Goal: Task Accomplishment & Management: Use online tool/utility

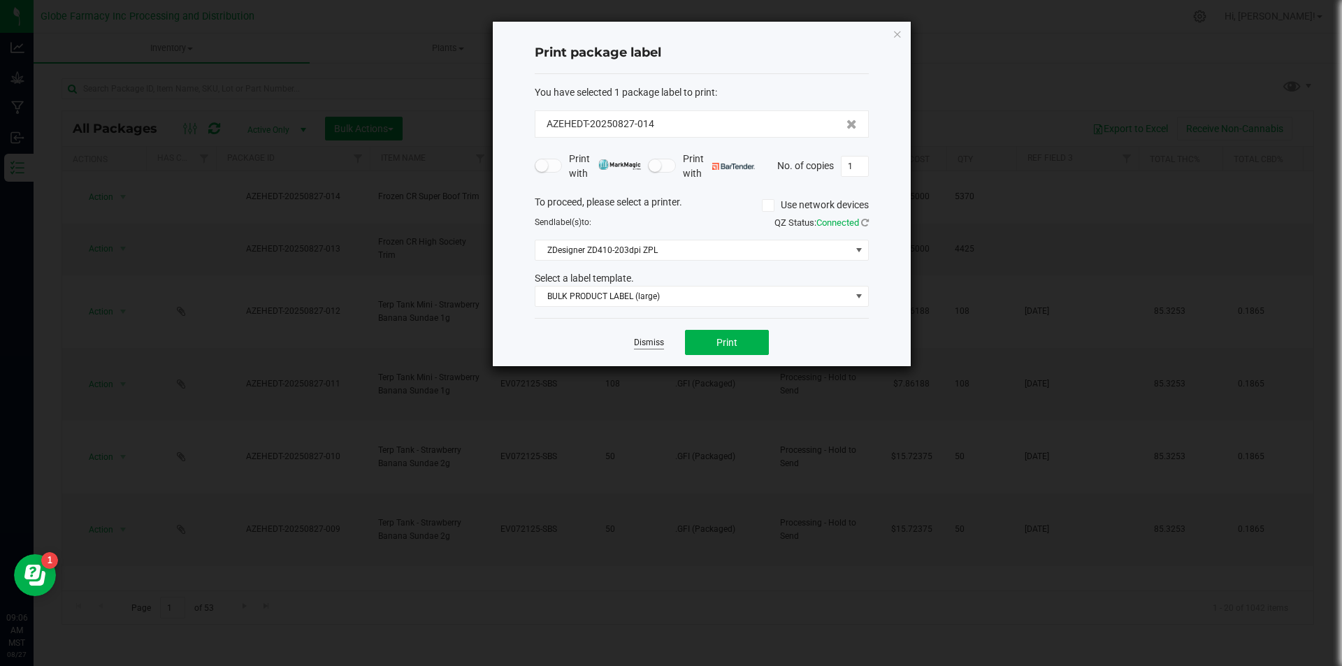
click at [647, 342] on link "Dismiss" at bounding box center [649, 343] width 30 height 12
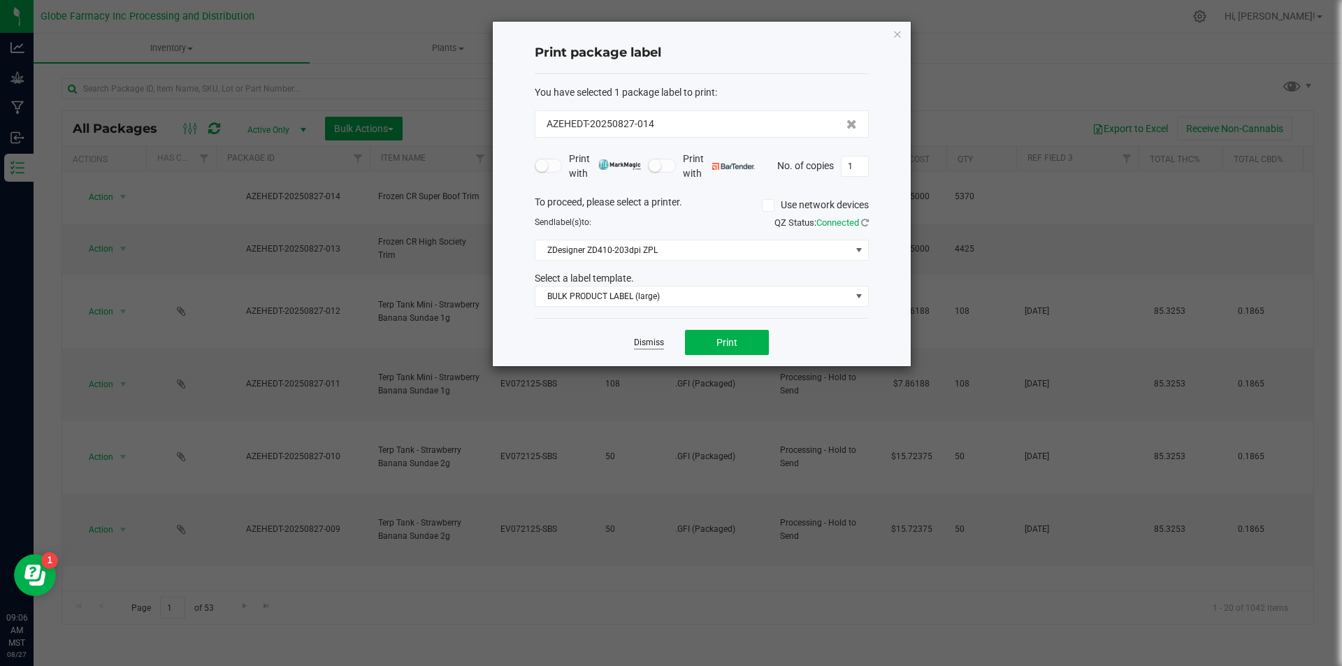
click at [649, 348] on link "Dismiss" at bounding box center [649, 343] width 30 height 12
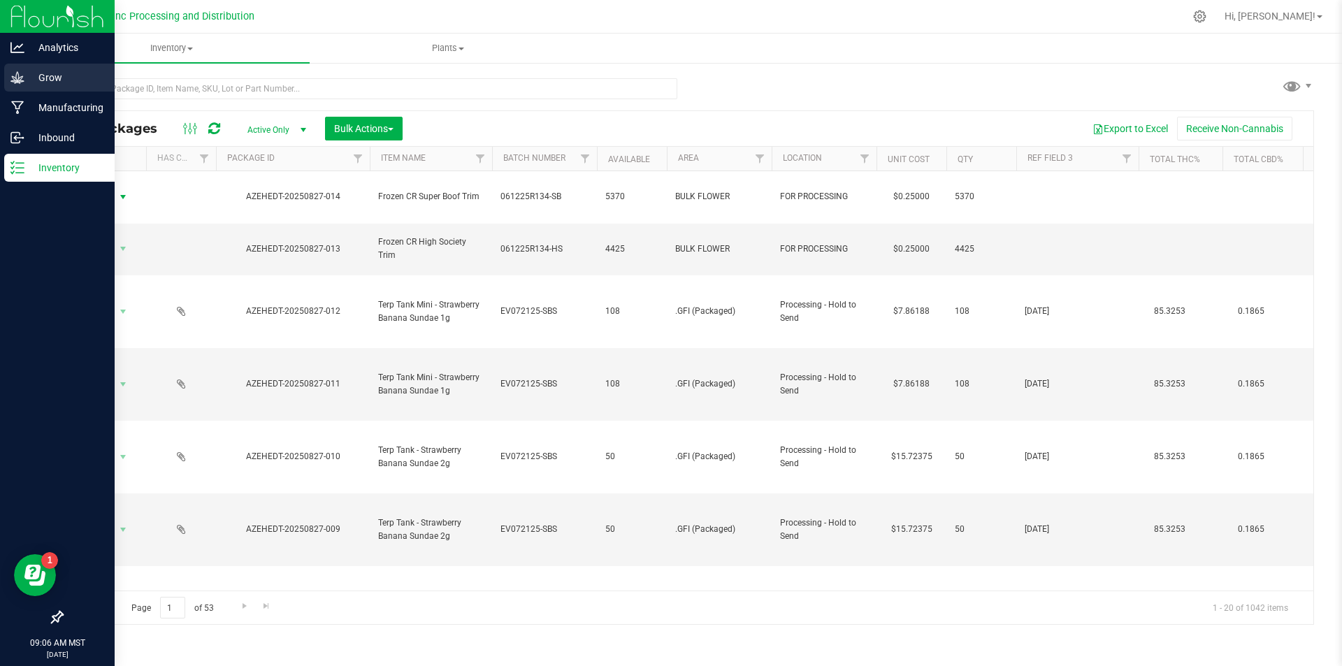
click at [24, 78] on p "Grow" at bounding box center [66, 77] width 84 height 17
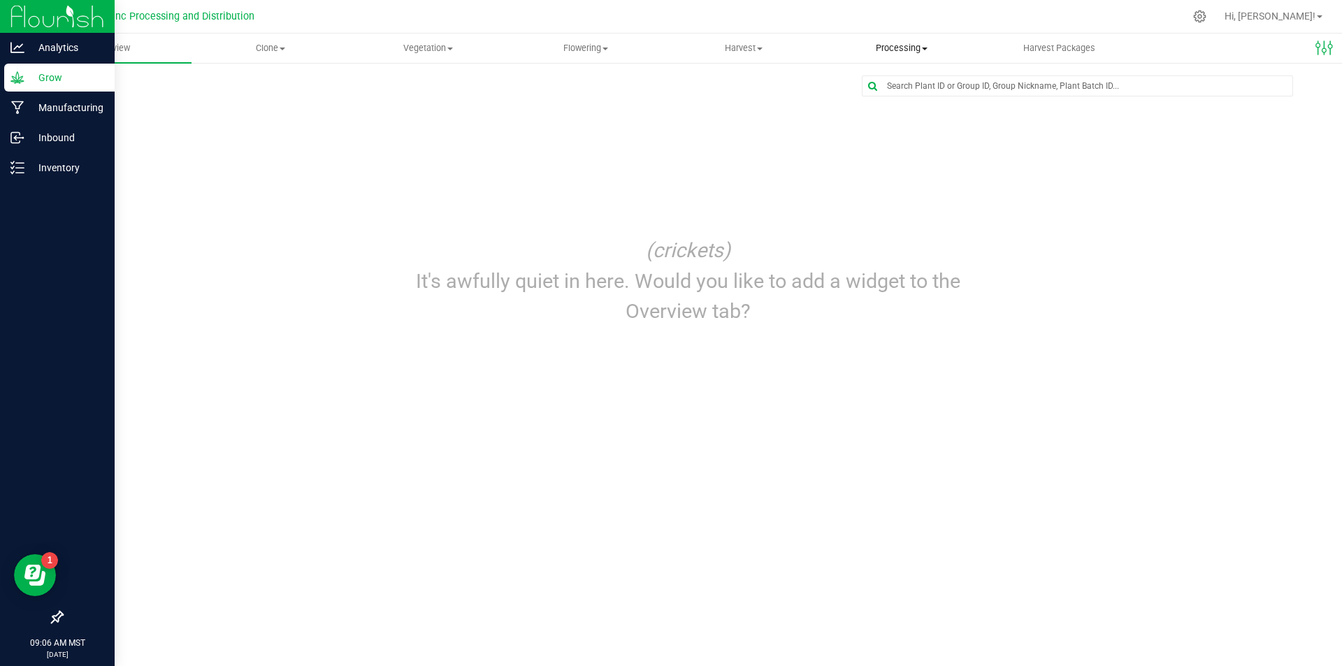
click at [908, 52] on span "Processing" at bounding box center [901, 48] width 157 height 13
click at [913, 103] on span "Processing harvests" at bounding box center [886, 101] width 129 height 12
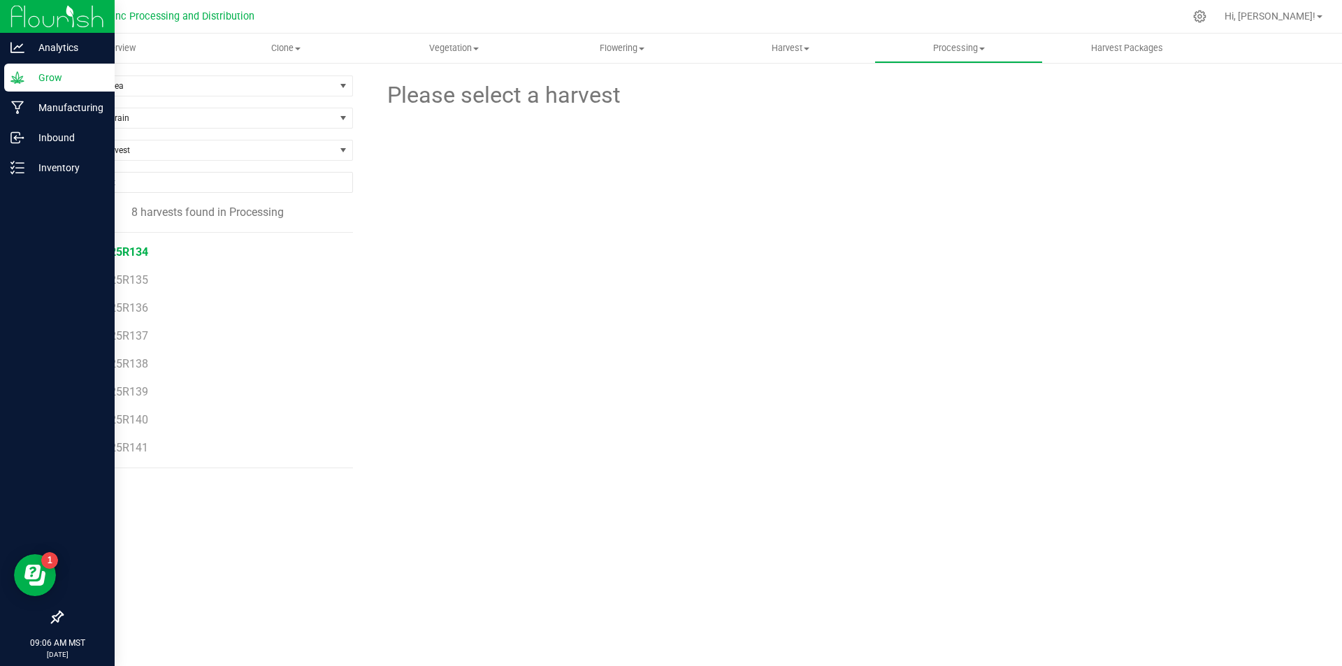
click at [131, 249] on span "061225R134" at bounding box center [117, 251] width 64 height 13
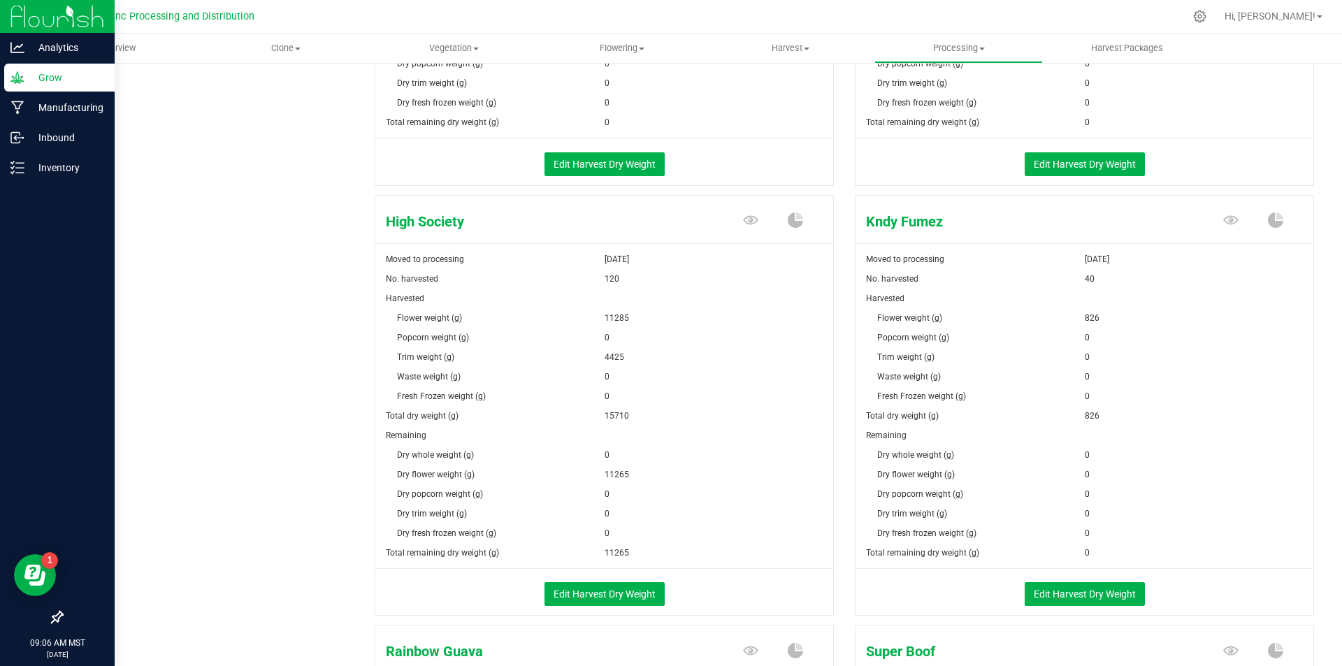
scroll to position [978, 0]
click at [623, 602] on button "Edit Harvest Dry Weight" at bounding box center [604, 593] width 120 height 24
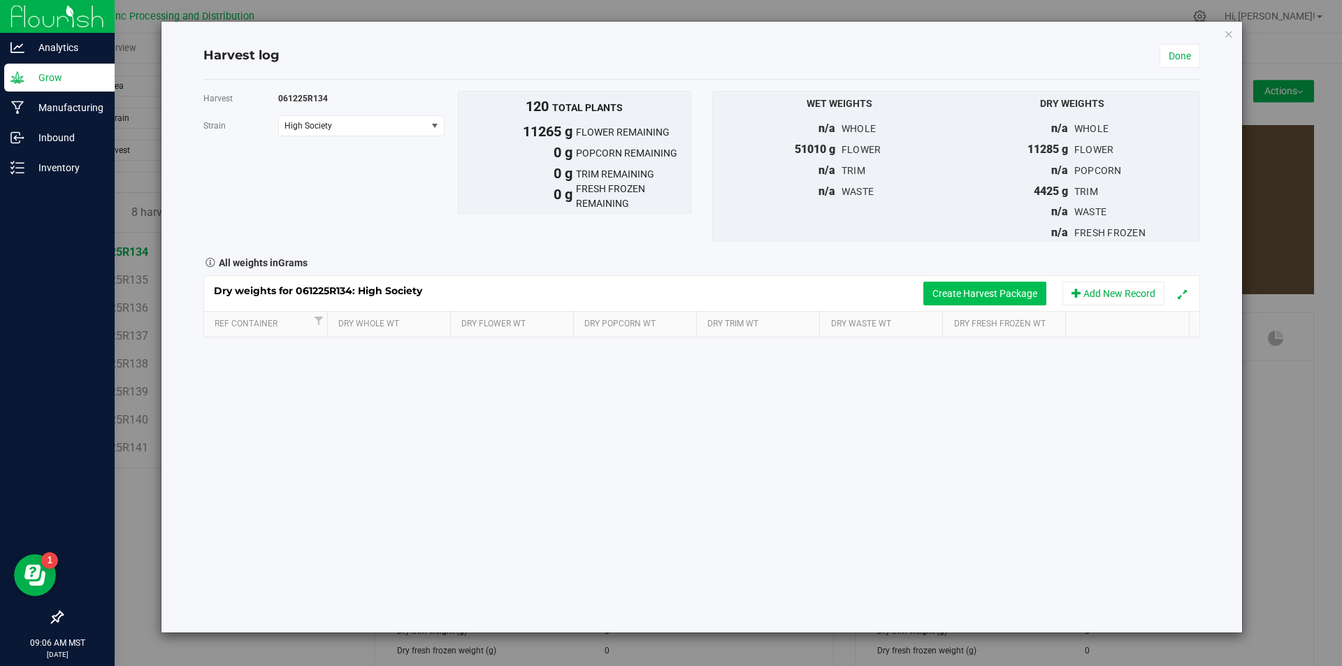
click at [976, 291] on button "Create Harvest Package" at bounding box center [984, 294] width 123 height 24
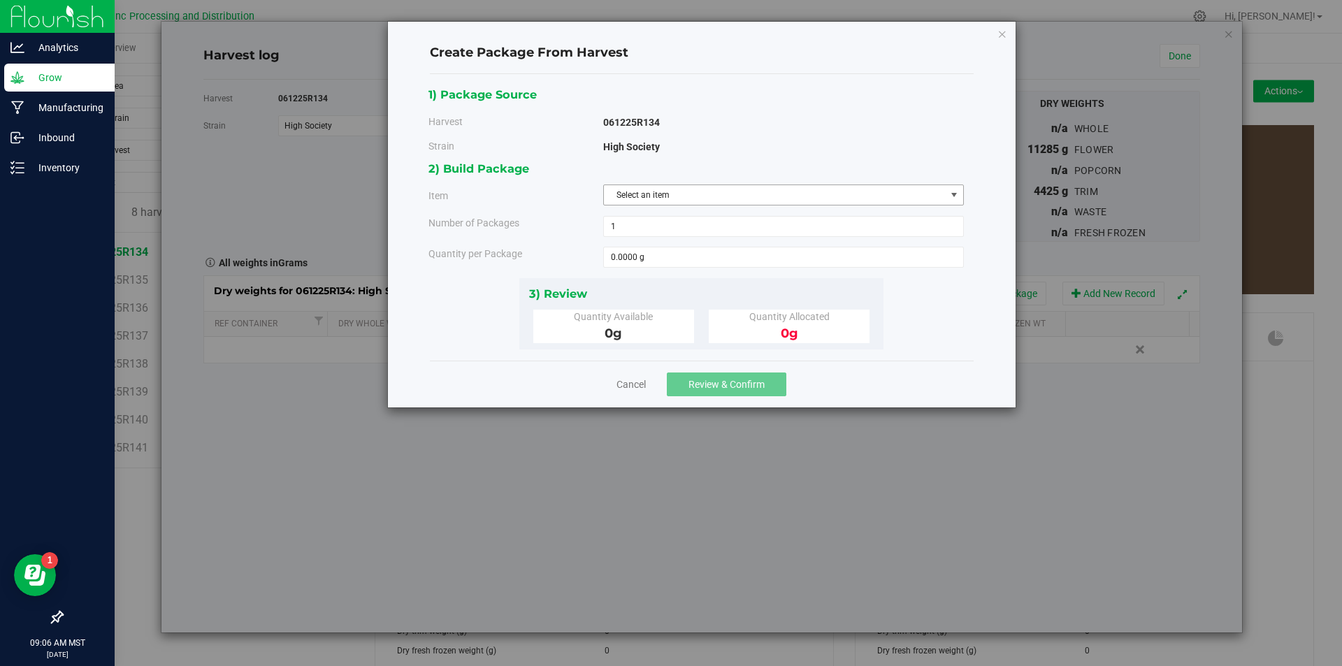
click at [713, 193] on span "Select an item" at bounding box center [775, 195] width 342 height 20
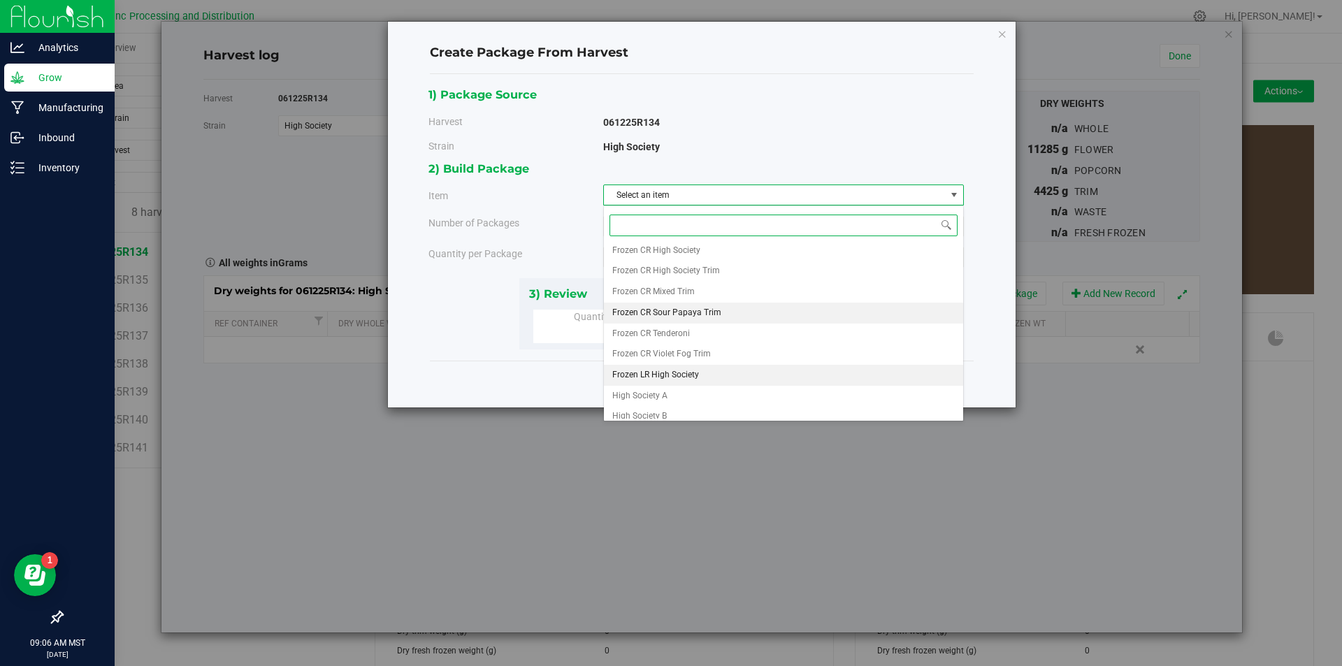
scroll to position [261, 0]
click at [664, 389] on span "High Society A" at bounding box center [639, 388] width 55 height 18
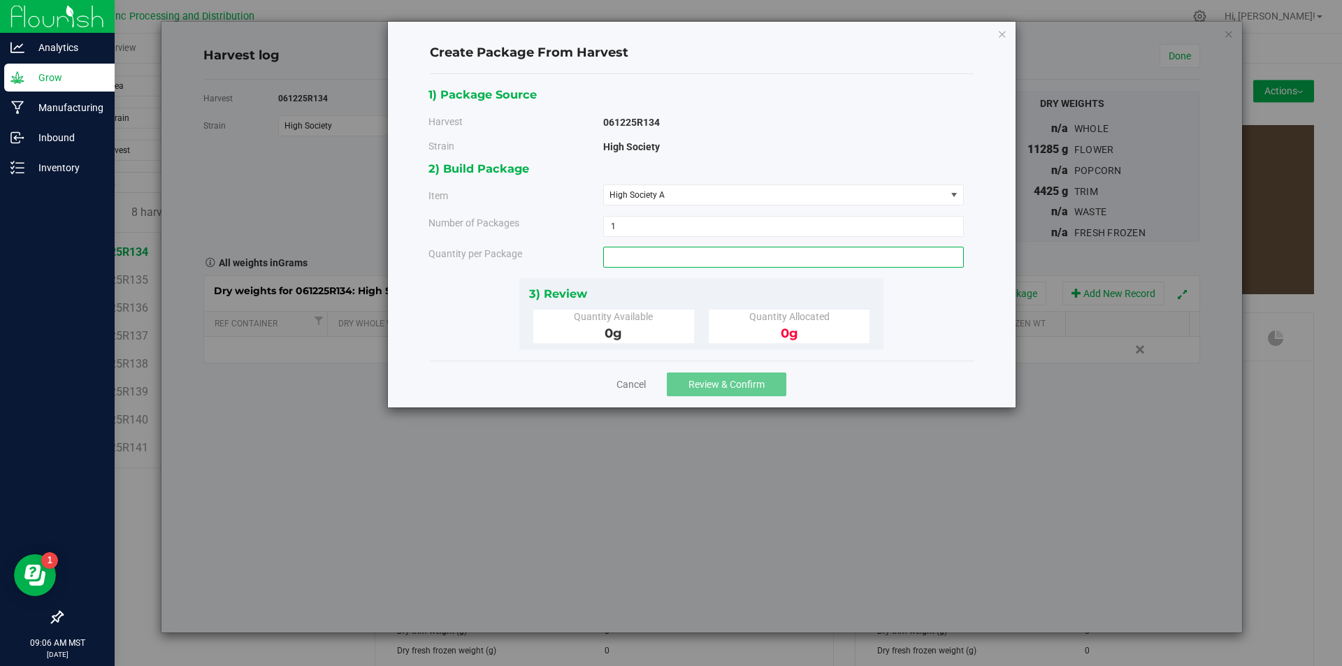
click at [660, 260] on span at bounding box center [783, 257] width 361 height 21
type input "3250"
type input "3250.0000 g"
click at [741, 384] on span "Review & Confirm" at bounding box center [726, 384] width 76 height 11
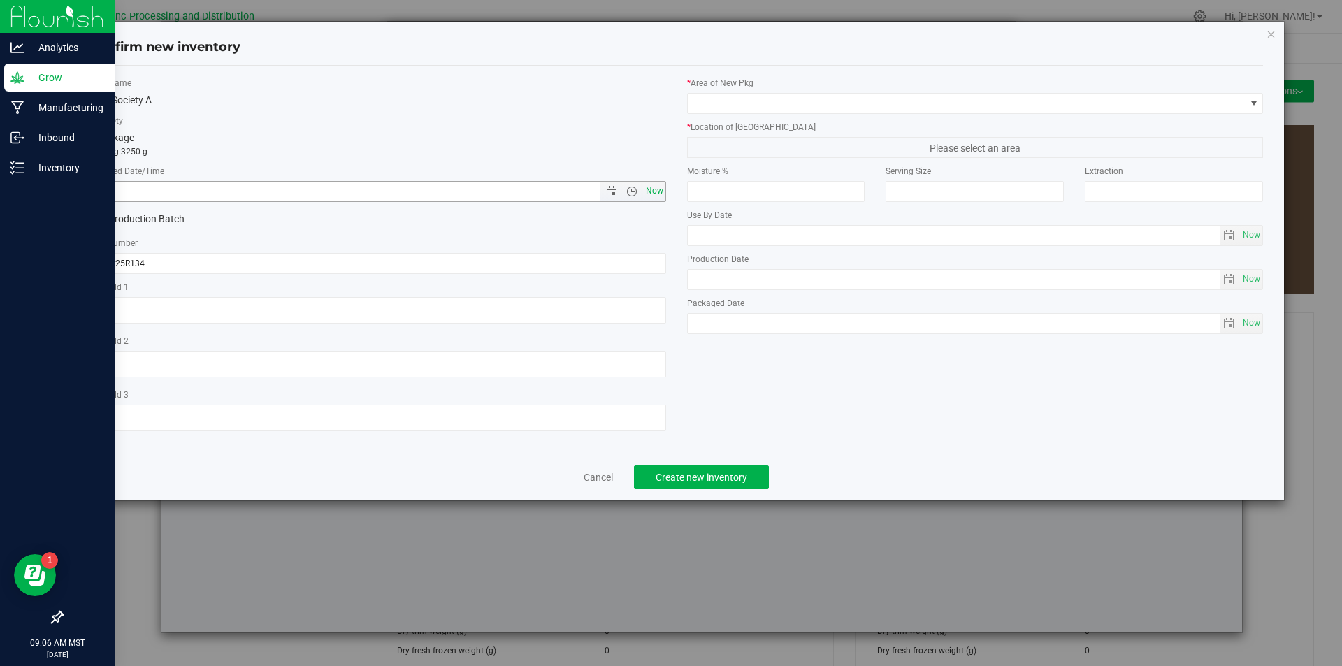
click at [651, 188] on span "Now" at bounding box center [654, 191] width 24 height 20
type input "[DATE] 9:06 AM"
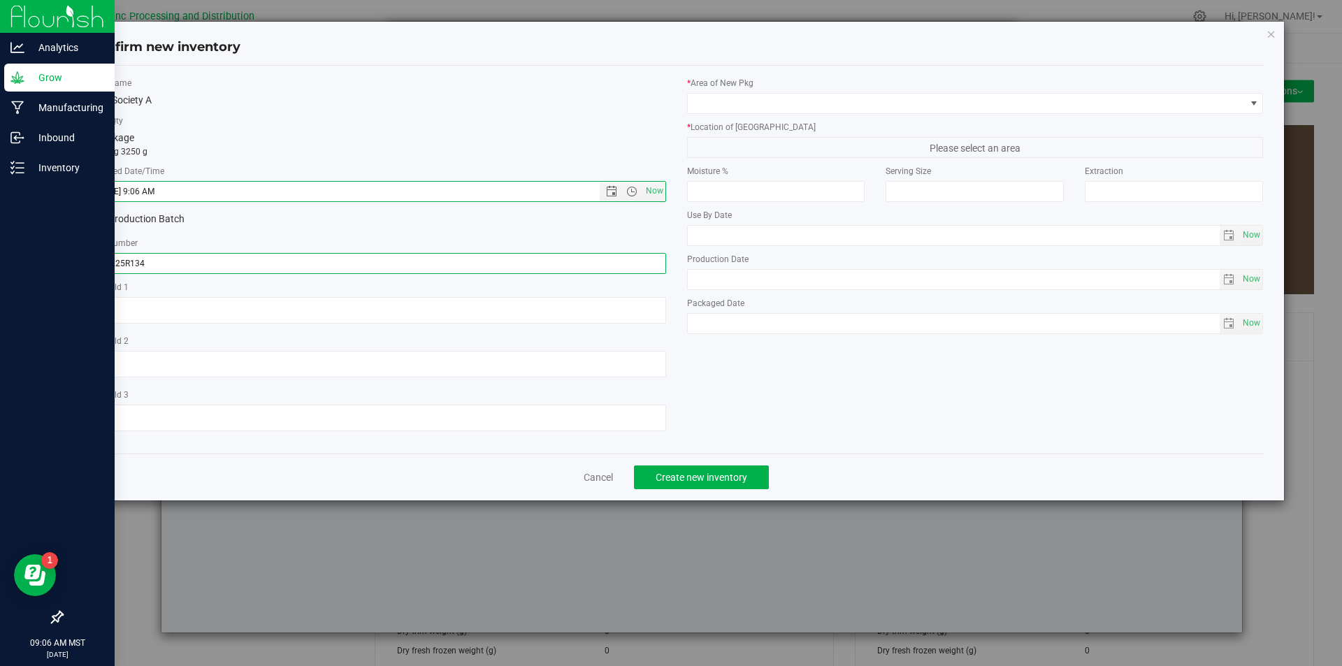
click at [202, 270] on input "061225R134" at bounding box center [377, 263] width 577 height 21
type input "061225R134-HS"
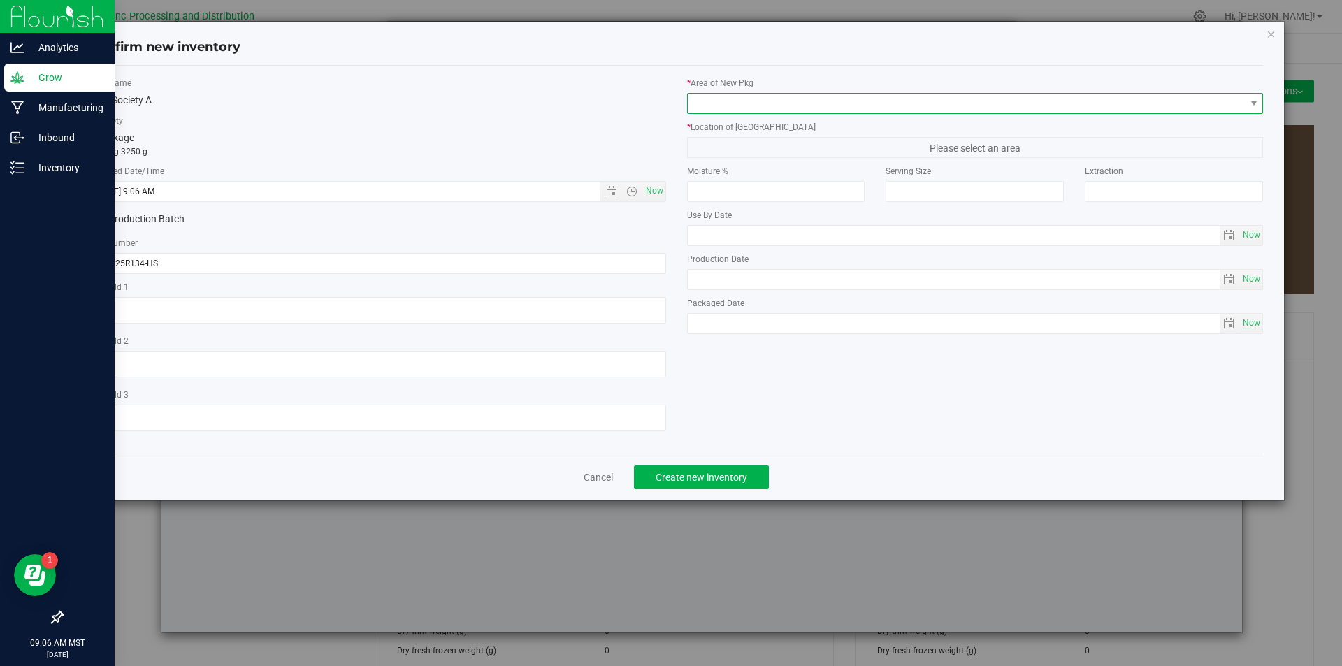
click at [766, 103] on span at bounding box center [967, 104] width 558 height 20
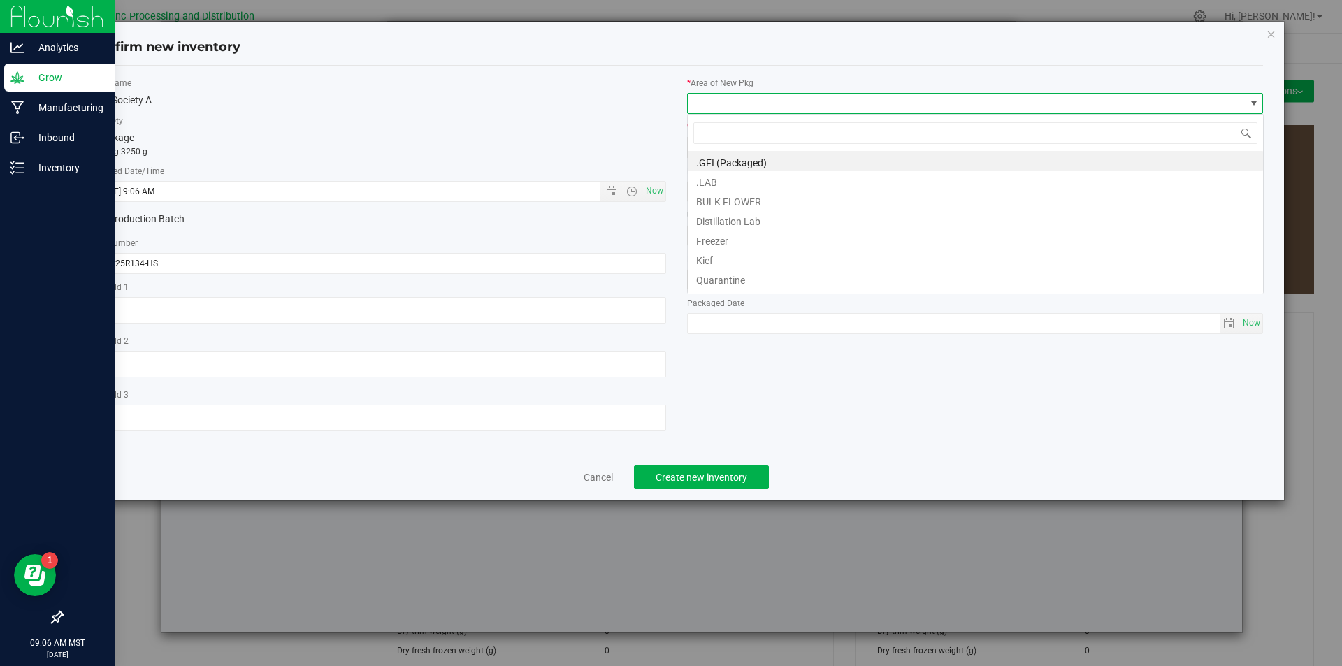
scroll to position [21, 577]
click at [748, 208] on li "BULK FLOWER" at bounding box center [975, 200] width 575 height 20
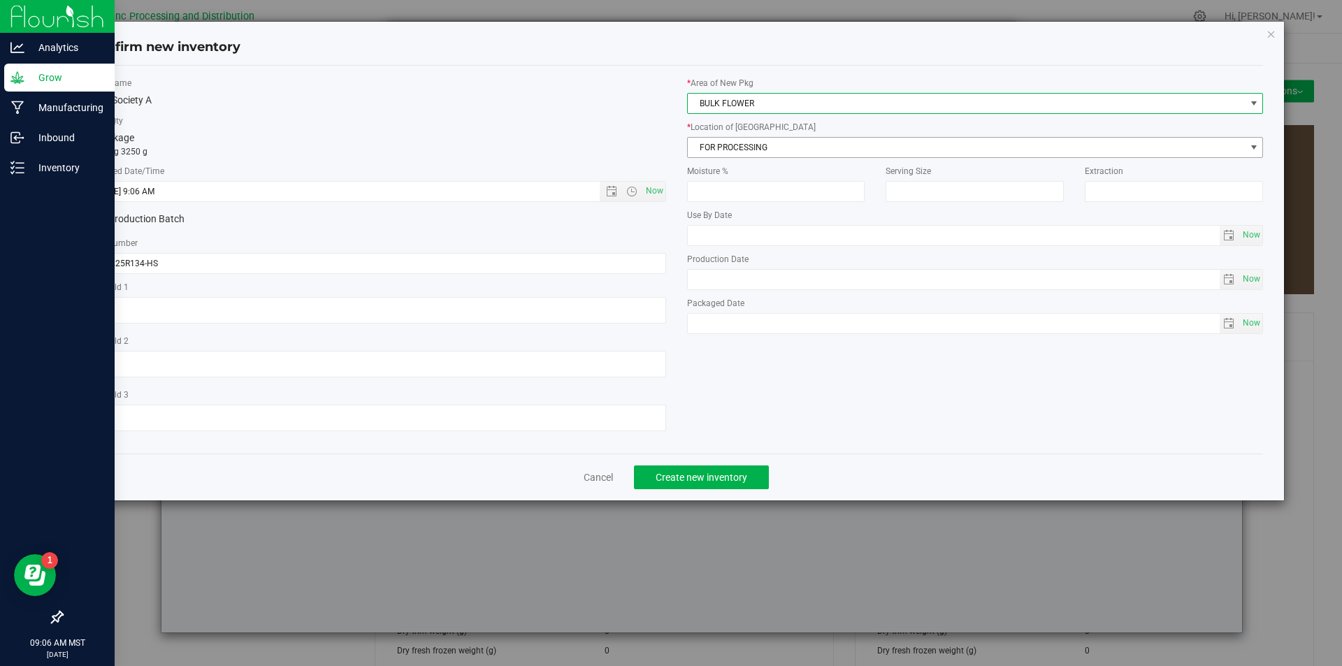
click at [743, 150] on span "FOR PROCESSING" at bounding box center [967, 148] width 558 height 20
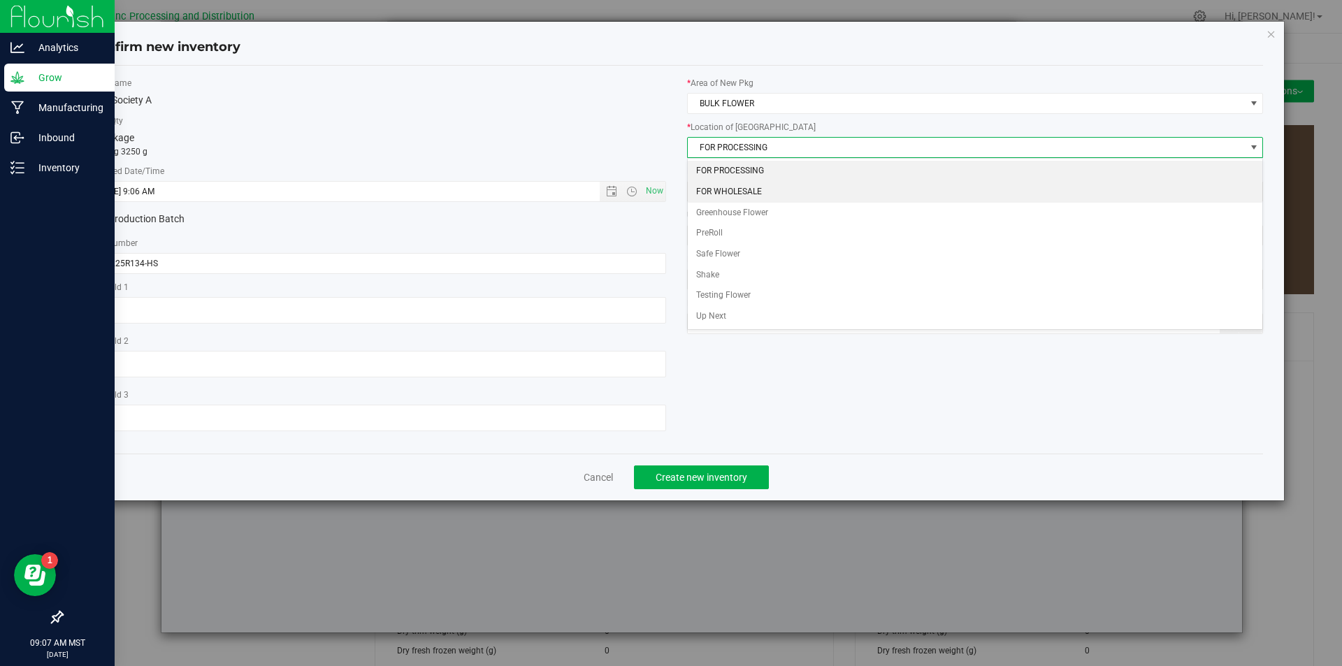
click at [739, 188] on li "FOR WHOLESALE" at bounding box center [975, 192] width 575 height 21
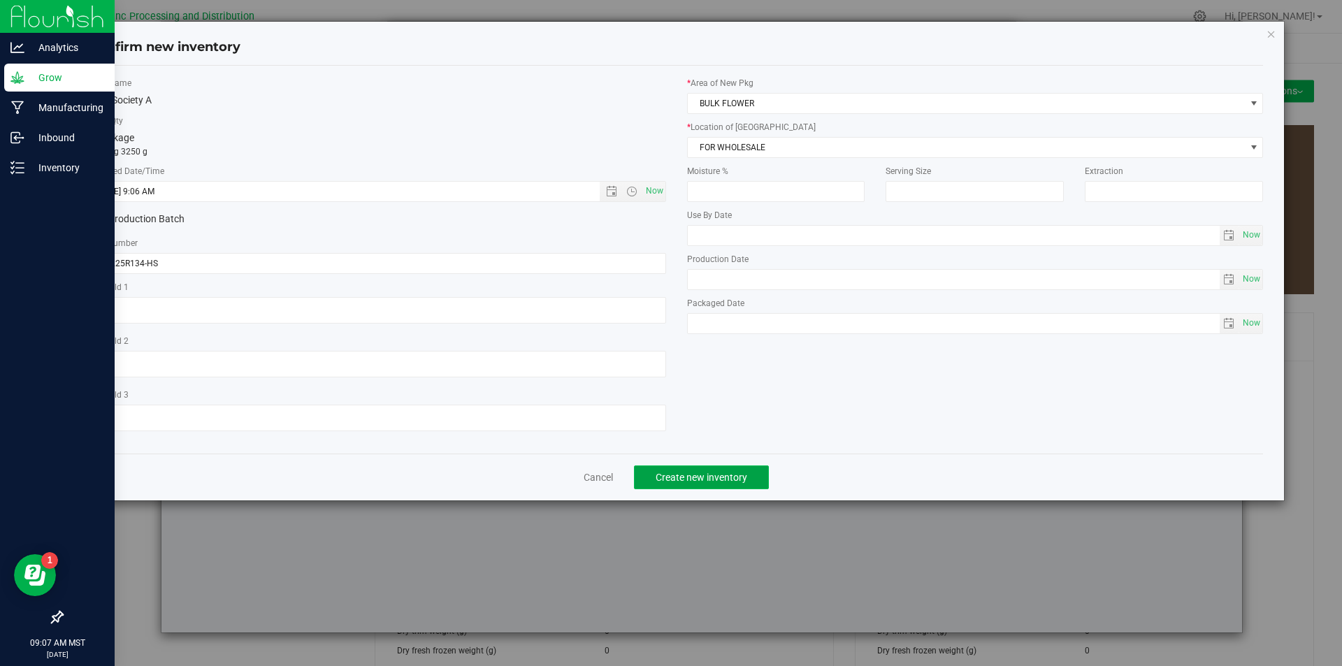
click at [717, 484] on button "Create new inventory" at bounding box center [701, 477] width 135 height 24
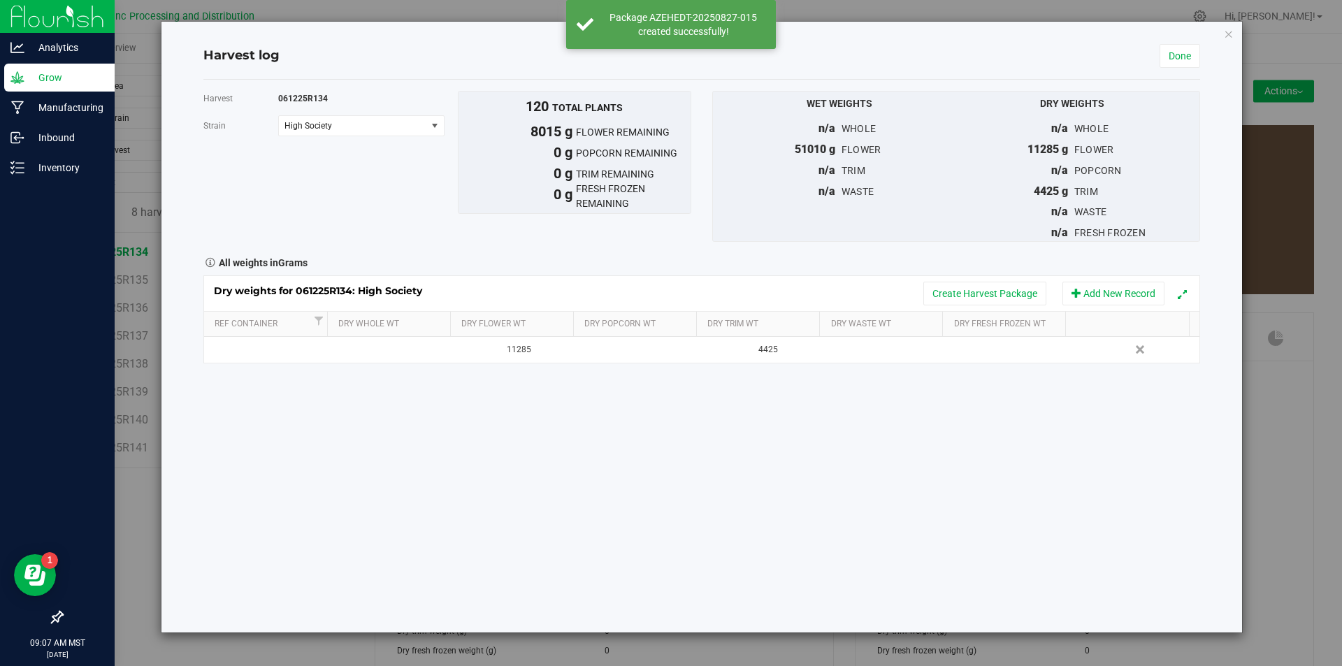
click at [945, 307] on div "Dry weights for 061225R134: High Society Create Harvest Package Add New Record" at bounding box center [701, 293] width 995 height 35
click at [943, 288] on button "Create Harvest Package" at bounding box center [984, 294] width 123 height 24
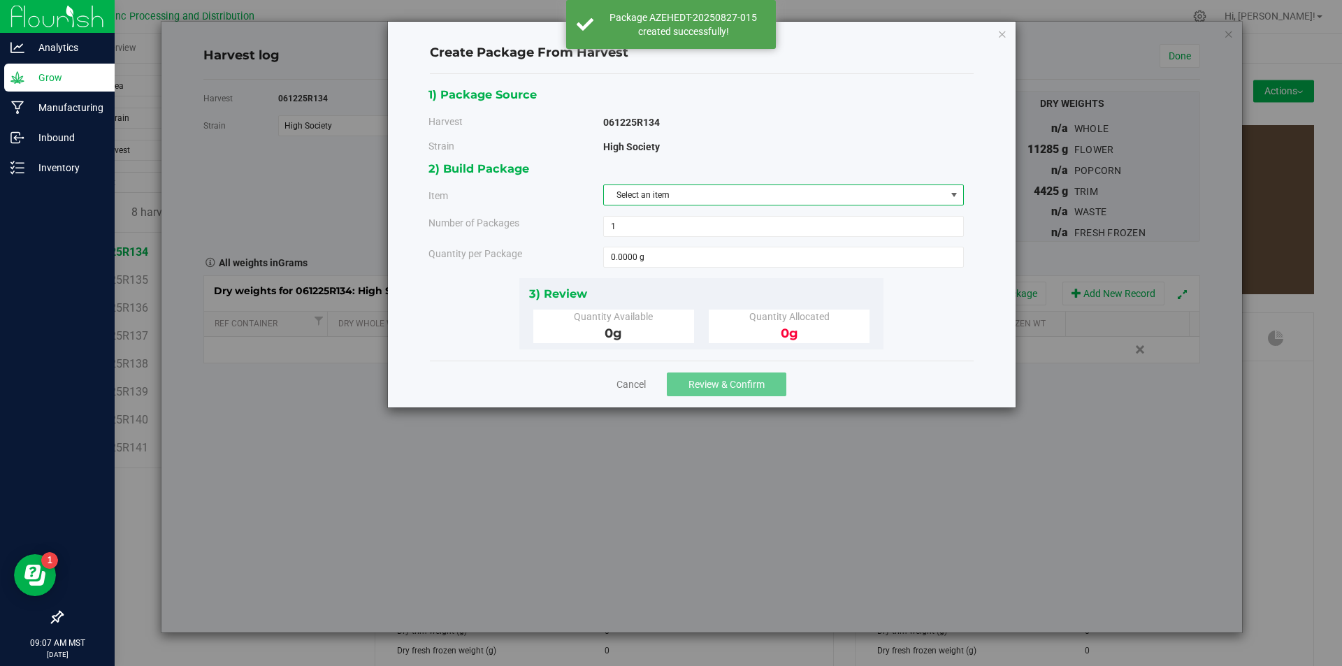
click at [771, 194] on span "Select an item" at bounding box center [775, 195] width 342 height 20
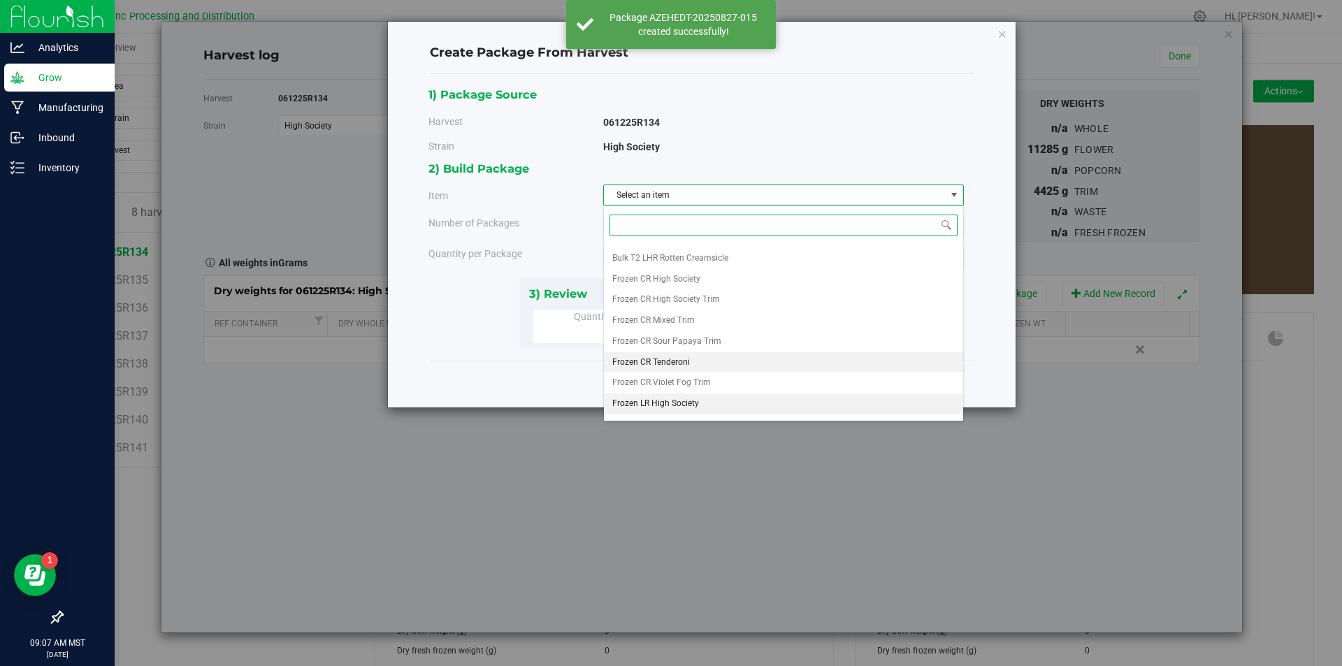
scroll to position [261, 0]
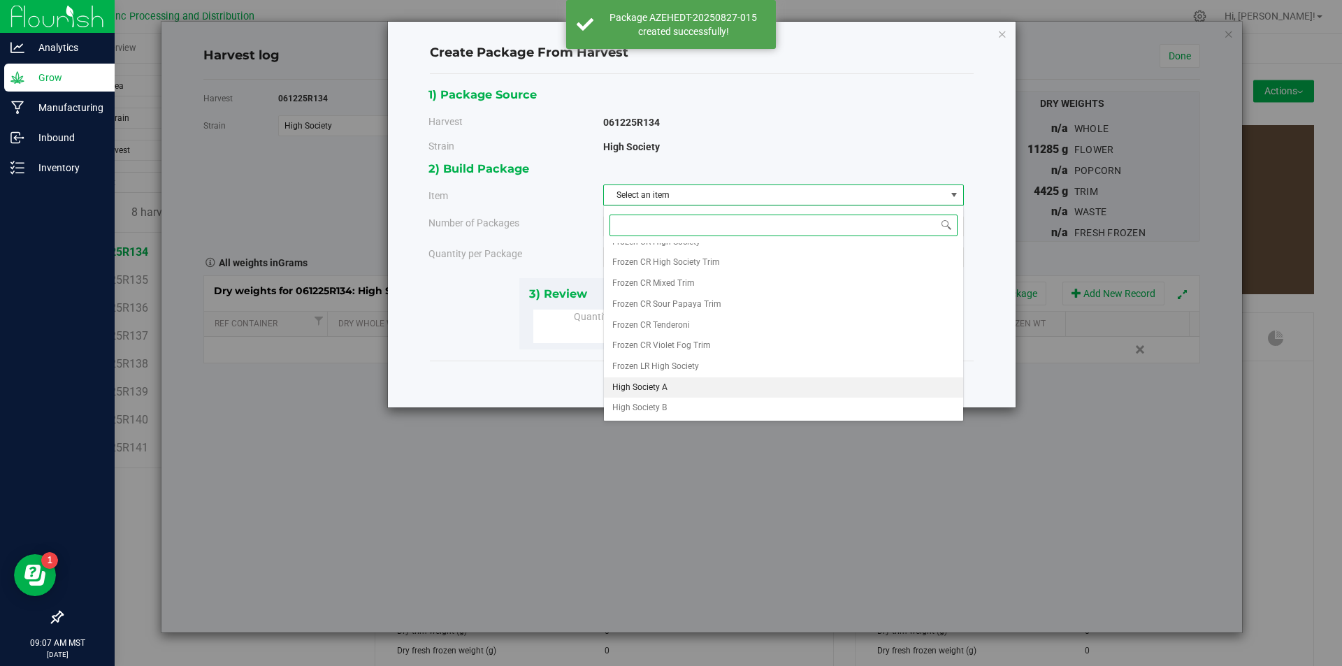
click at [666, 391] on span "High Society A" at bounding box center [639, 388] width 55 height 18
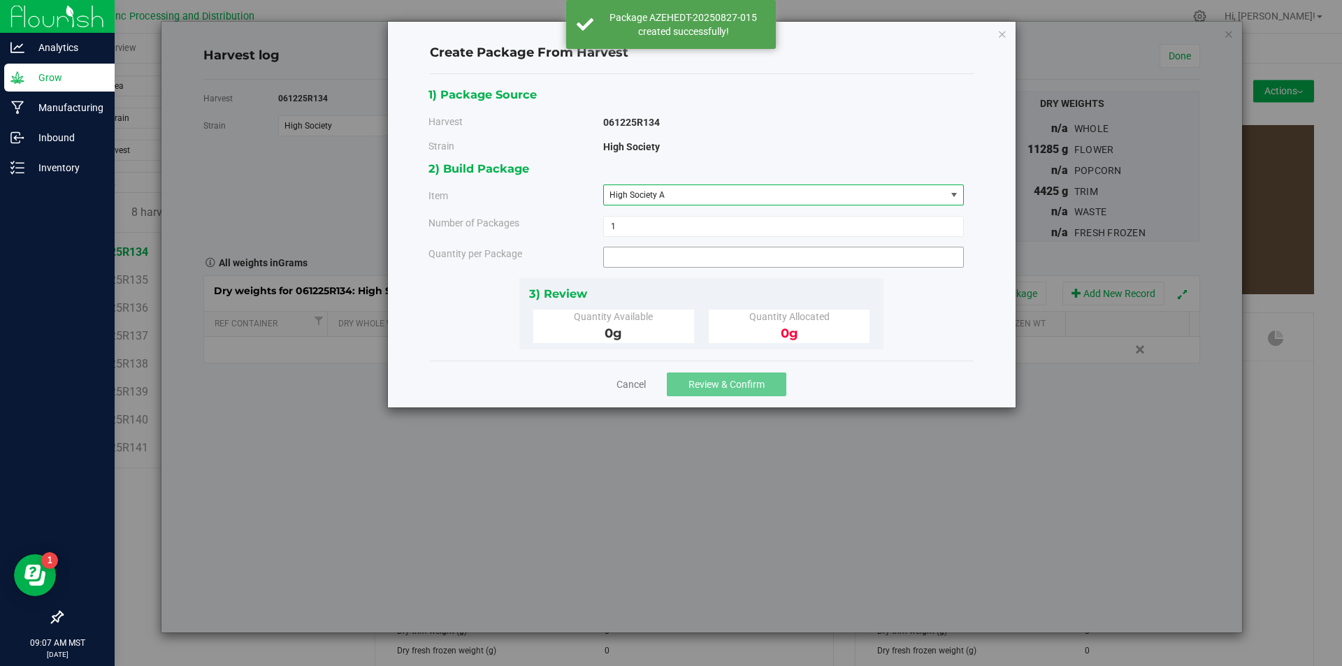
click at [666, 249] on span at bounding box center [783, 257] width 361 height 21
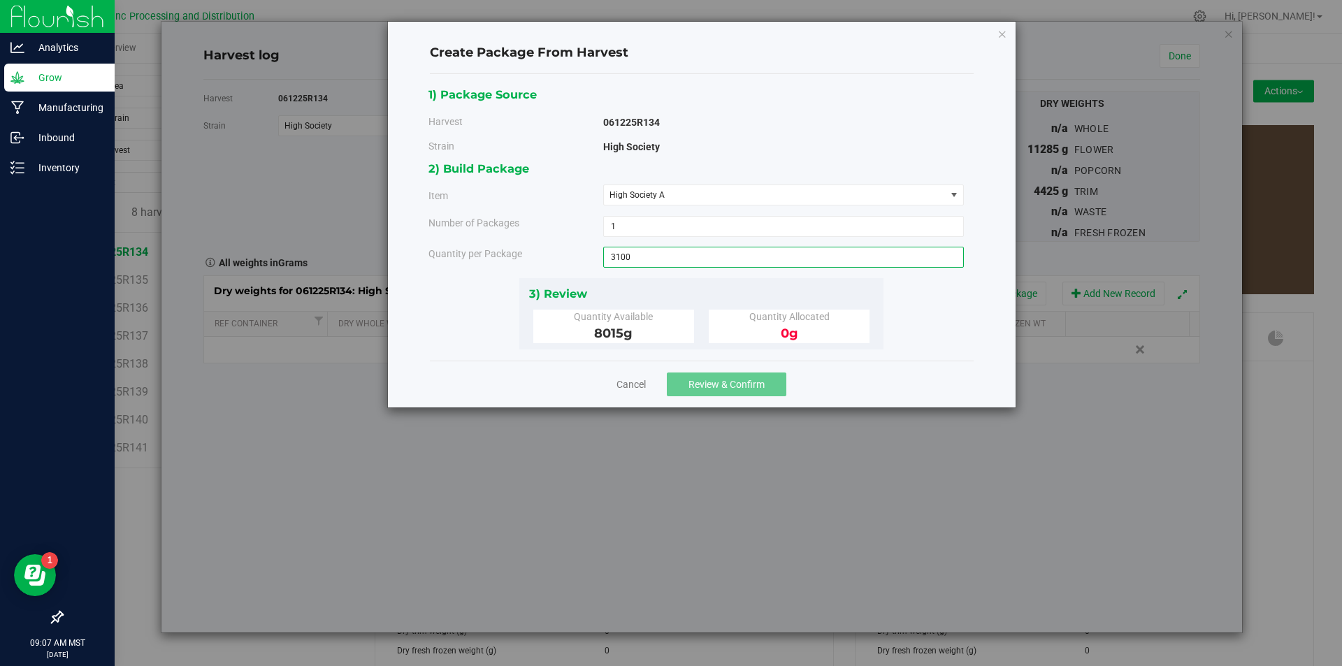
type input "3100"
click at [718, 391] on button "Review & Confirm" at bounding box center [726, 384] width 119 height 24
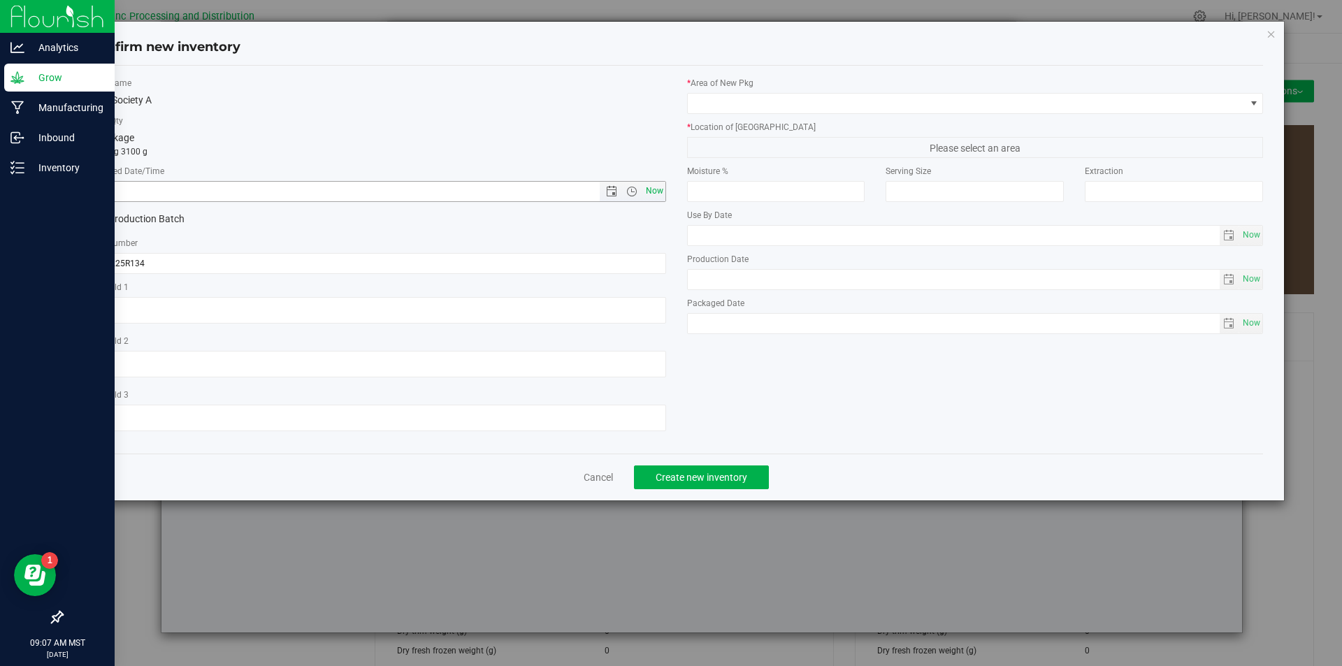
click at [660, 182] on span "Now" at bounding box center [654, 191] width 24 height 20
type input "[DATE] 9:07 AM"
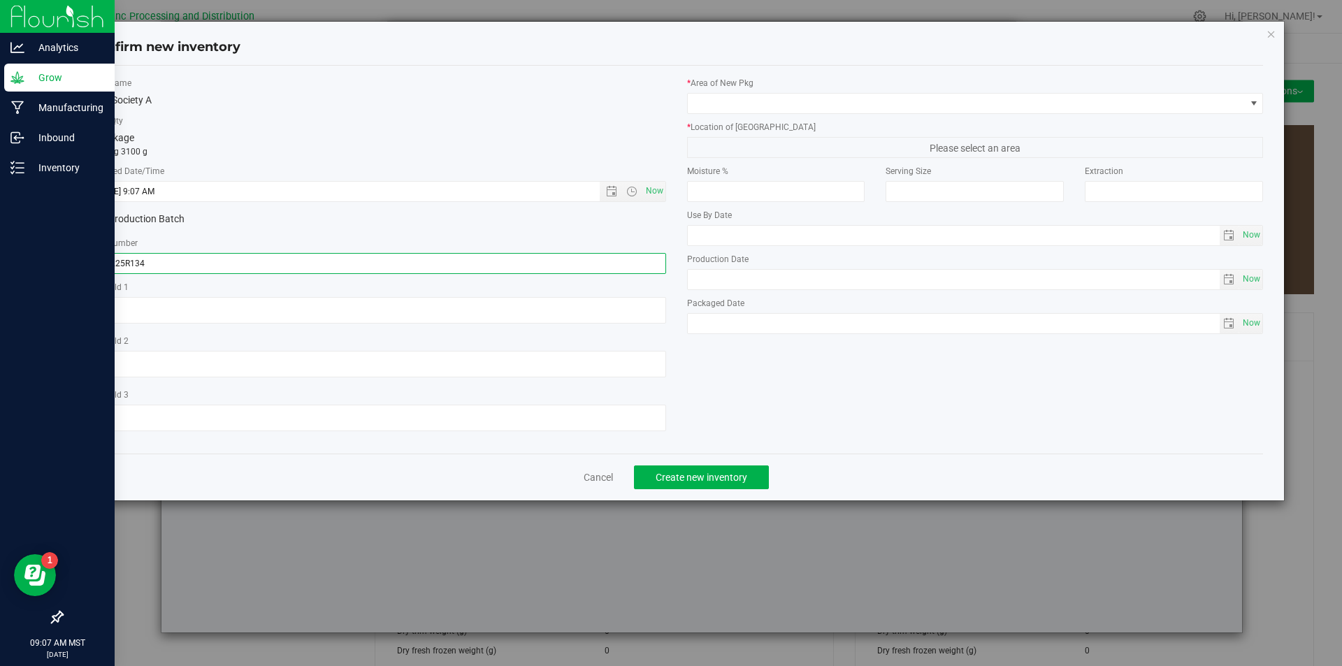
click at [231, 265] on input "061225R134" at bounding box center [377, 263] width 577 height 21
type input "061225R134-HS"
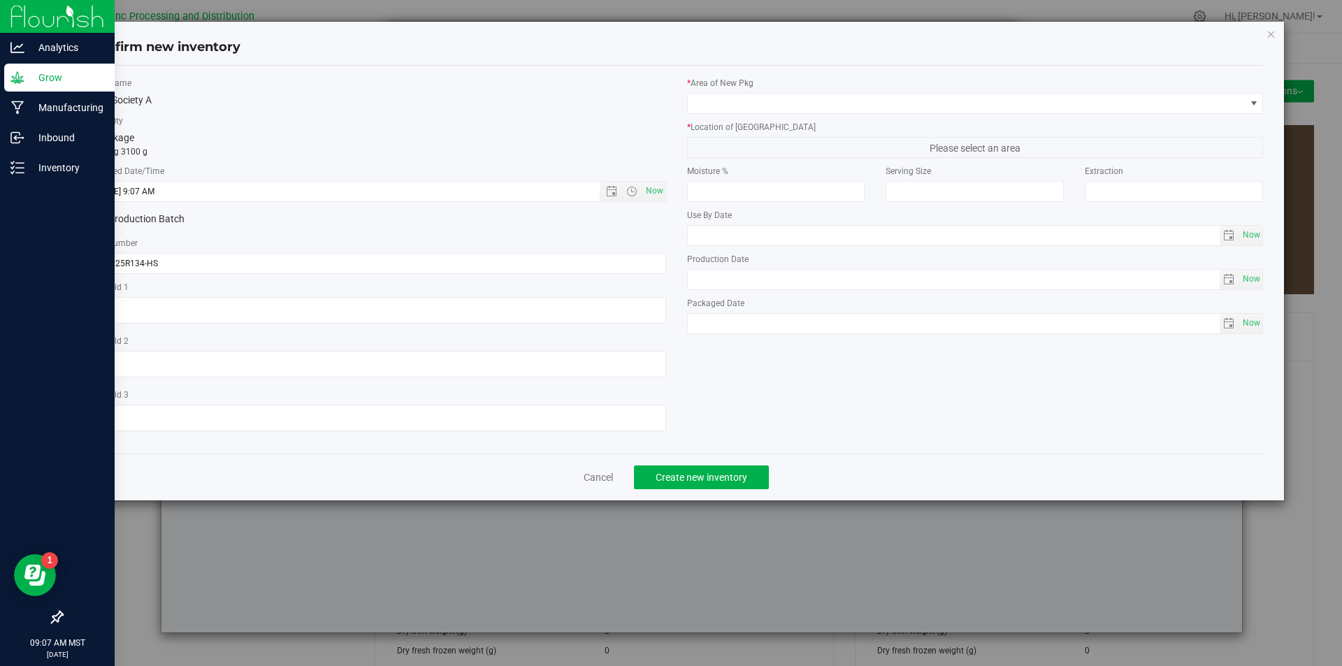
click at [901, 90] on div "* Area of [GEOGRAPHIC_DATA]" at bounding box center [975, 95] width 577 height 37
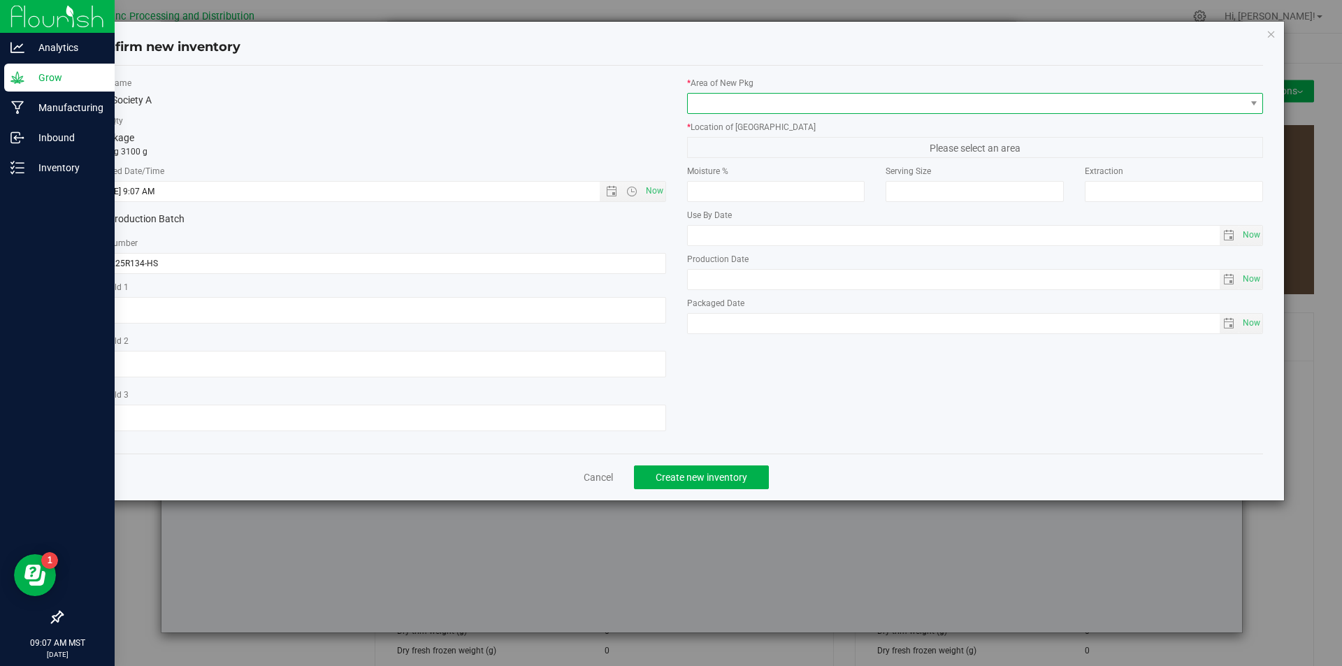
click at [901, 94] on span at bounding box center [967, 104] width 558 height 20
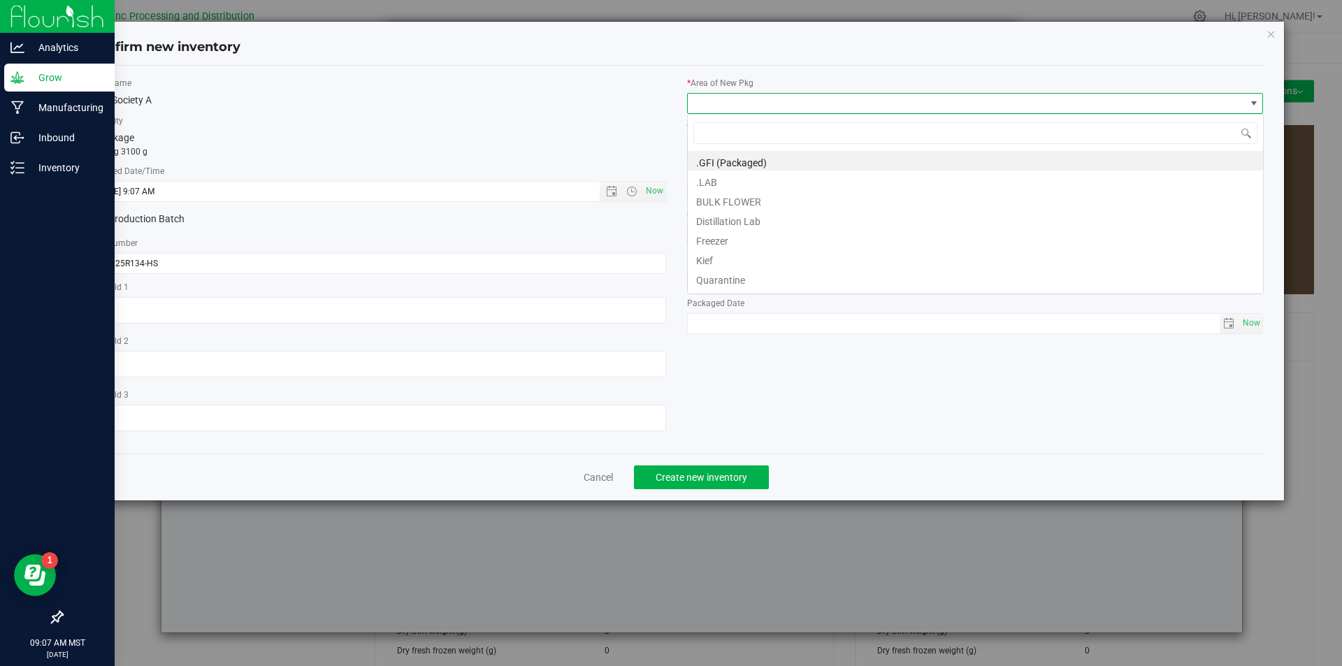
scroll to position [21, 577]
click at [741, 199] on li "BULK FLOWER" at bounding box center [975, 200] width 575 height 20
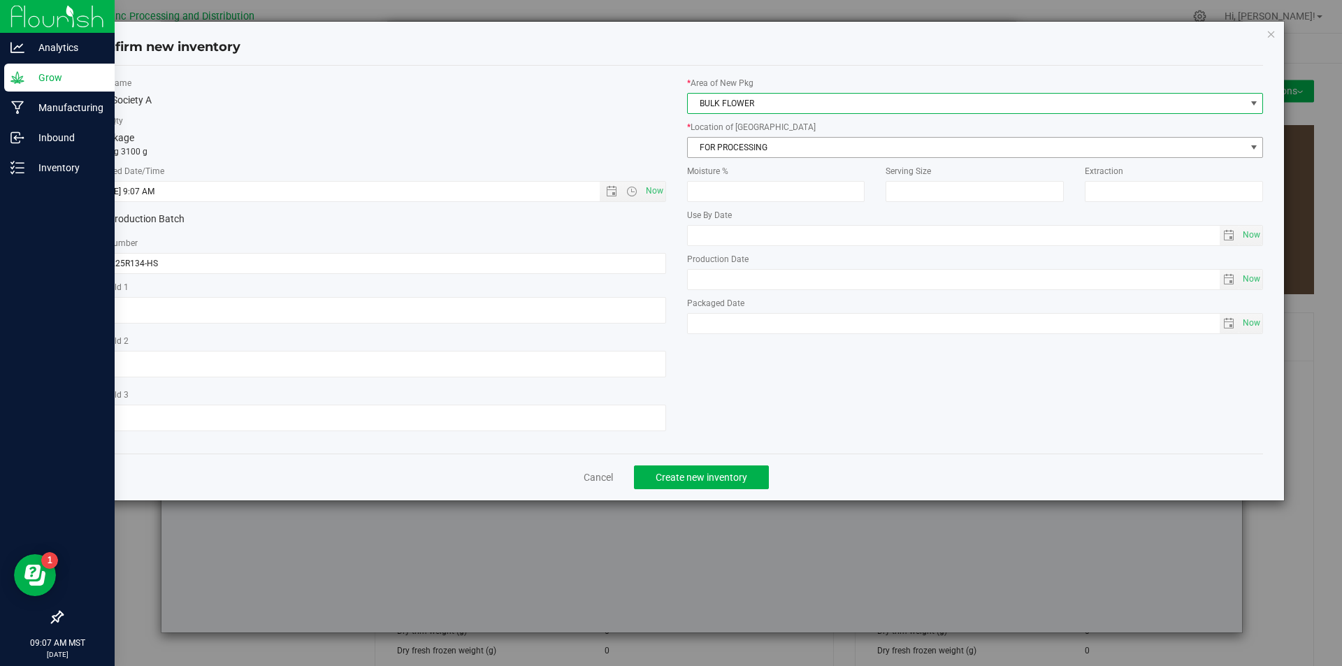
click at [764, 153] on span "FOR PROCESSING" at bounding box center [967, 148] width 558 height 20
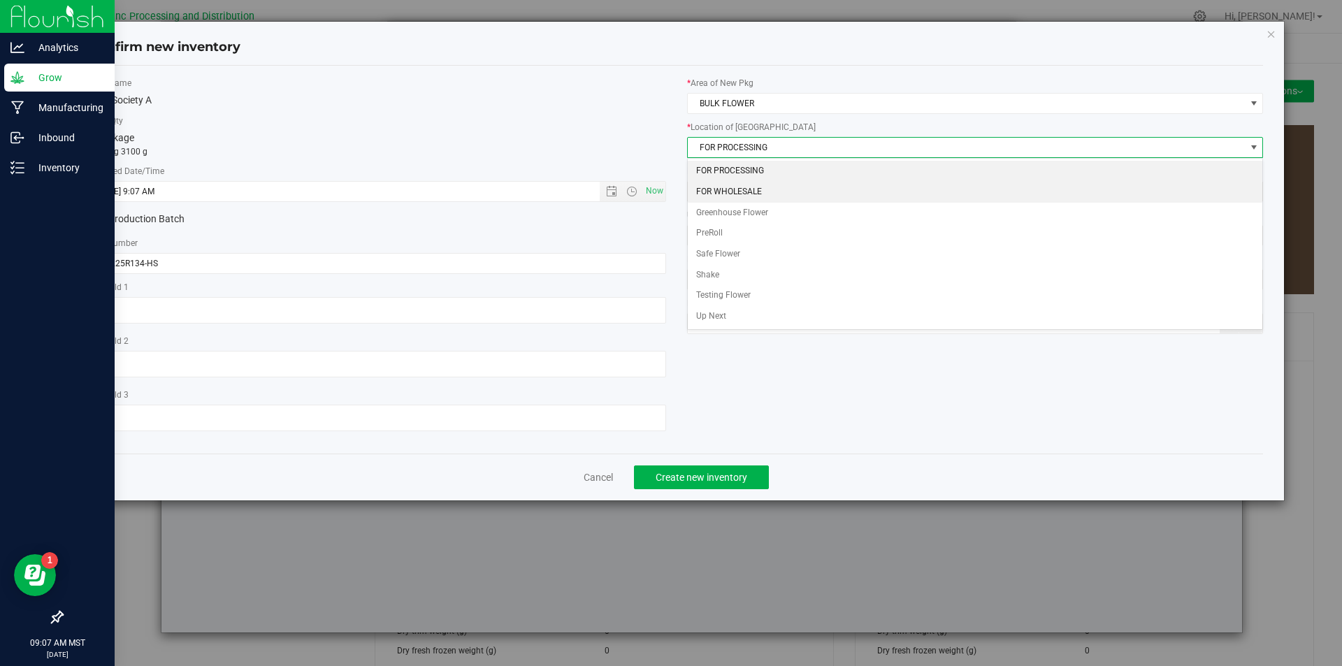
click at [754, 187] on li "FOR WHOLESALE" at bounding box center [975, 192] width 575 height 21
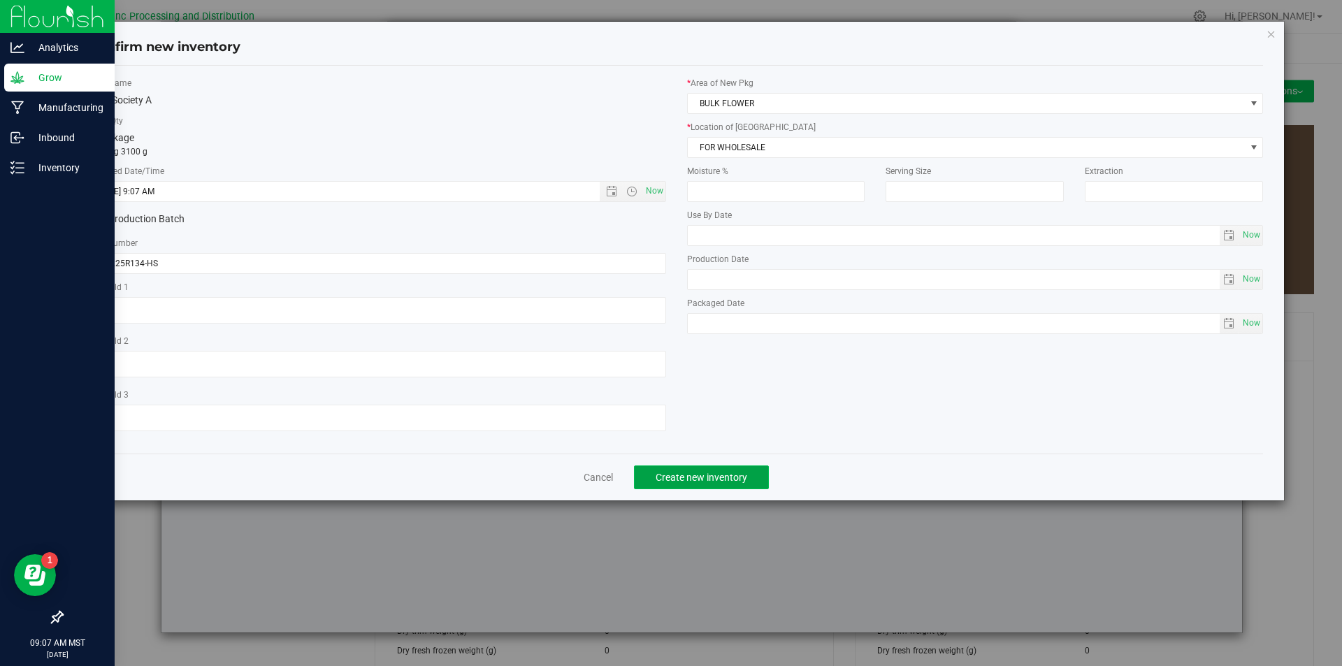
click at [704, 479] on span "Create new inventory" at bounding box center [701, 477] width 92 height 11
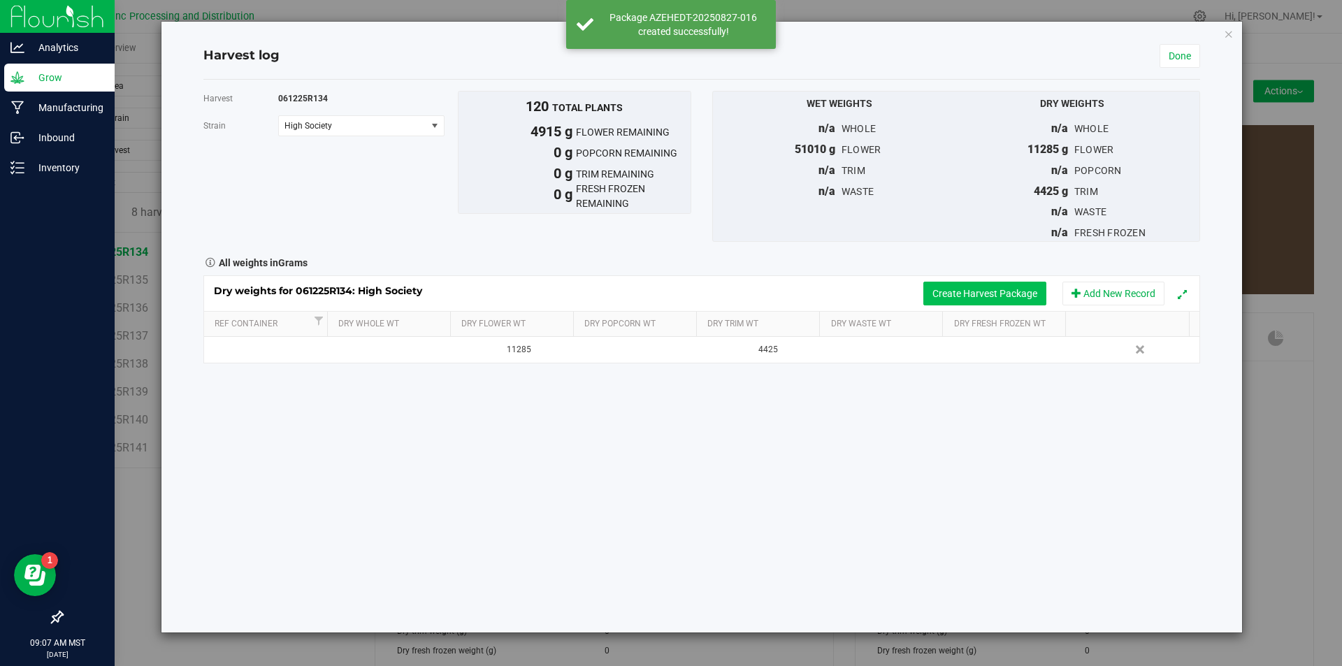
click at [994, 291] on button "Create Harvest Package" at bounding box center [984, 294] width 123 height 24
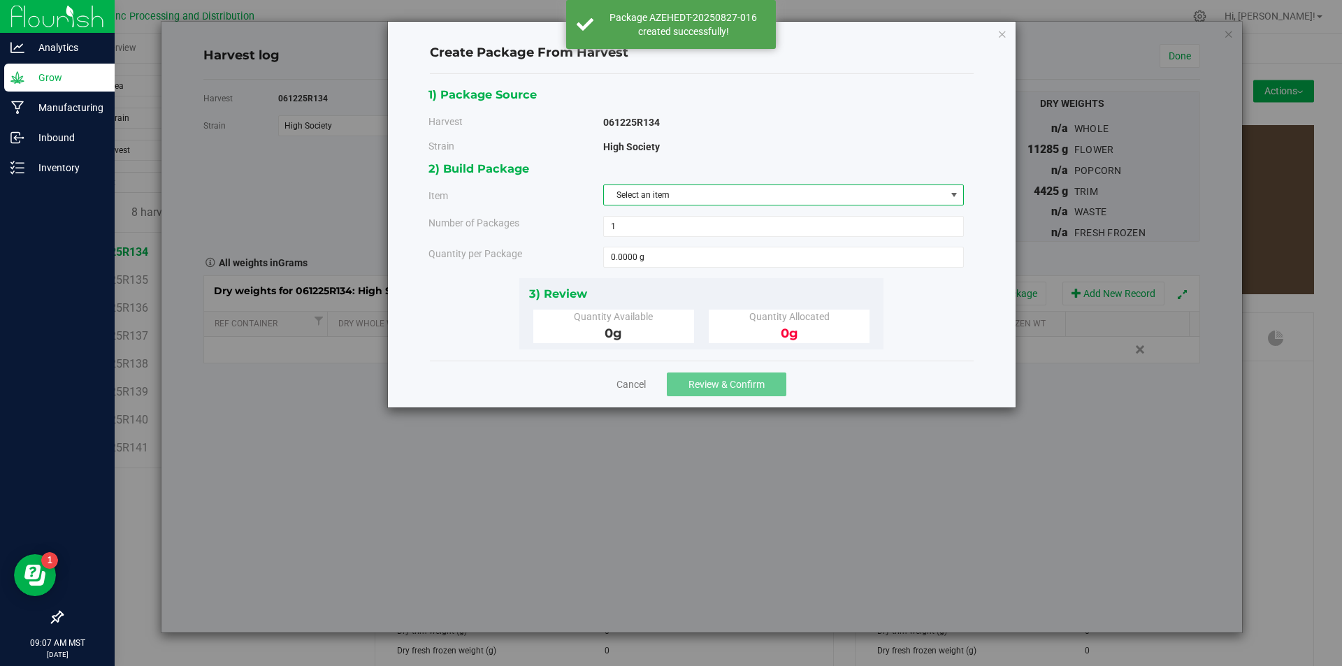
click at [776, 198] on span "Select an item" at bounding box center [775, 195] width 342 height 20
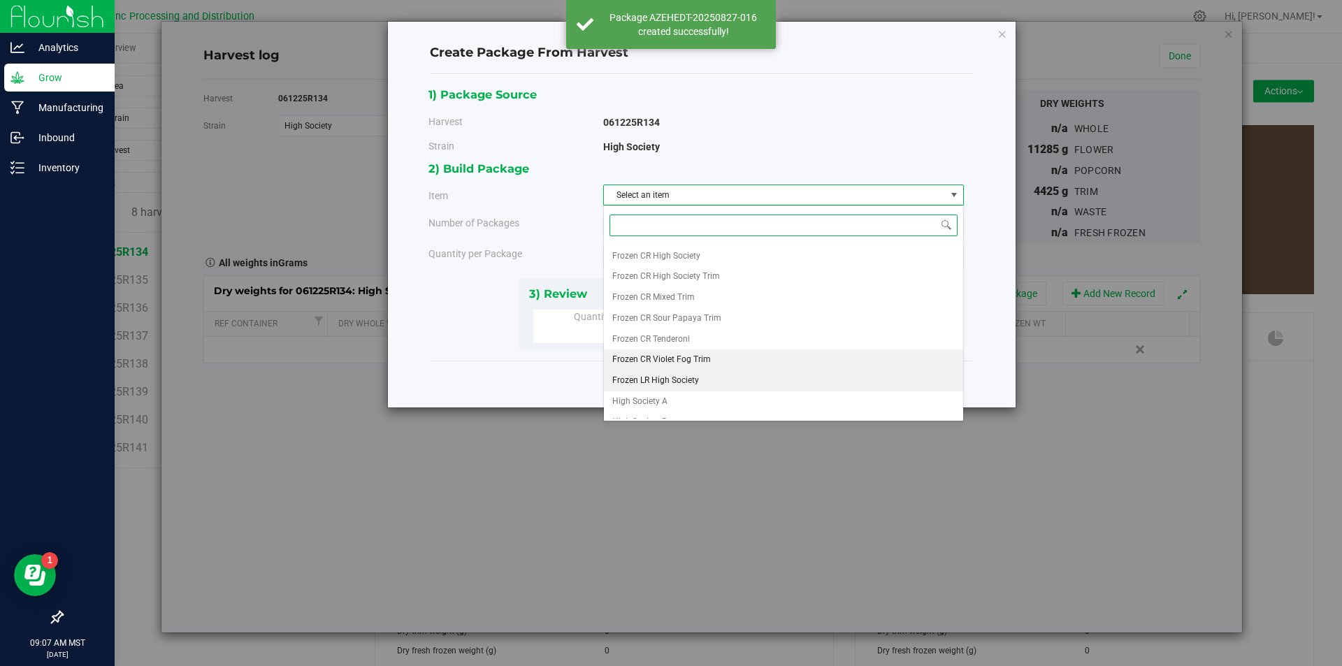
scroll to position [261, 0]
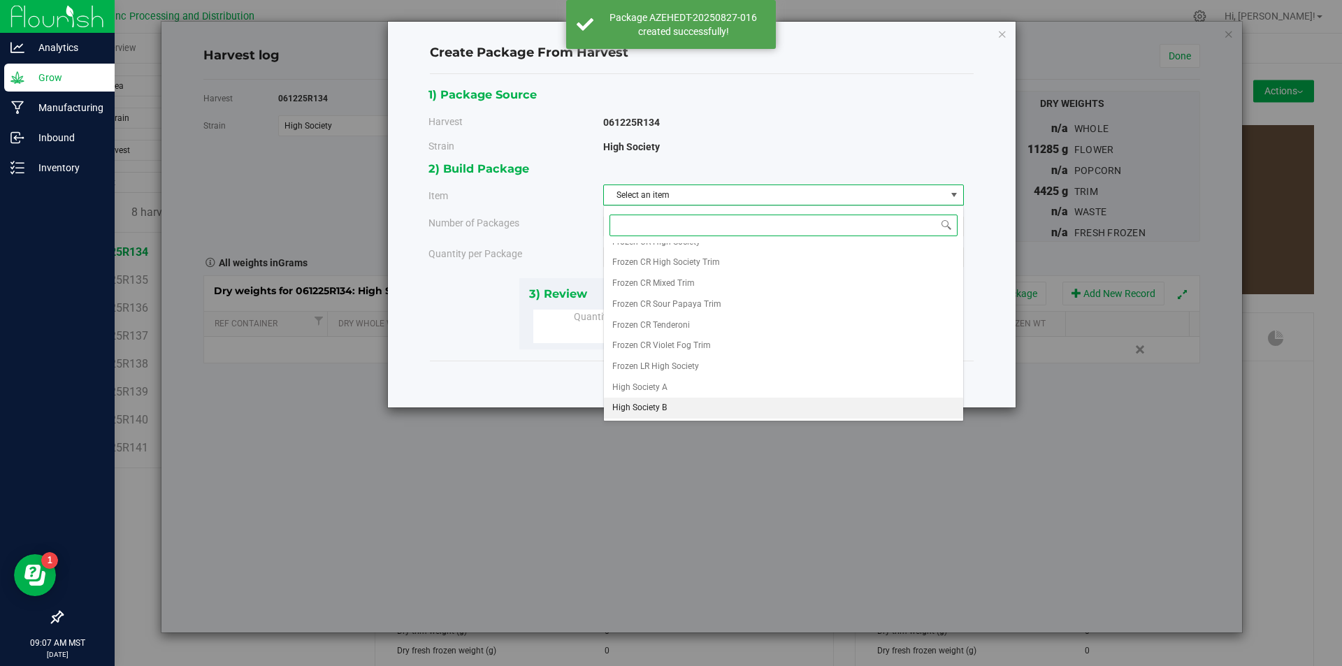
click at [668, 408] on li "High Society B" at bounding box center [783, 408] width 359 height 21
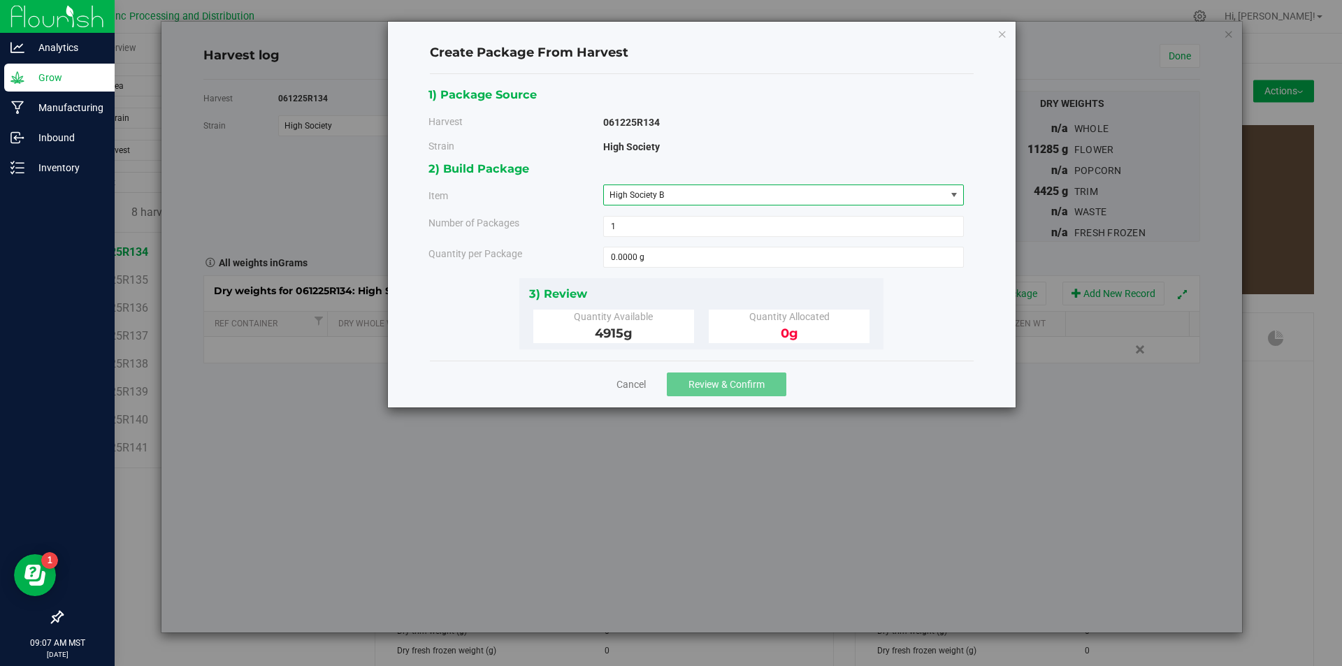
click at [665, 269] on div "2) Build Package Item High Society B Big League Sherb x Triple Burger B Bulk In…" at bounding box center [701, 218] width 546 height 118
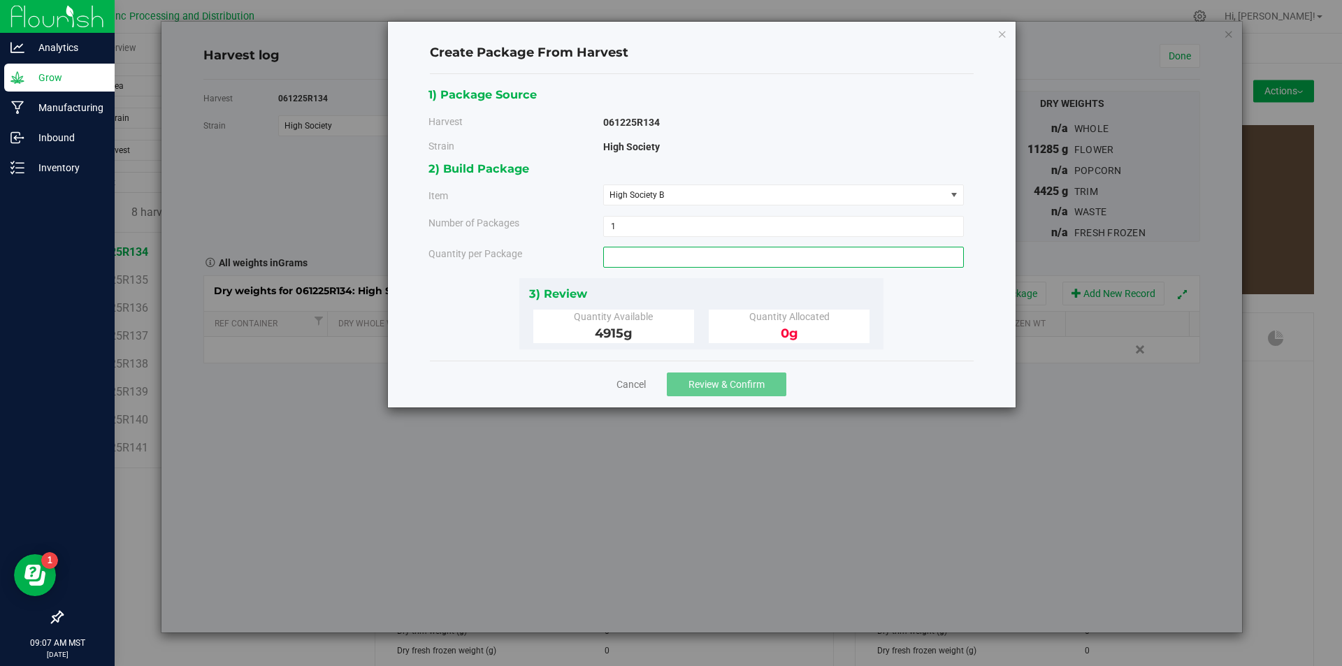
click at [671, 256] on span at bounding box center [783, 257] width 361 height 21
type input "600"
click at [733, 389] on span "Review & Confirm" at bounding box center [726, 384] width 76 height 11
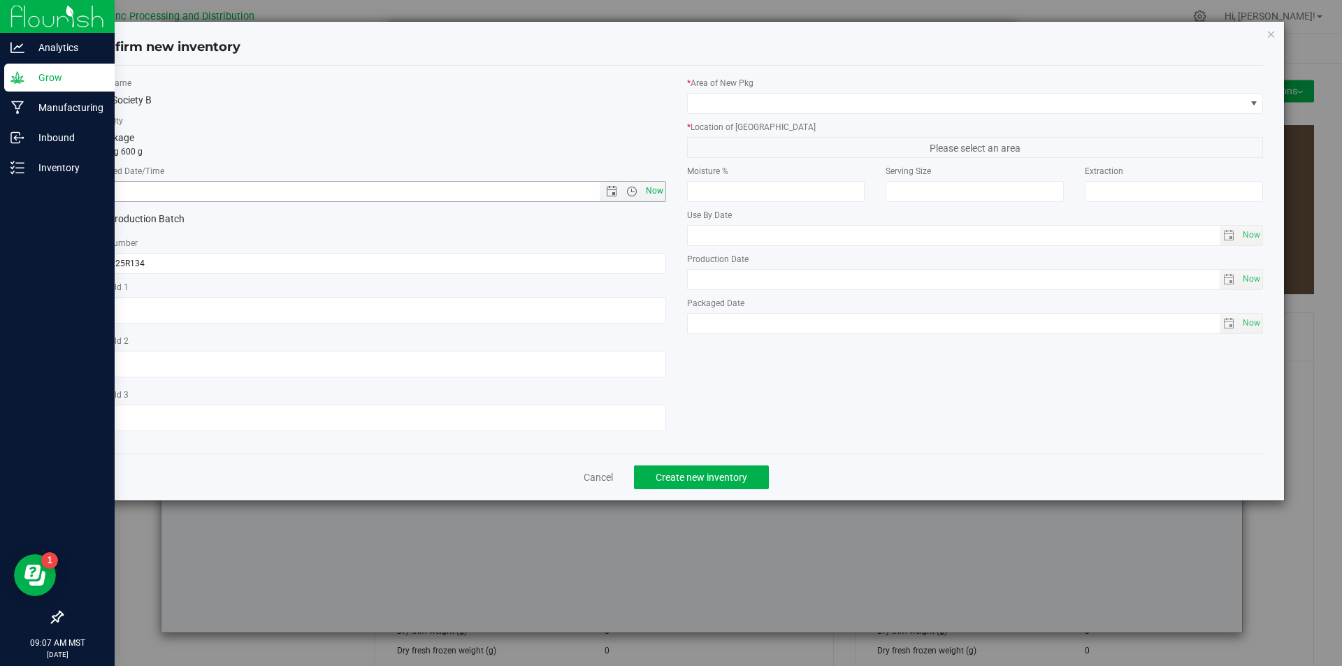
click at [655, 184] on span "Now" at bounding box center [654, 191] width 24 height 20
type input "[DATE] 9:07 AM"
click at [655, 184] on span "Now" at bounding box center [654, 191] width 24 height 20
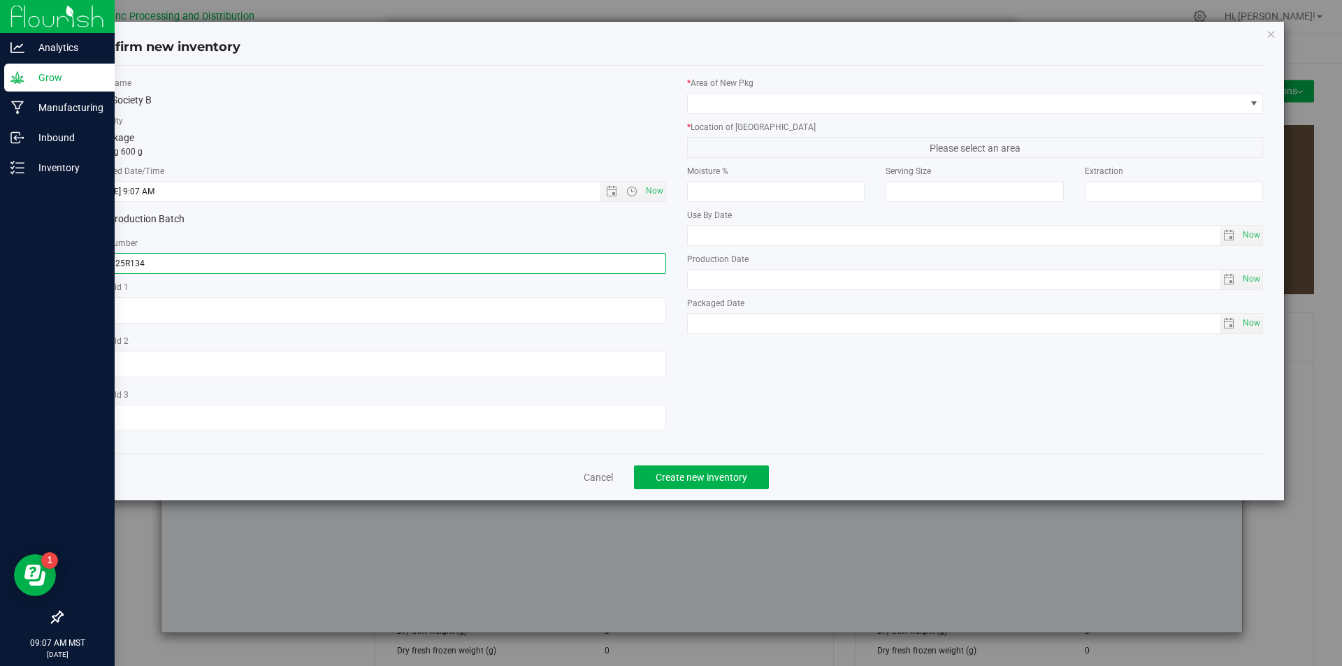
click at [168, 256] on input "061225R134" at bounding box center [377, 263] width 577 height 21
type input "061225R134-HS"
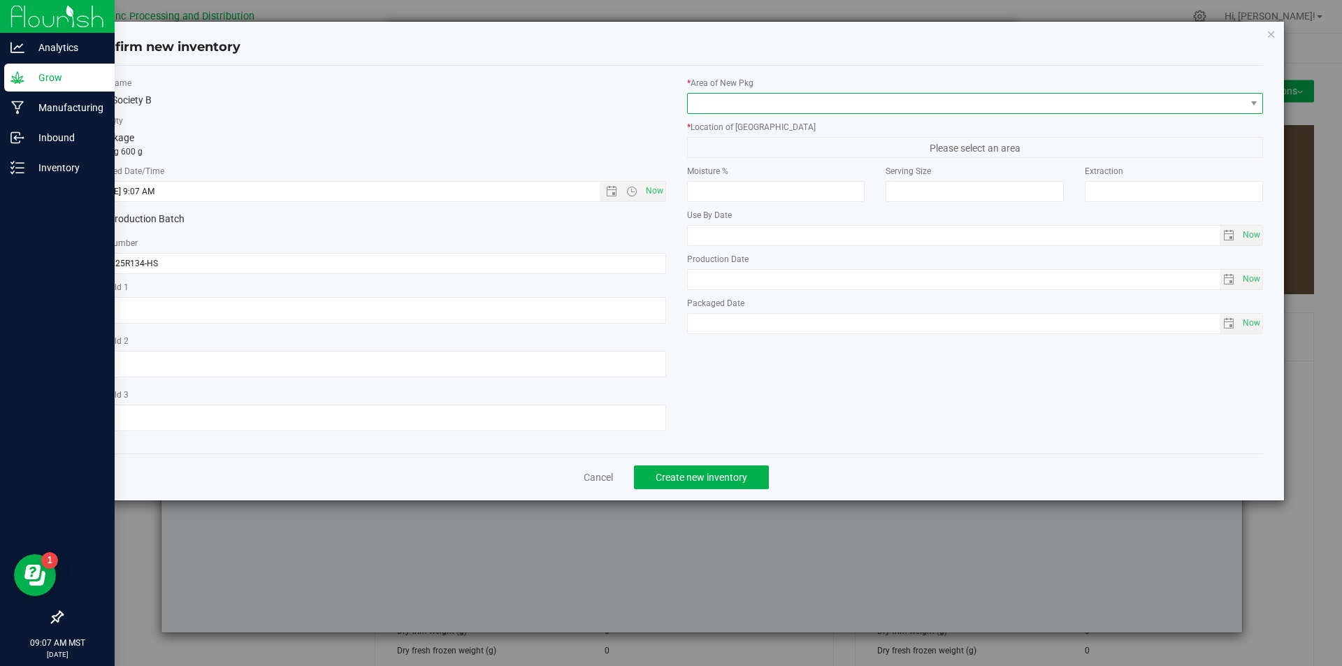
click at [737, 109] on span at bounding box center [967, 104] width 558 height 20
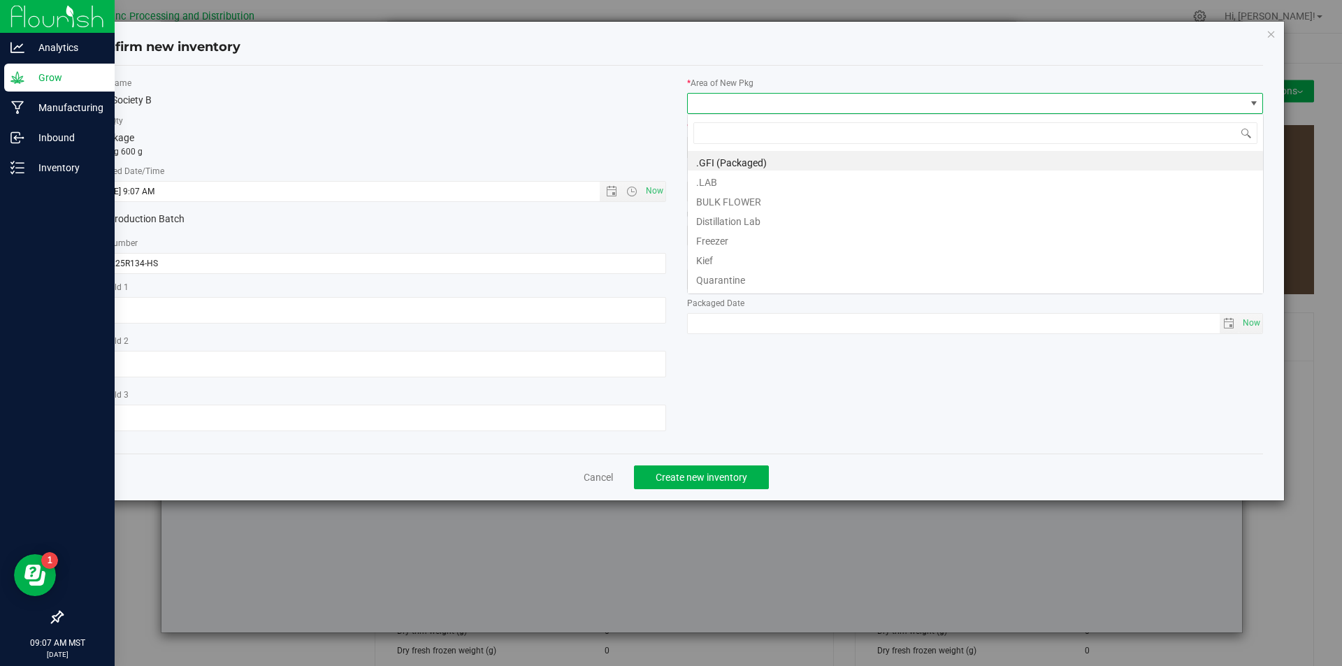
click at [737, 109] on span at bounding box center [967, 104] width 558 height 20
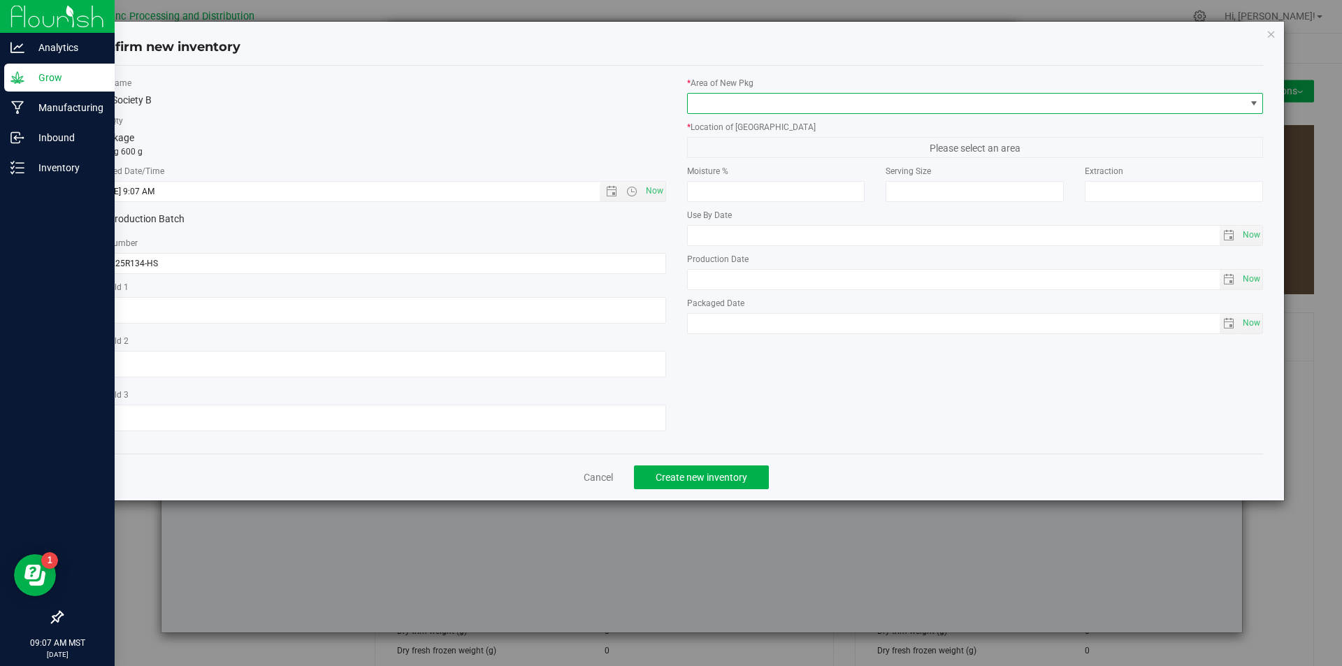
click at [761, 103] on span at bounding box center [967, 104] width 558 height 20
click at [758, 110] on span at bounding box center [967, 104] width 558 height 20
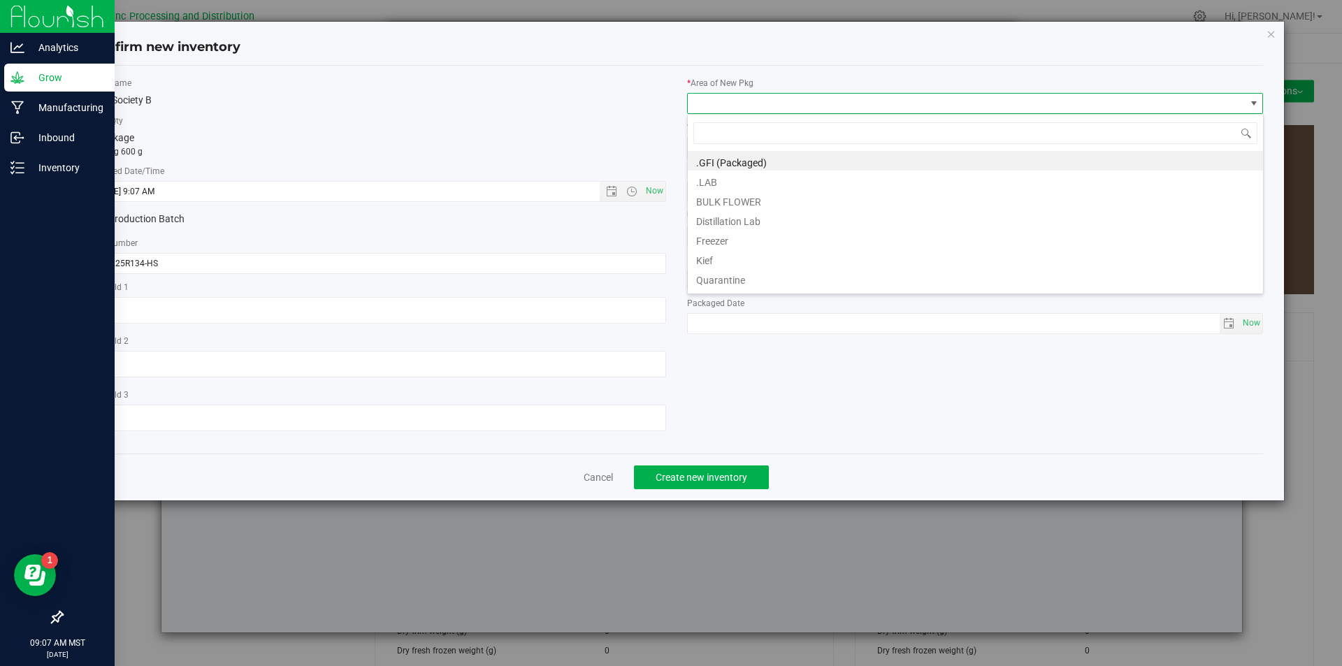
scroll to position [21, 577]
click at [738, 203] on li "BULK FLOWER" at bounding box center [975, 200] width 575 height 20
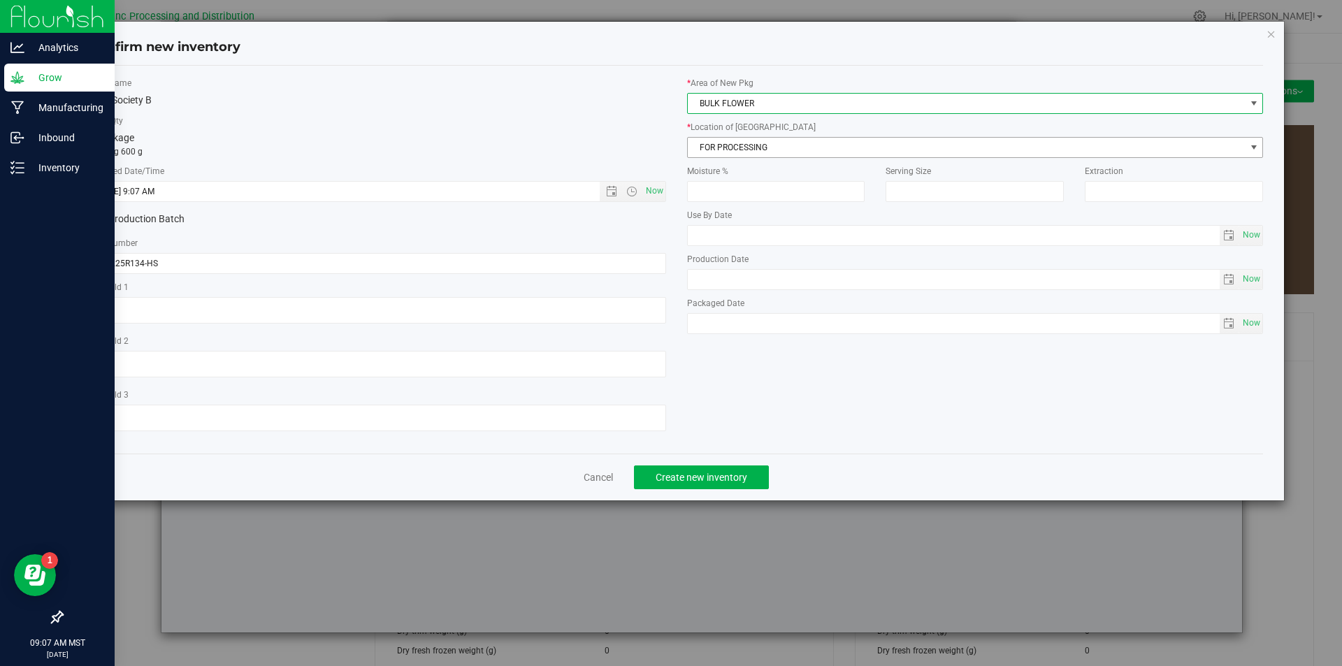
click at [736, 151] on span "FOR PROCESSING" at bounding box center [967, 148] width 558 height 20
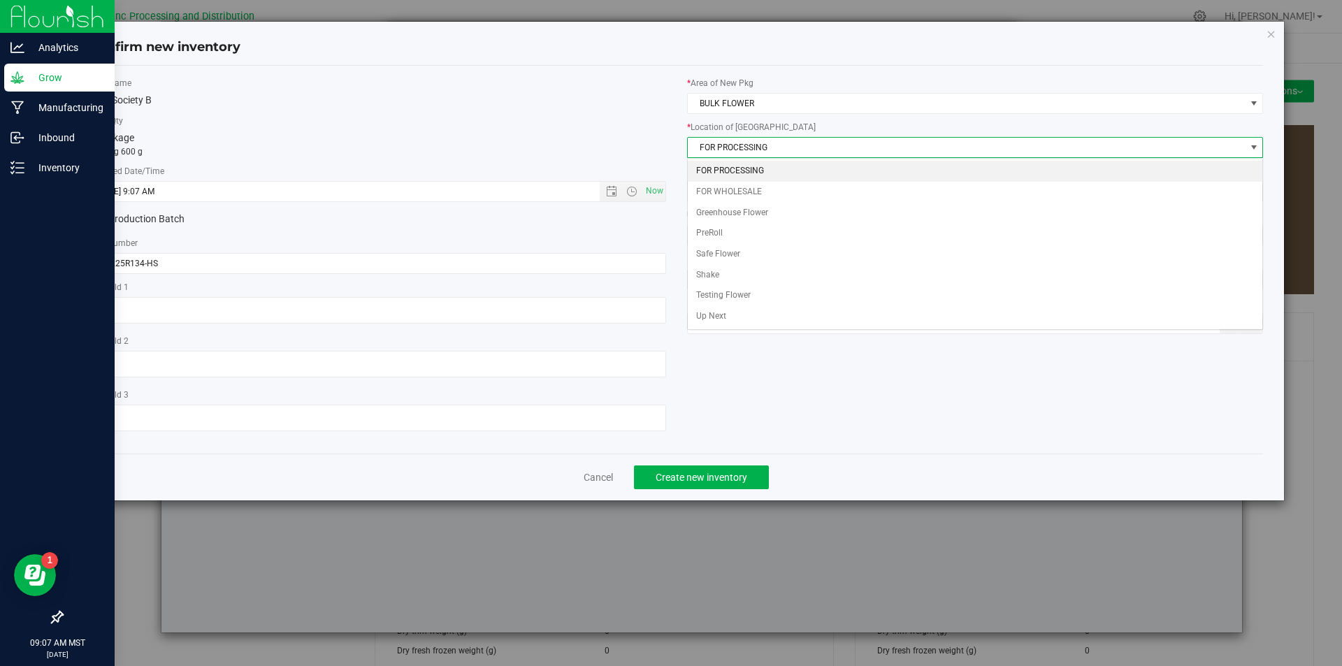
click at [736, 151] on span "FOR PROCESSING" at bounding box center [967, 148] width 558 height 20
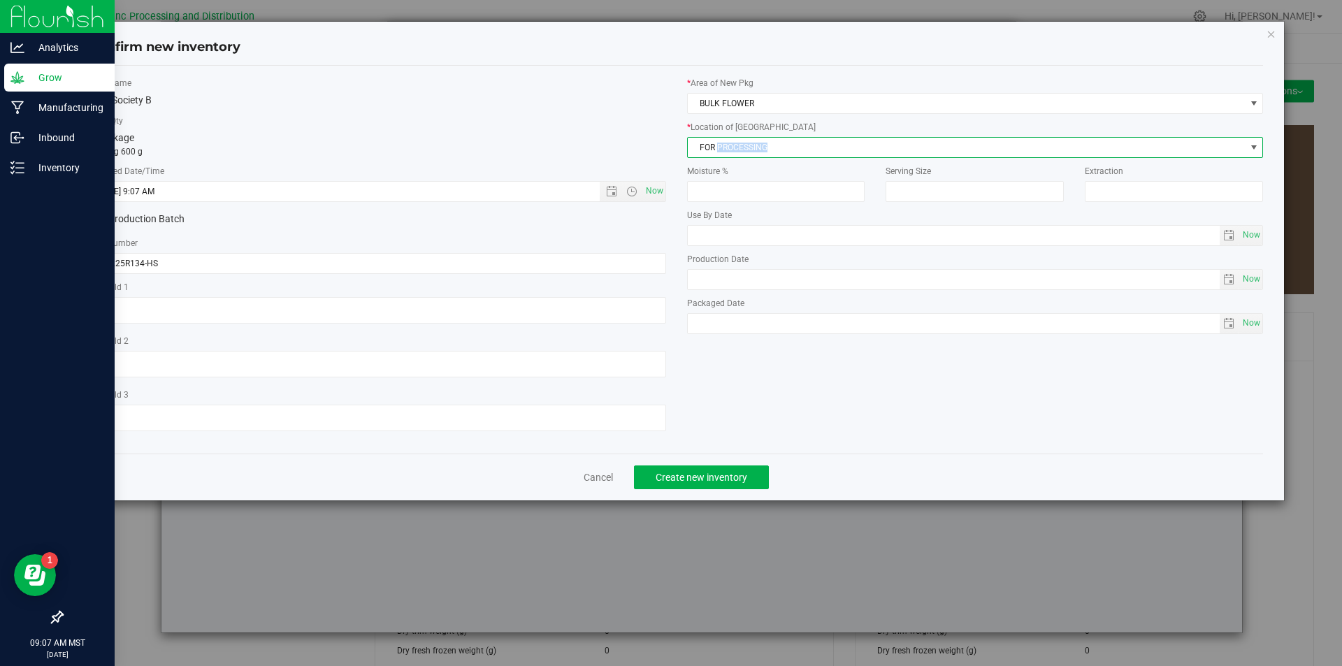
click at [736, 151] on span "FOR PROCESSING" at bounding box center [967, 148] width 558 height 20
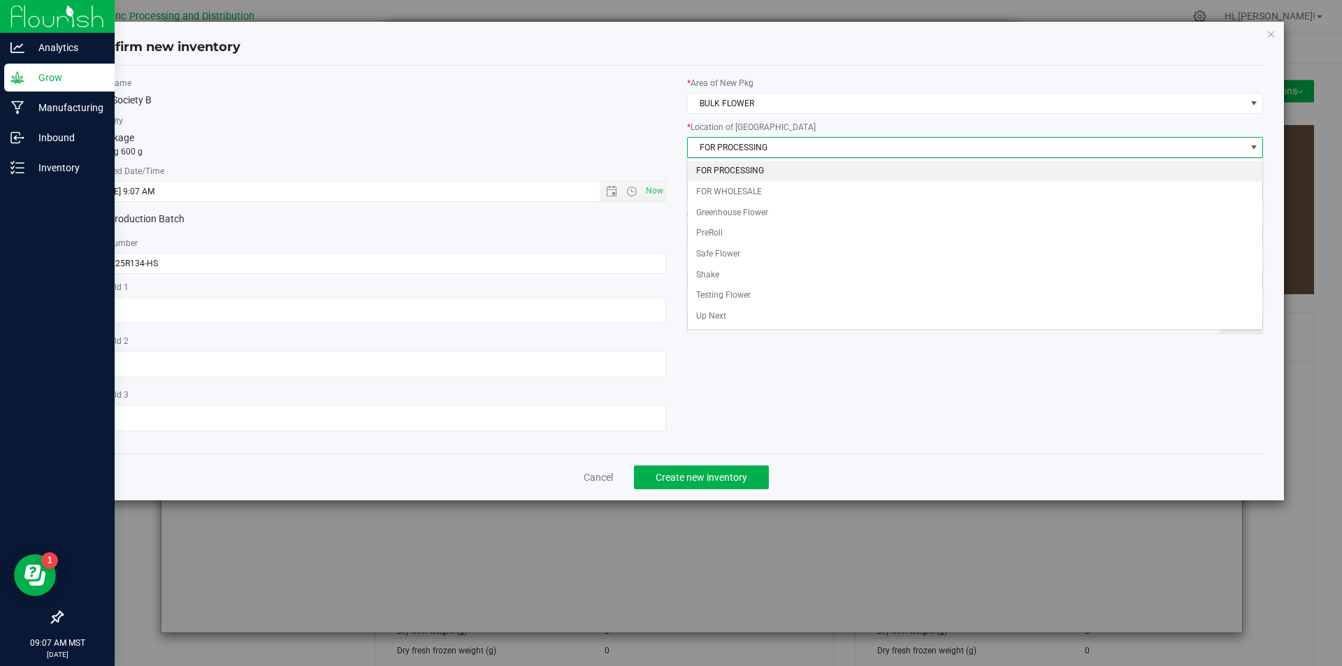
click at [730, 169] on li "FOR PROCESSING" at bounding box center [975, 171] width 575 height 21
click at [730, 169] on \}\}_listbox "FOR PROCESSING FOR WHOLESALE Greenhouse Flower PreRoll Safe Flower Shake Testin…" at bounding box center [975, 244] width 575 height 166
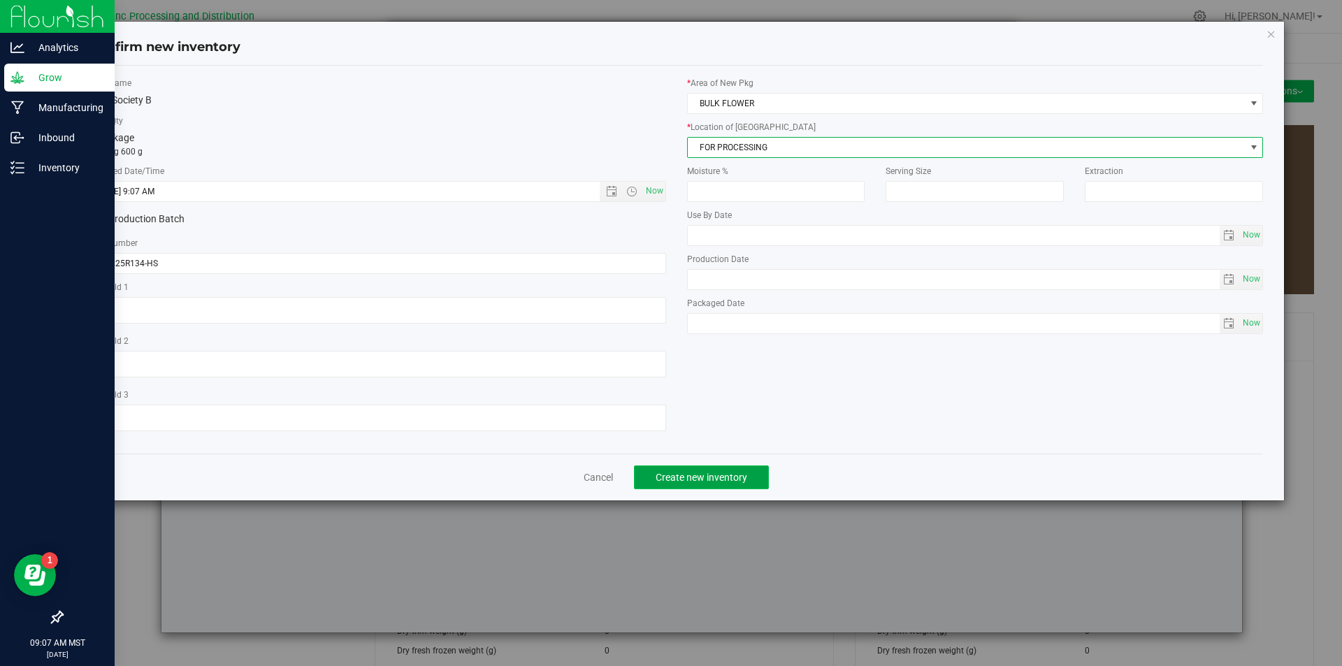
click at [705, 474] on span "Create new inventory" at bounding box center [701, 477] width 92 height 11
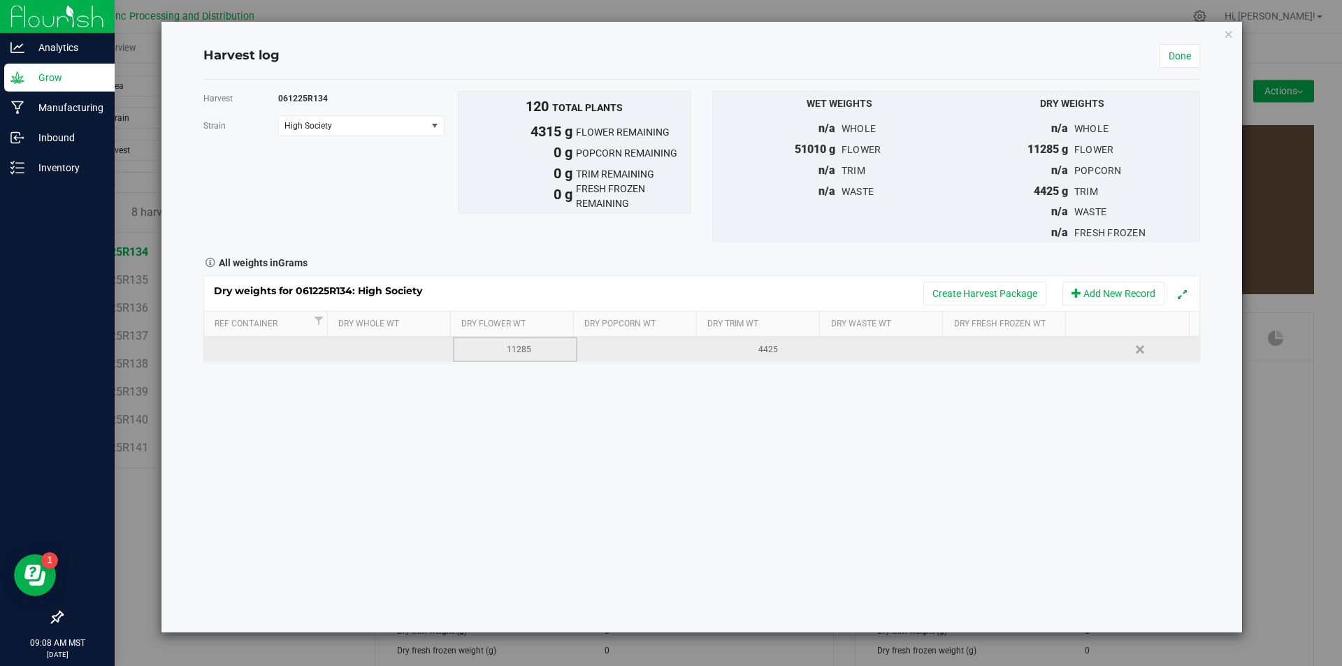
click at [512, 346] on div "11285" at bounding box center [520, 349] width 114 height 13
type input "1"
type input "6970"
click at [1175, 50] on link "Done" at bounding box center [1179, 56] width 41 height 24
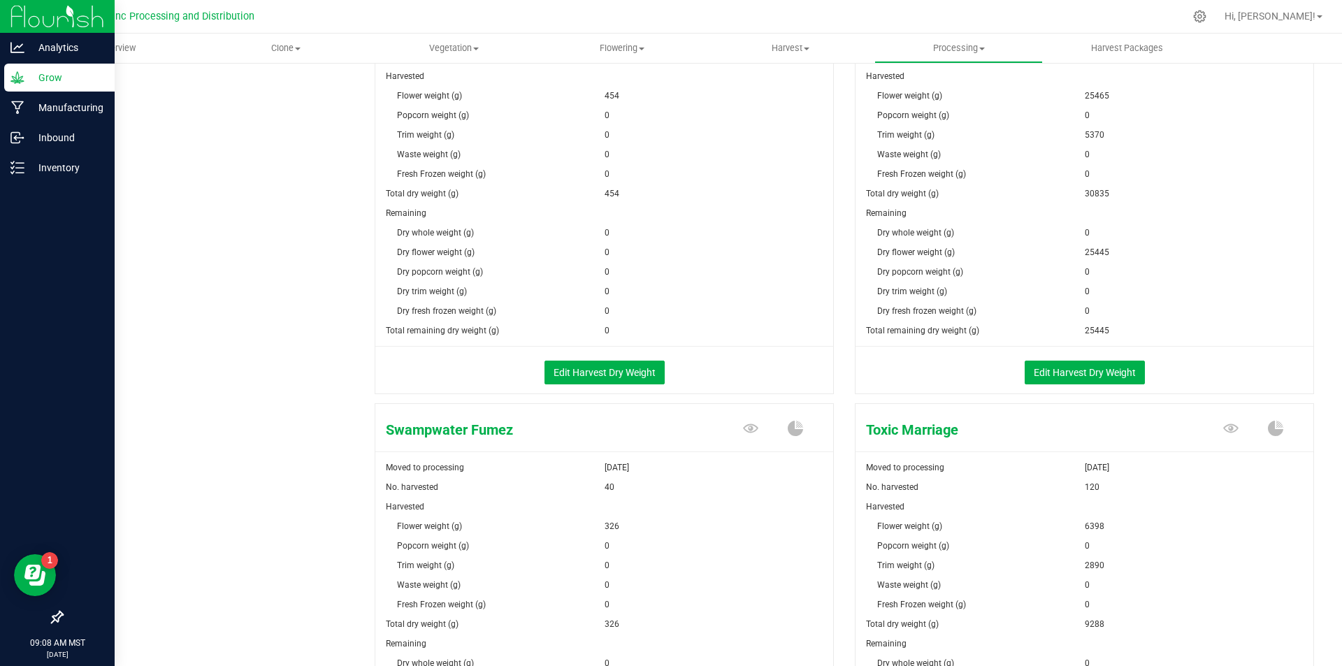
scroll to position [1597, 0]
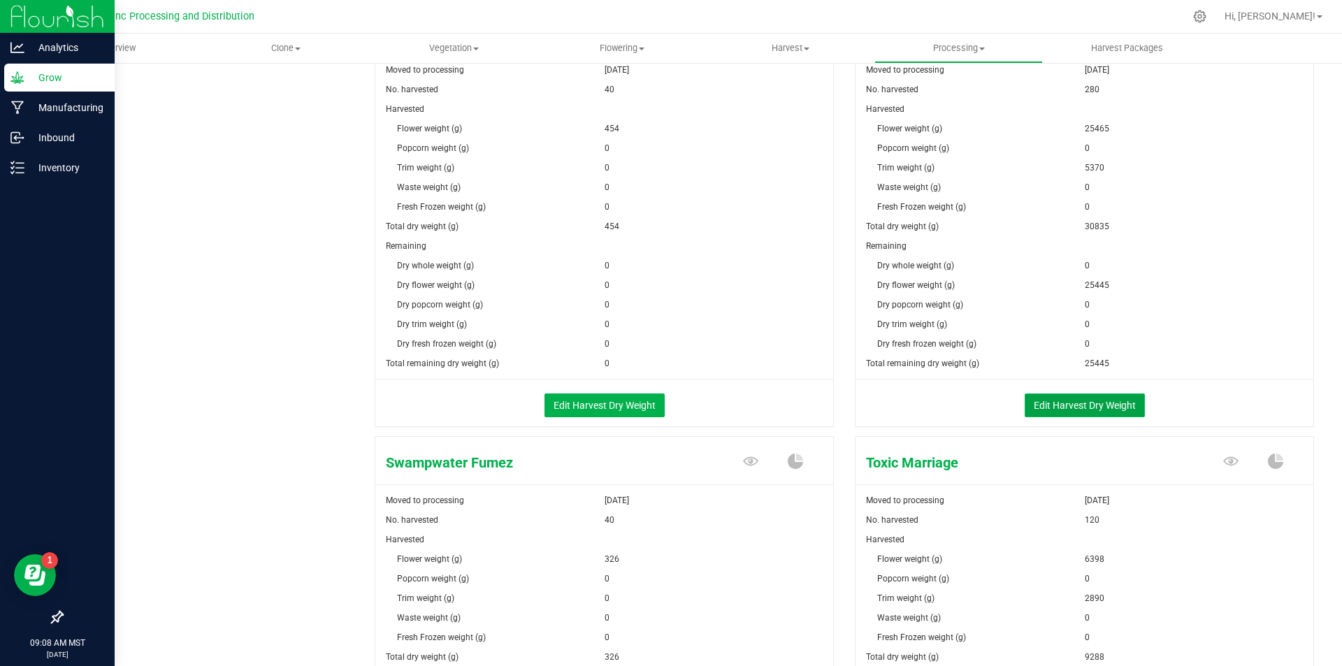
click at [1087, 395] on button "Edit Harvest Dry Weight" at bounding box center [1084, 405] width 120 height 24
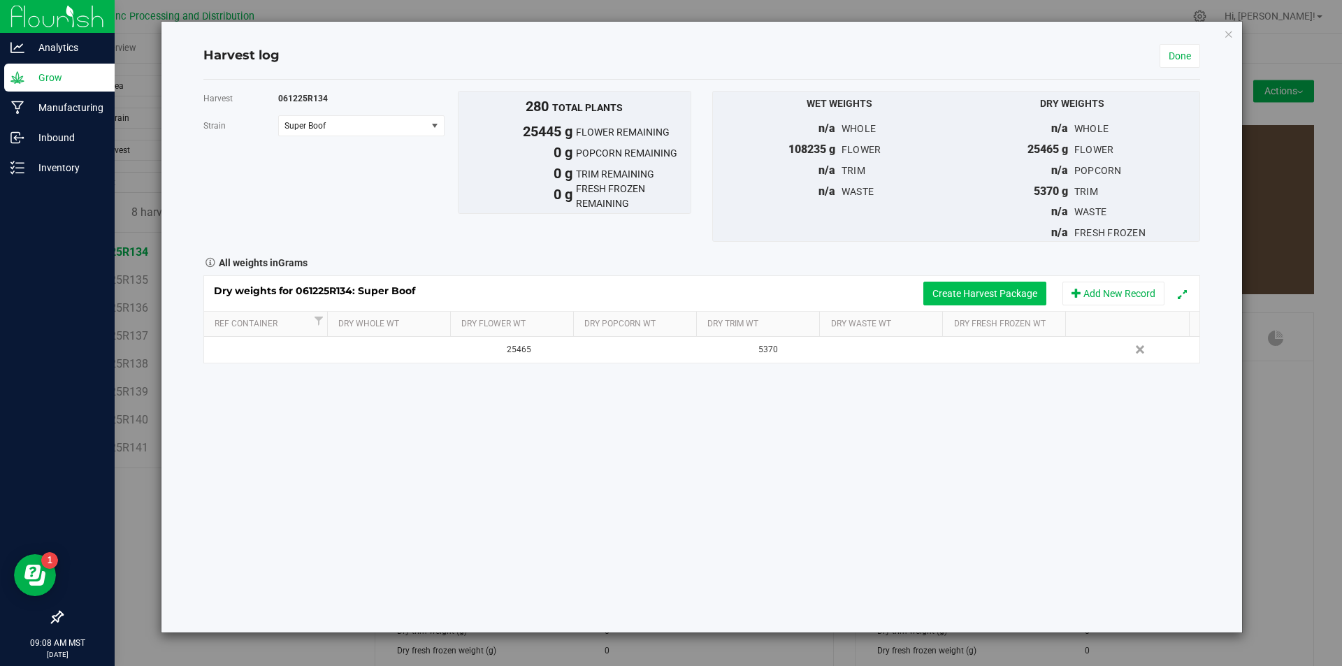
click at [983, 294] on button "Create Harvest Package" at bounding box center [984, 294] width 123 height 24
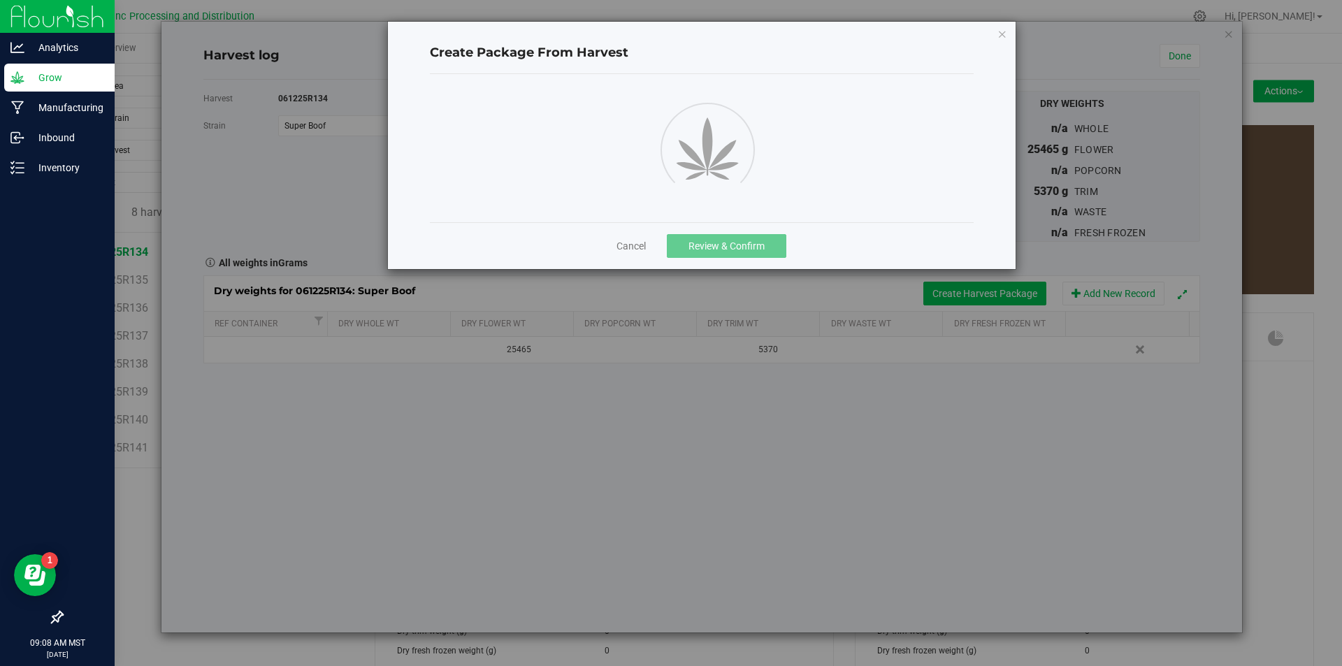
click at [983, 294] on div "Create Package From Harvest Cancel Review & Confirm" at bounding box center [676, 333] width 1352 height 666
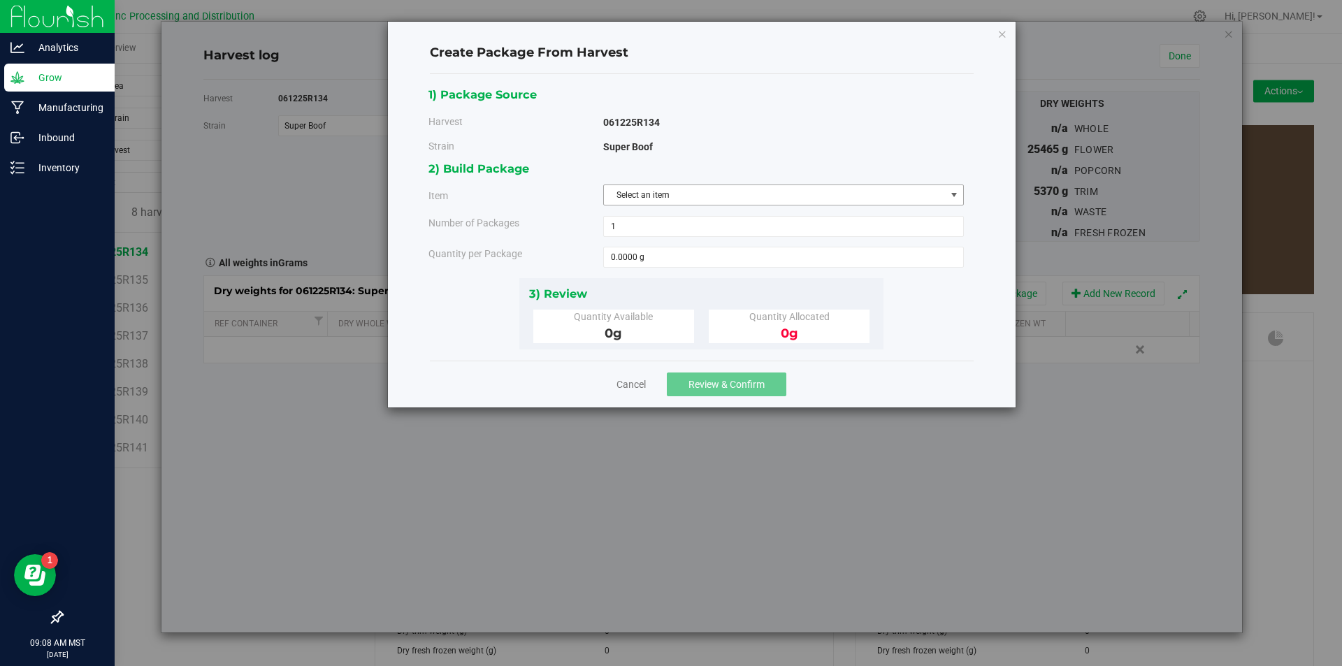
click at [764, 194] on span "Select an item" at bounding box center [775, 195] width 342 height 20
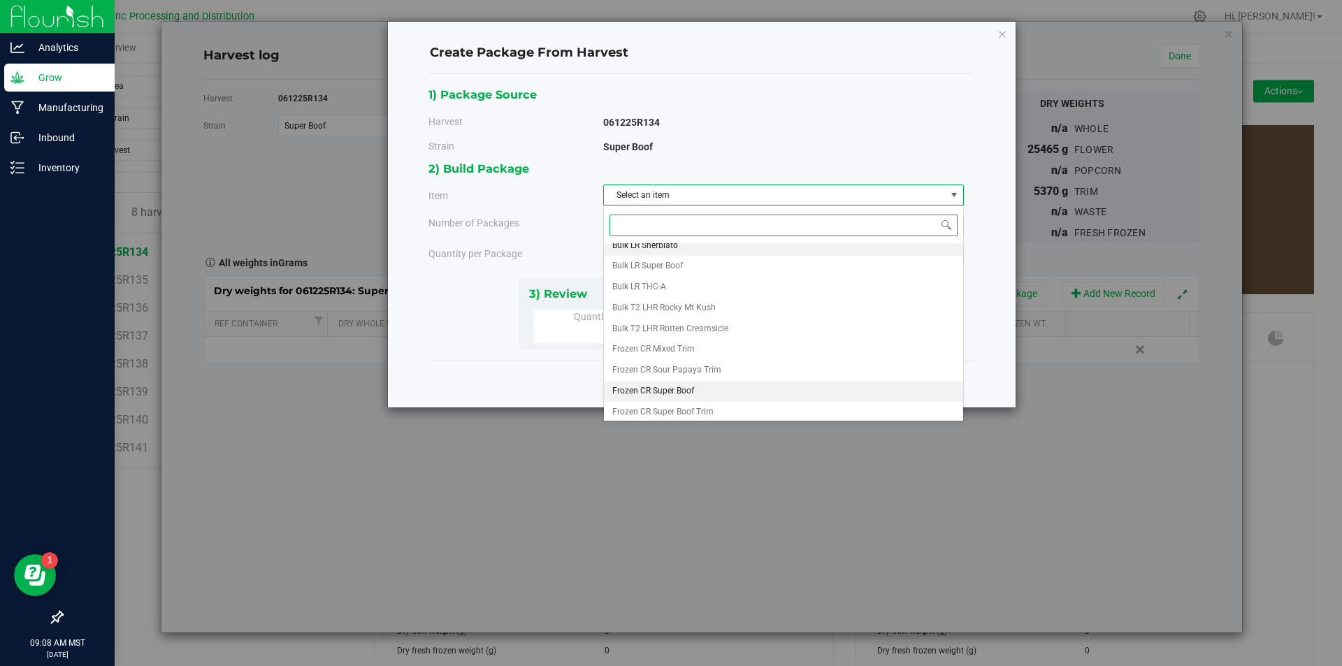
scroll to position [282, 0]
click at [676, 377] on li "Super Boof A" at bounding box center [783, 387] width 359 height 21
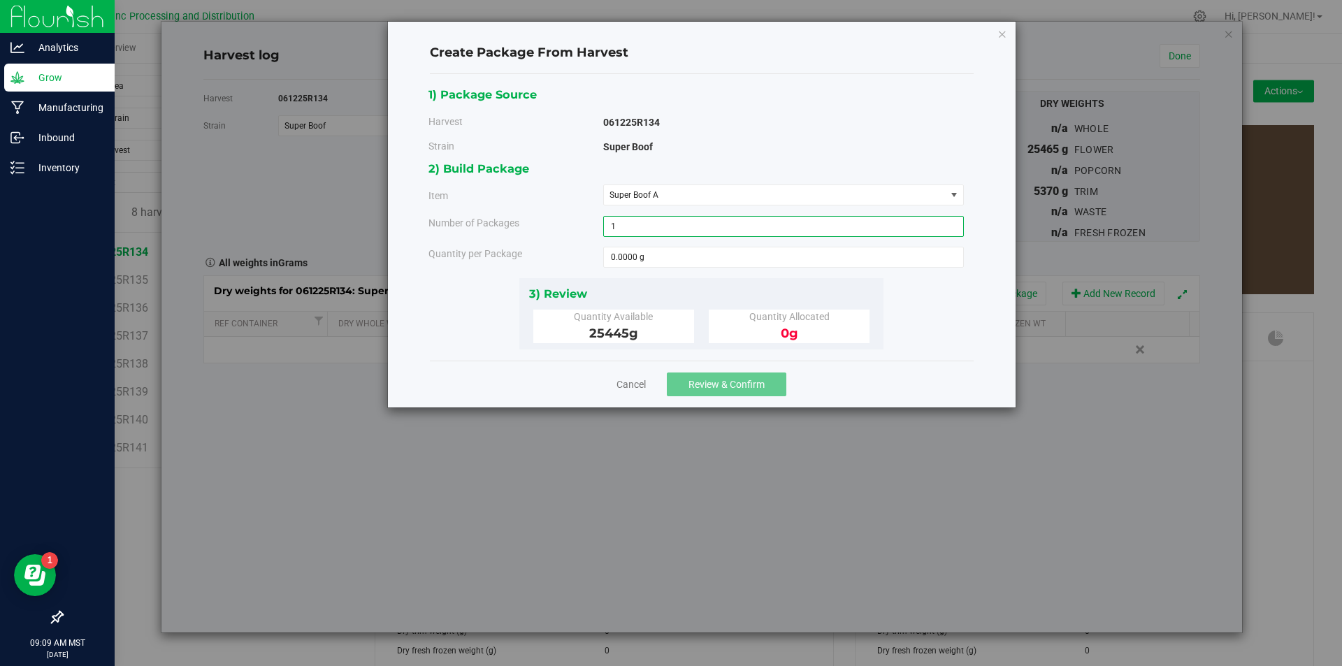
click at [630, 222] on span "1 1" at bounding box center [783, 226] width 361 height 21
type input "4"
click at [648, 250] on span at bounding box center [783, 257] width 361 height 21
click at [648, 250] on input "text" at bounding box center [783, 257] width 359 height 20
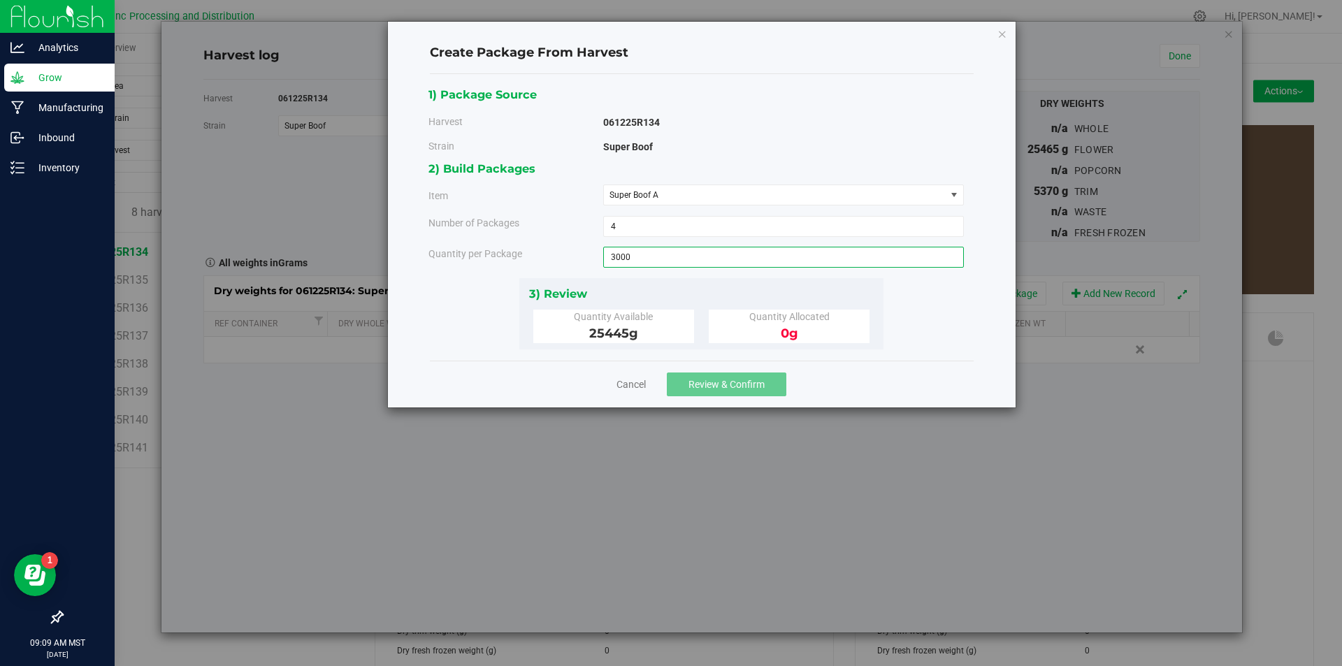
type input "3000"
type input "3000.0000 g"
click at [747, 383] on span "Review & Confirm" at bounding box center [726, 384] width 76 height 11
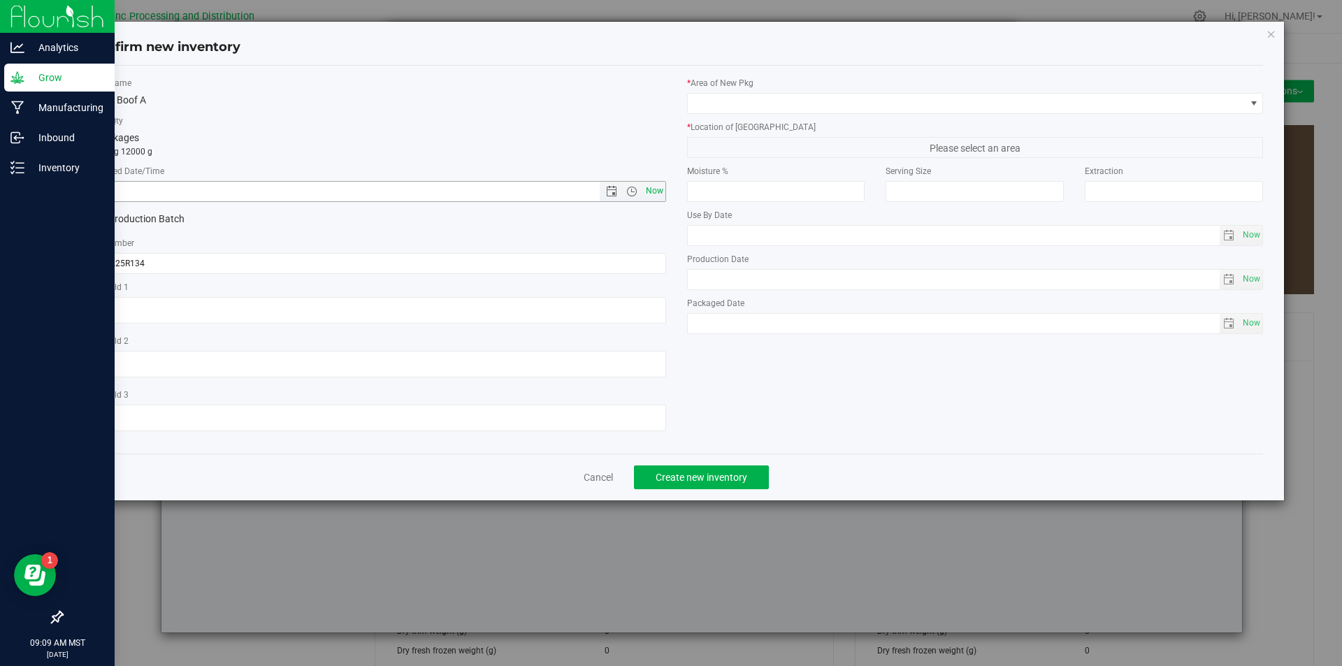
click at [661, 193] on span "Now" at bounding box center [654, 191] width 24 height 20
type input "[DATE] 9:09 AM"
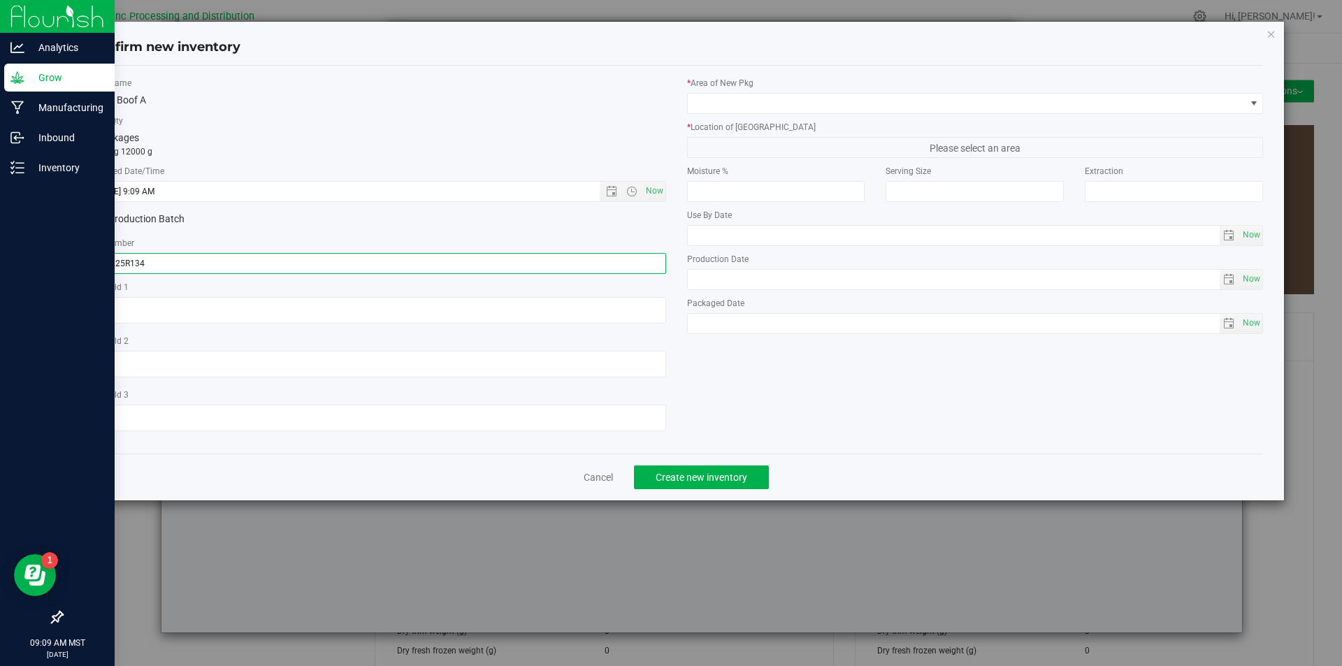
click at [174, 259] on input "061225R134" at bounding box center [377, 263] width 577 height 21
type input "061225R134-SB"
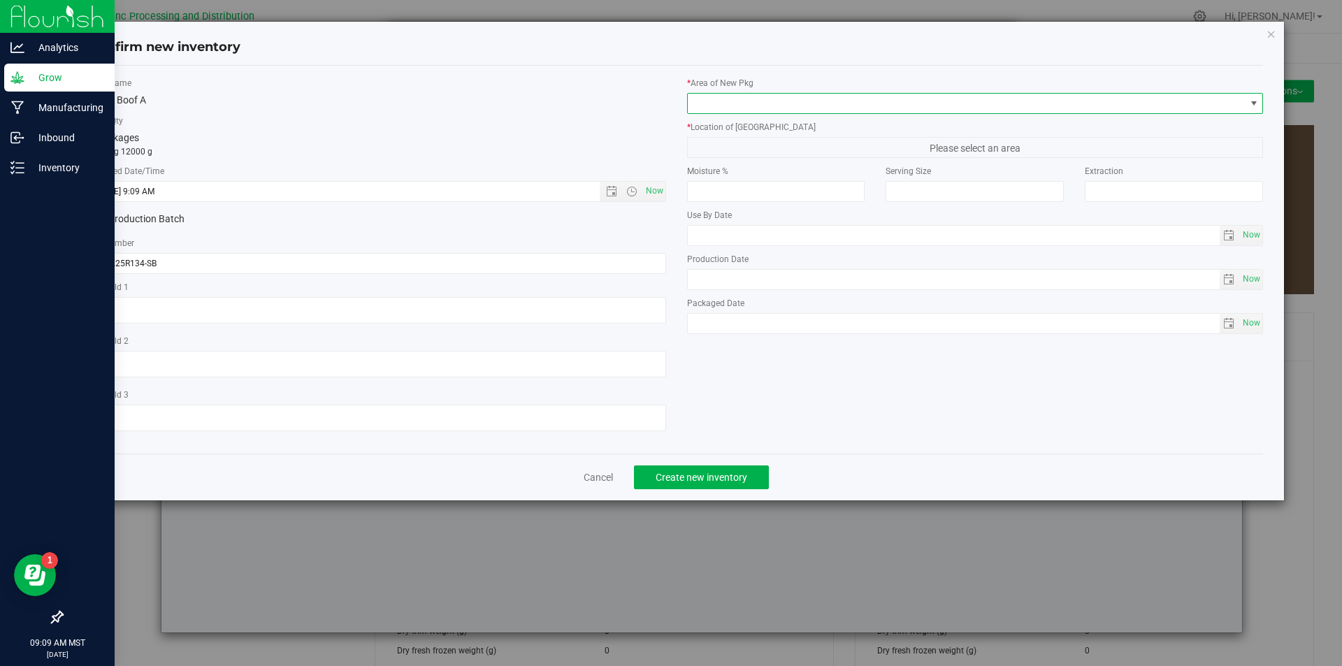
click at [751, 108] on span at bounding box center [967, 104] width 558 height 20
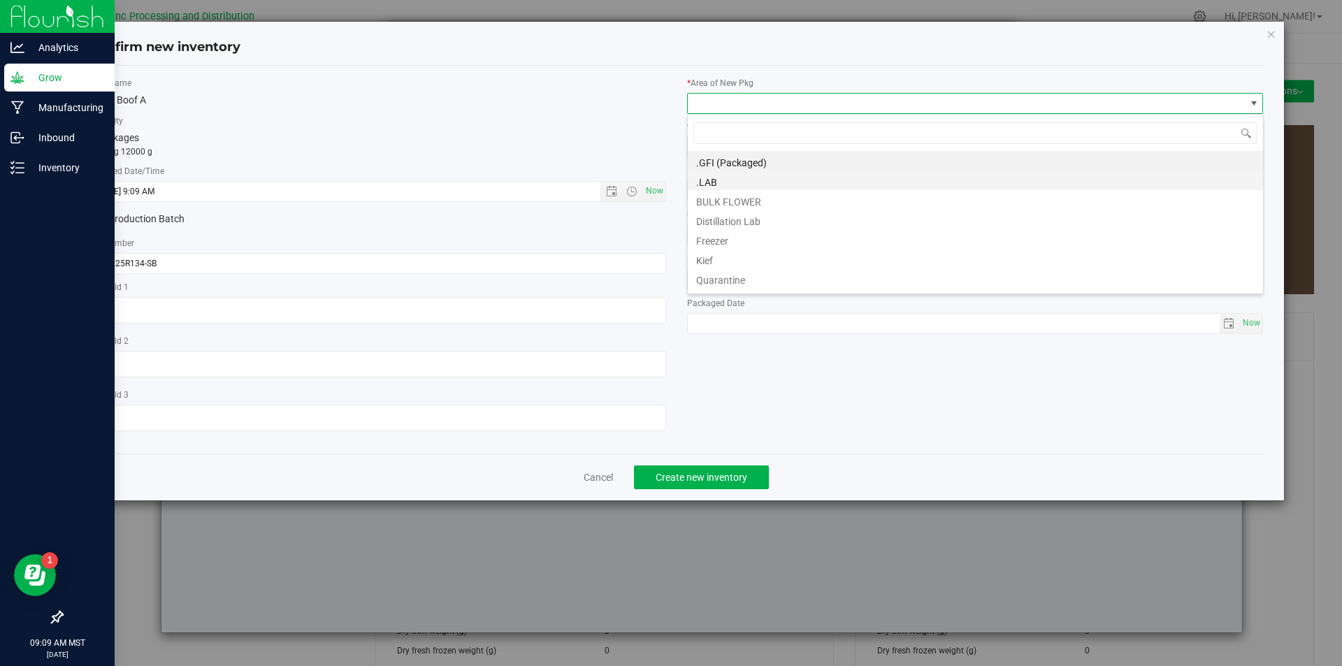
scroll to position [21, 577]
click at [775, 198] on li "BULK FLOWER" at bounding box center [975, 200] width 575 height 20
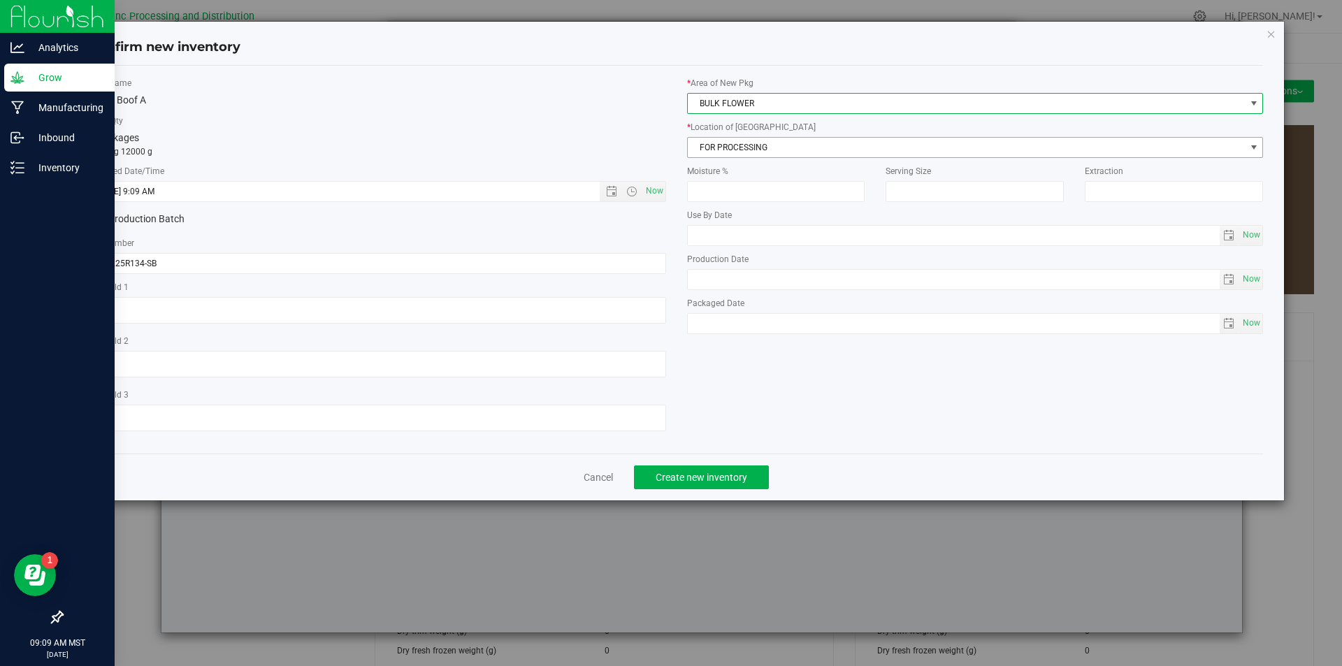
click at [778, 143] on span "FOR PROCESSING" at bounding box center [967, 148] width 558 height 20
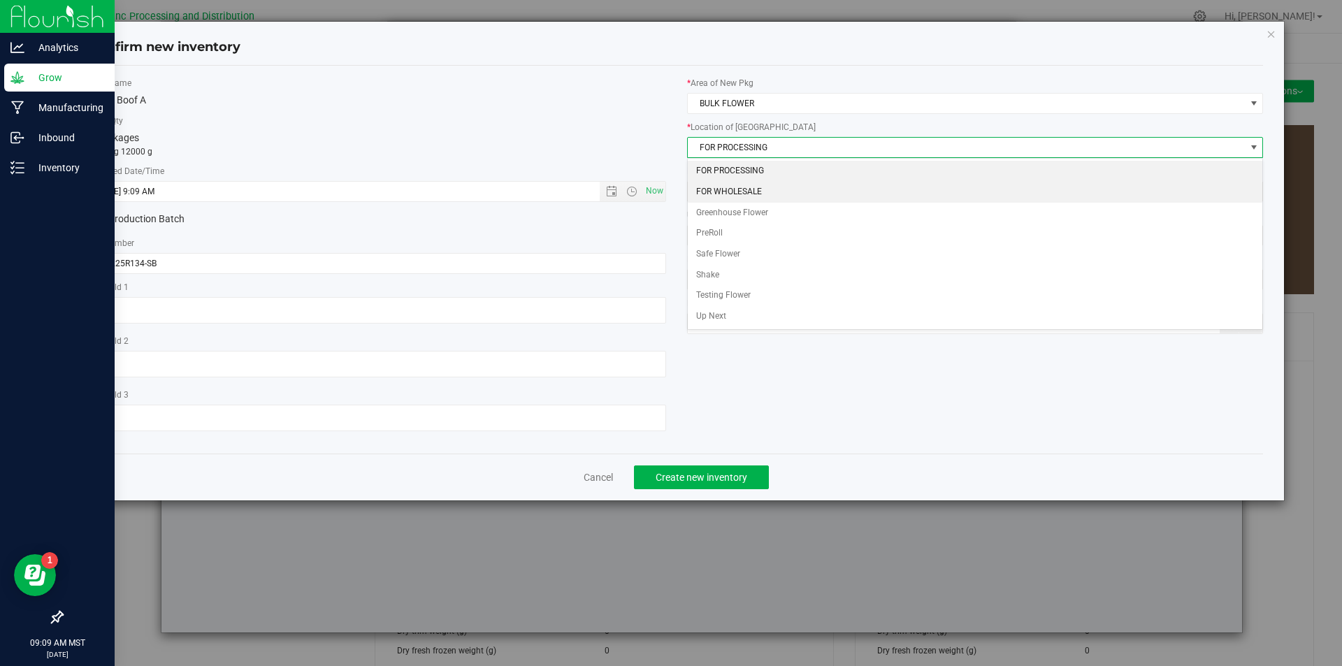
click at [767, 188] on li "FOR WHOLESALE" at bounding box center [975, 192] width 575 height 21
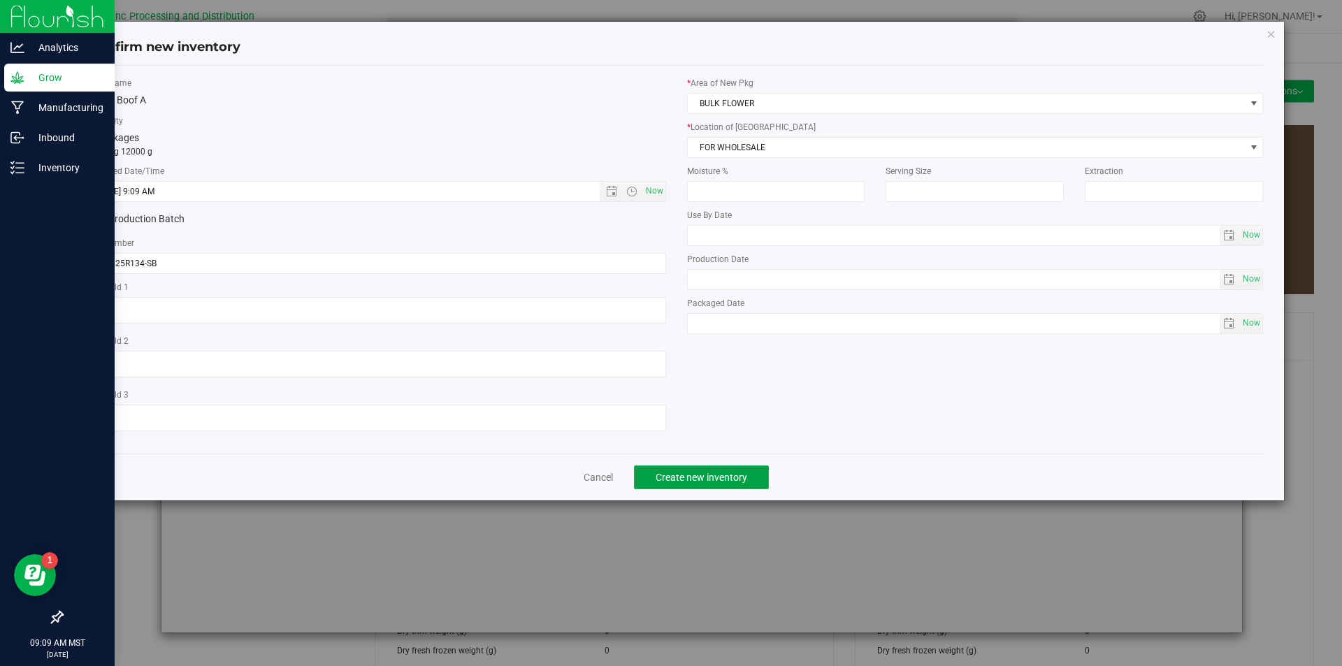
click at [697, 473] on span "Create new inventory" at bounding box center [701, 477] width 92 height 11
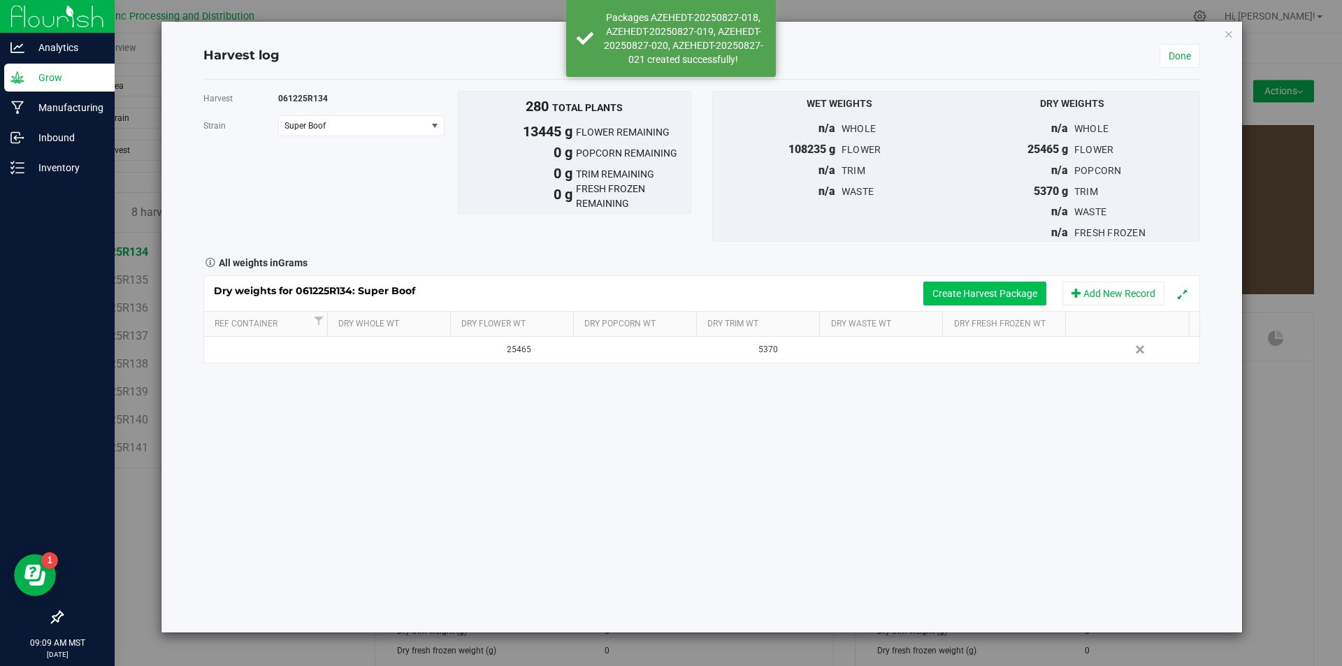
click at [958, 295] on button "Create Harvest Package" at bounding box center [984, 294] width 123 height 24
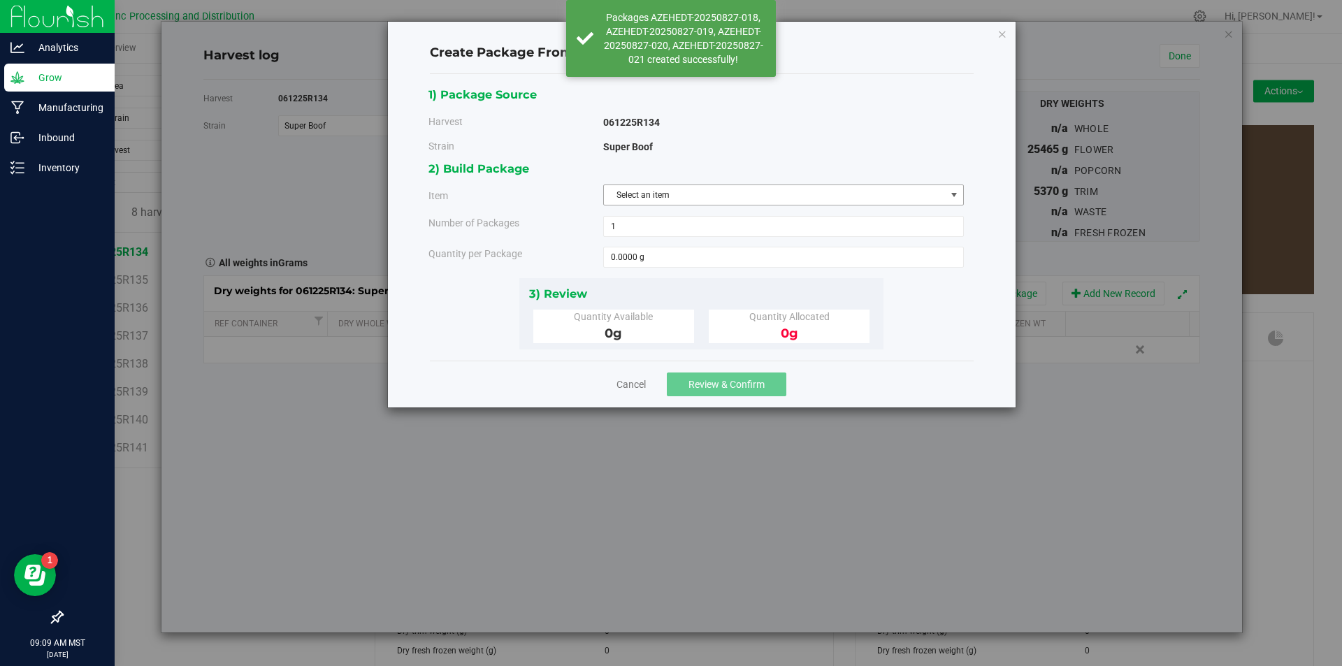
click at [768, 196] on span "Select an item" at bounding box center [775, 195] width 342 height 20
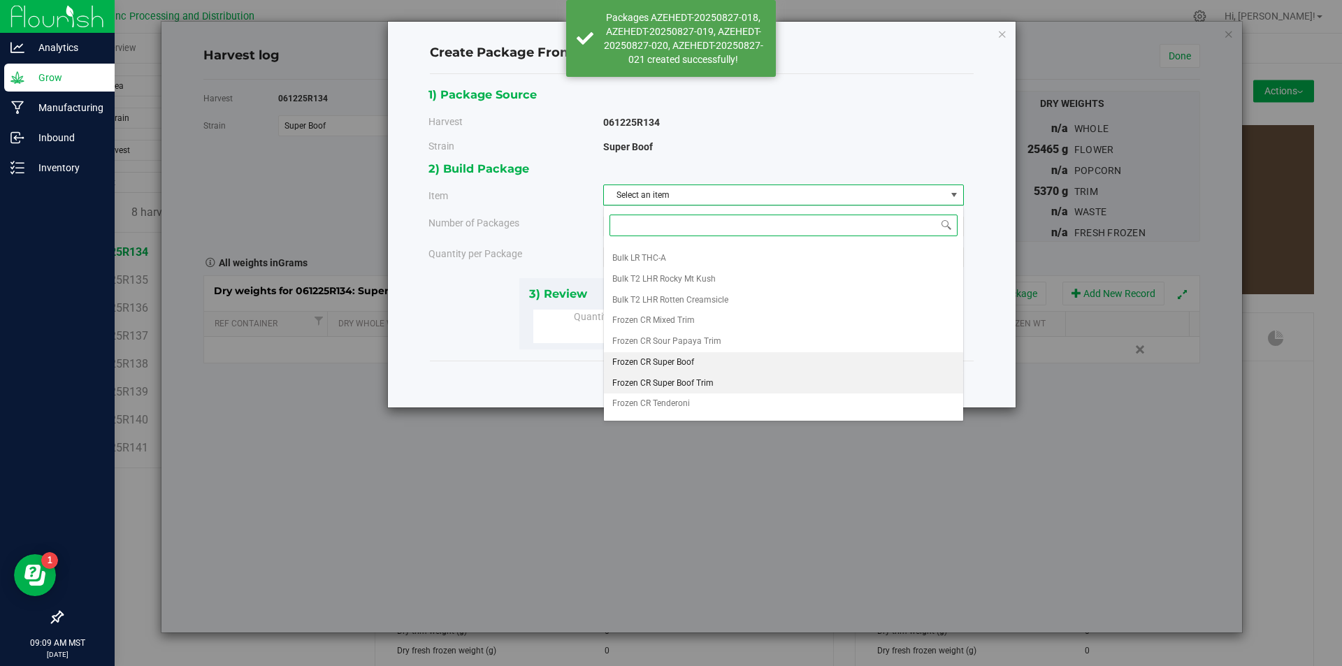
scroll to position [282, 0]
click at [684, 384] on li "Super Boof A" at bounding box center [783, 387] width 359 height 21
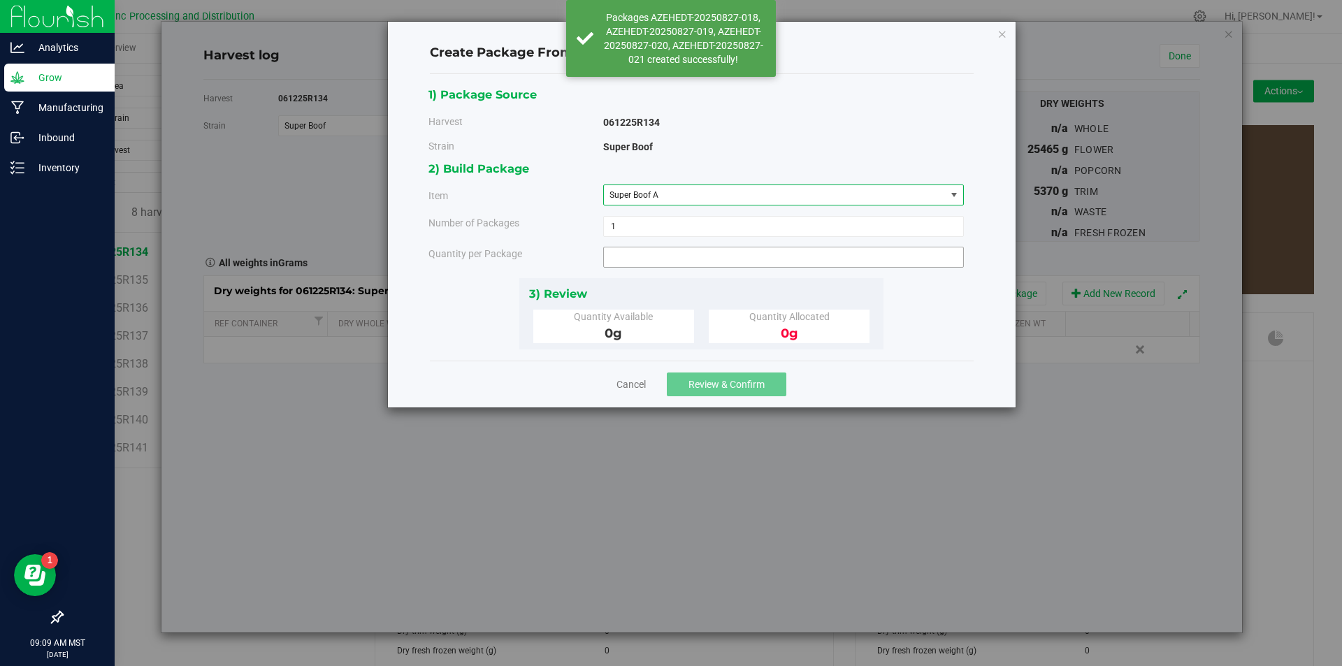
click at [688, 261] on span at bounding box center [783, 257] width 361 height 21
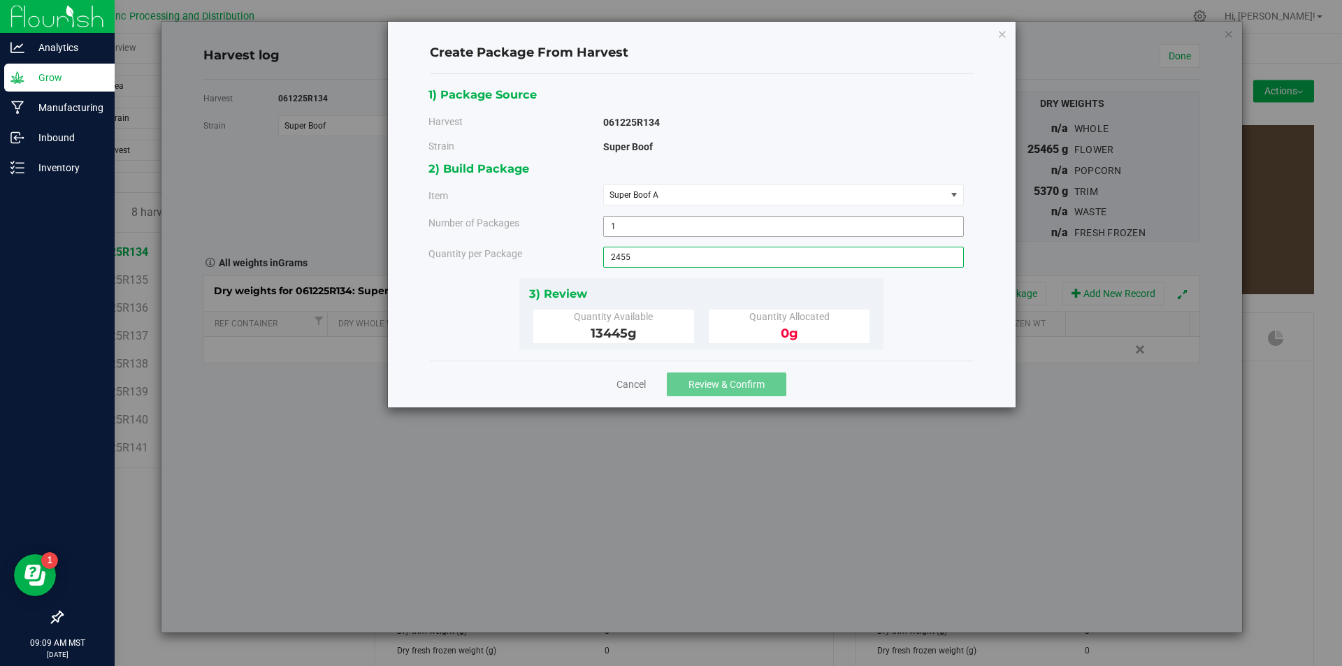
type input "2455"
click at [722, 391] on button "Review & Confirm" at bounding box center [726, 384] width 119 height 24
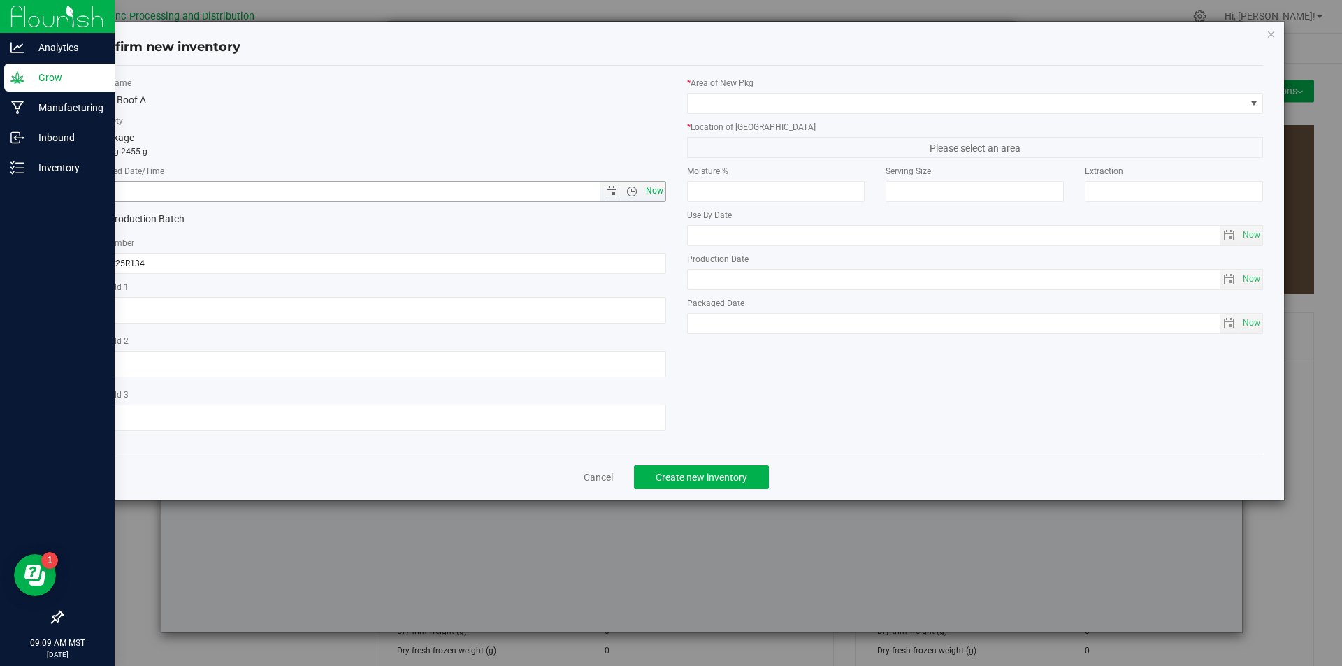
click at [658, 195] on span "Now" at bounding box center [654, 191] width 24 height 20
type input "[DATE] 9:09 AM"
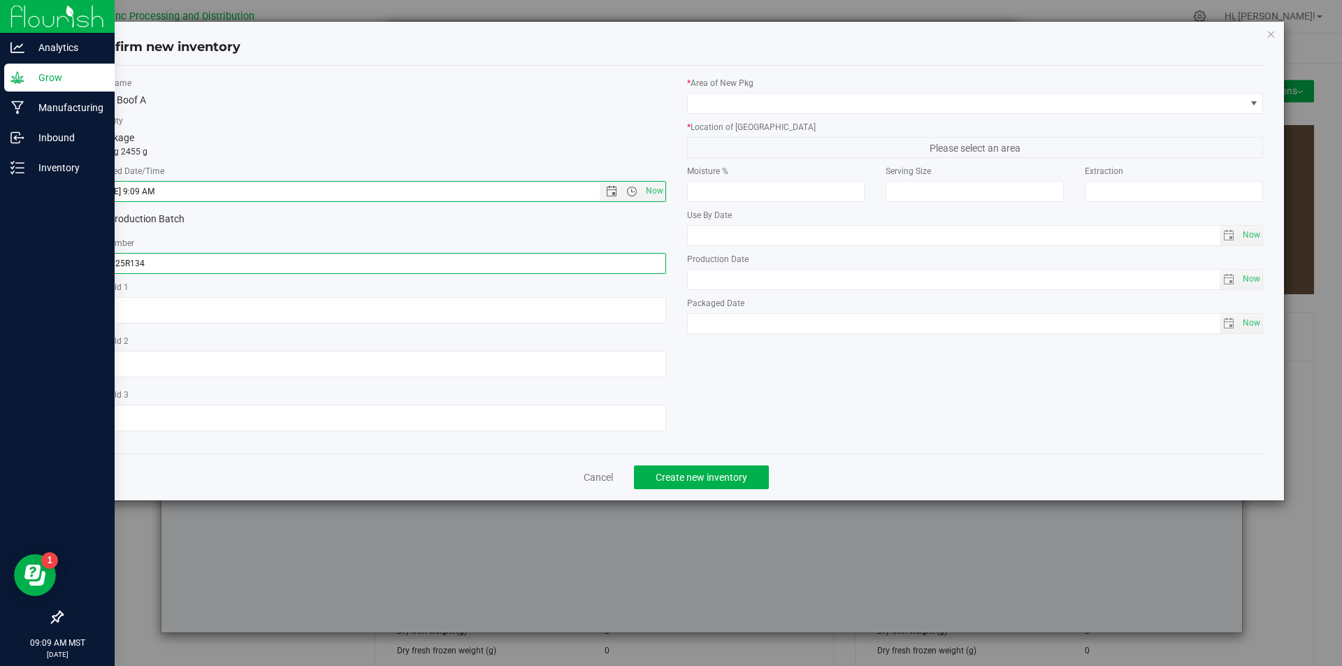
click at [222, 271] on input "061225R134" at bounding box center [377, 263] width 577 height 21
type input "061225R134-SB"
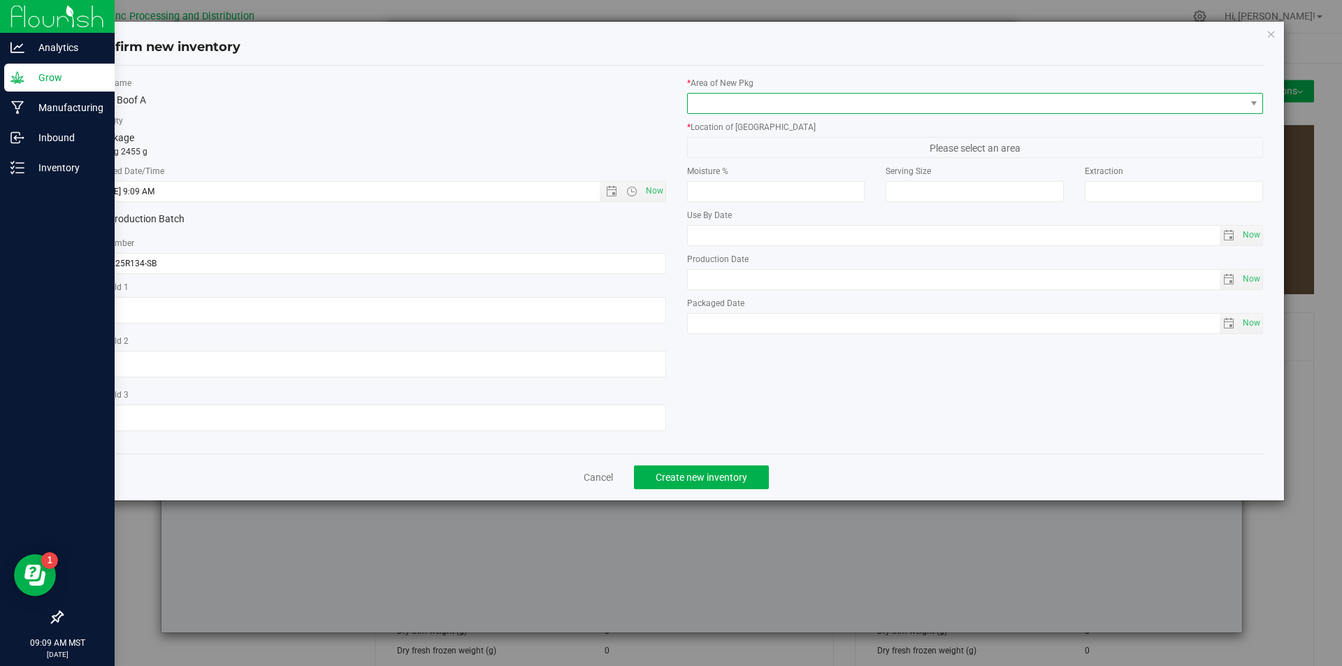
click at [753, 96] on span at bounding box center [967, 104] width 558 height 20
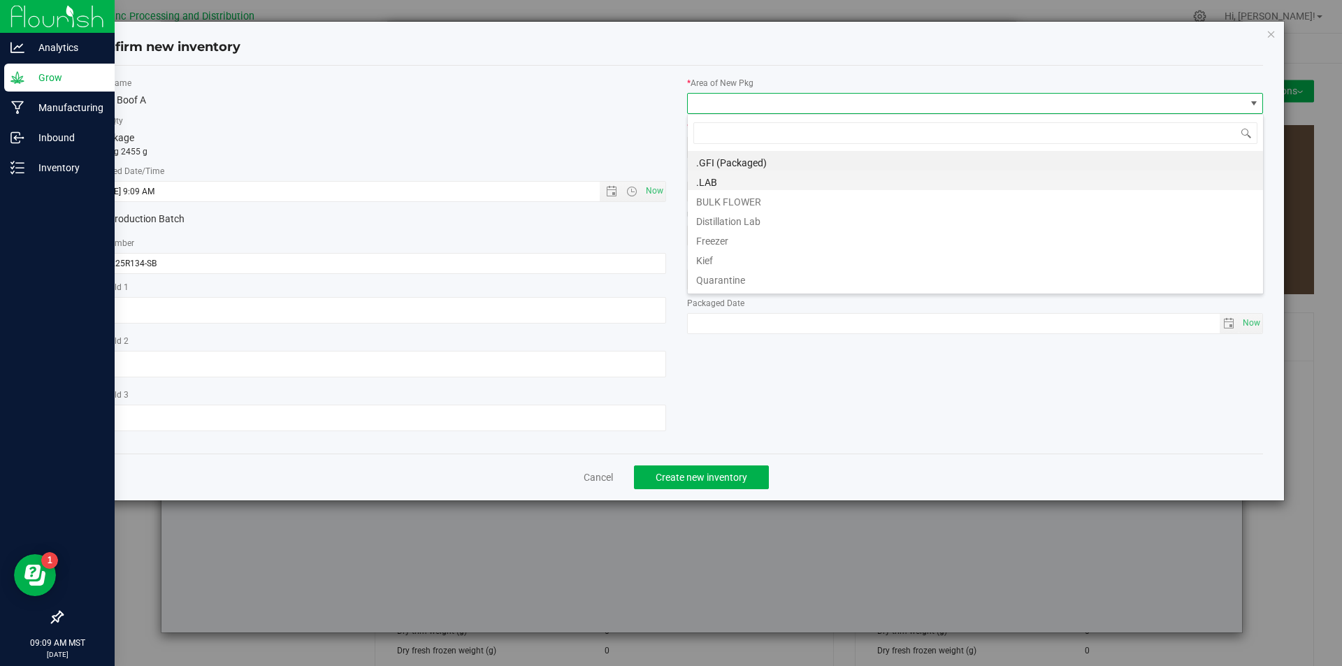
scroll to position [21, 577]
click at [743, 203] on li "BULK FLOWER" at bounding box center [975, 200] width 575 height 20
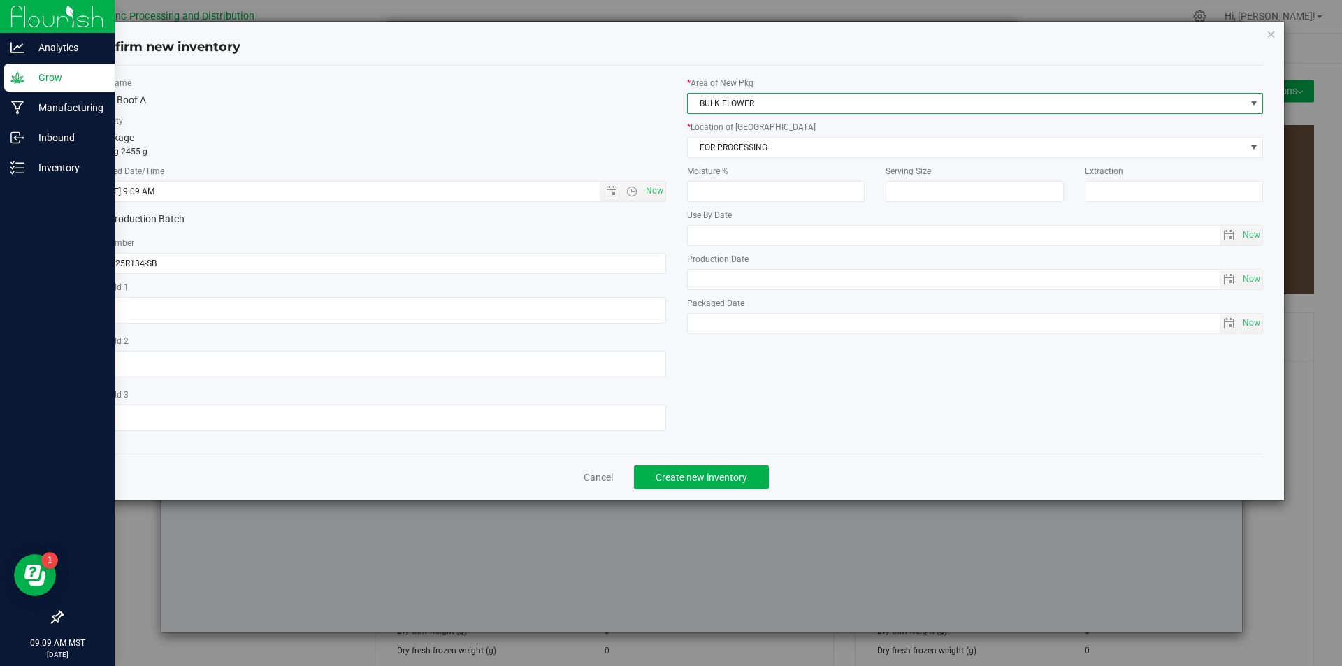
click at [747, 158] on div "* Area of [GEOGRAPHIC_DATA] BULK FLOWER * Location of [GEOGRAPHIC_DATA] FOR PRO…" at bounding box center [974, 209] width 597 height 264
click at [748, 157] on div "* Area of [GEOGRAPHIC_DATA] BULK FLOWER * Location of [GEOGRAPHIC_DATA] FOR PRO…" at bounding box center [974, 209] width 597 height 264
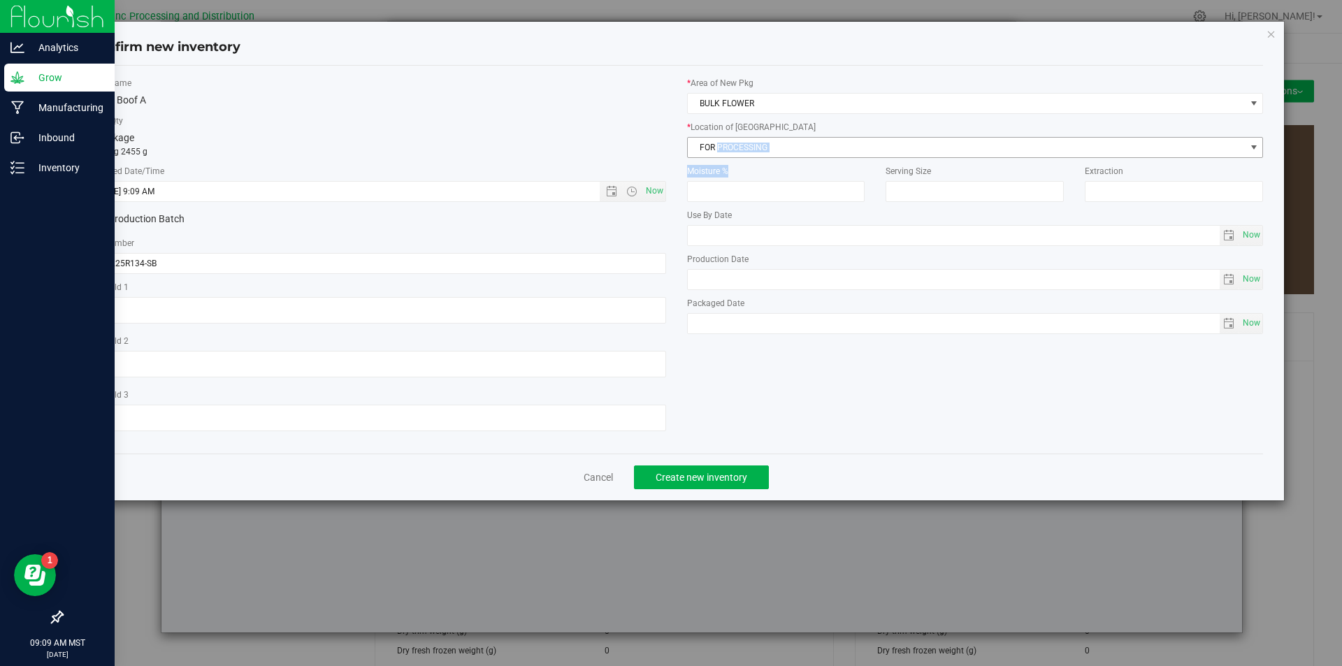
click at [751, 151] on span "FOR PROCESSING" at bounding box center [967, 148] width 558 height 20
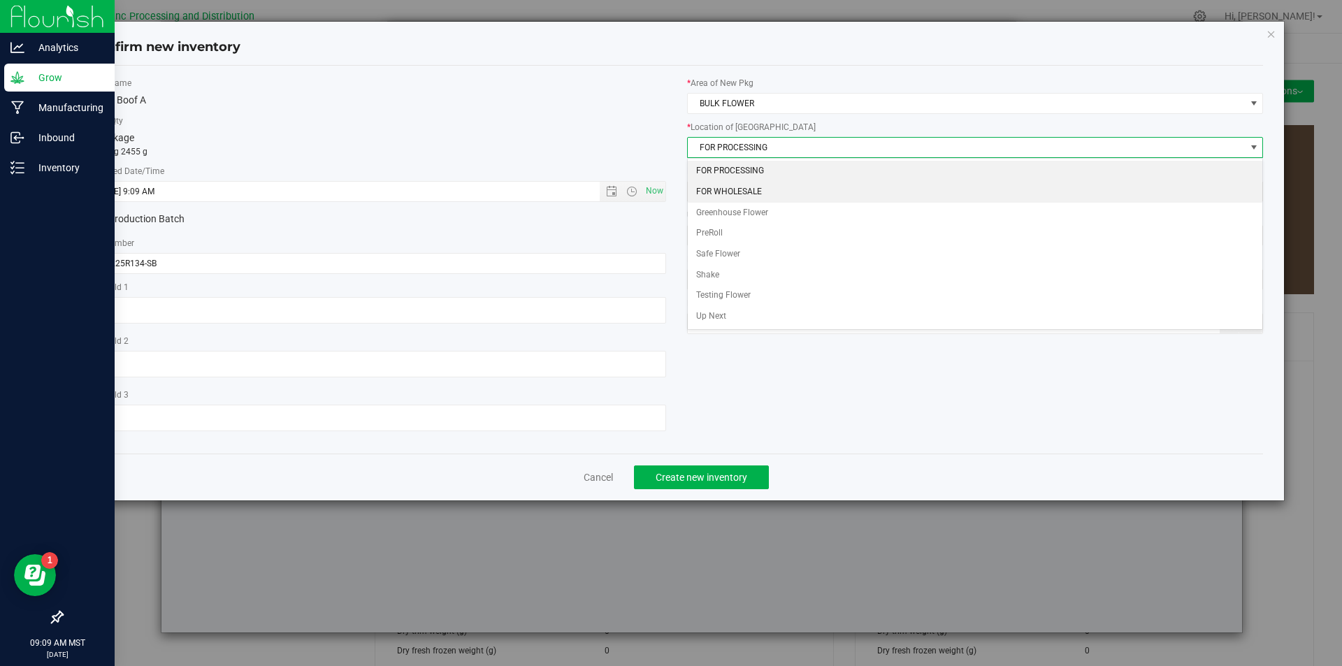
click at [750, 184] on li "FOR WHOLESALE" at bounding box center [975, 192] width 575 height 21
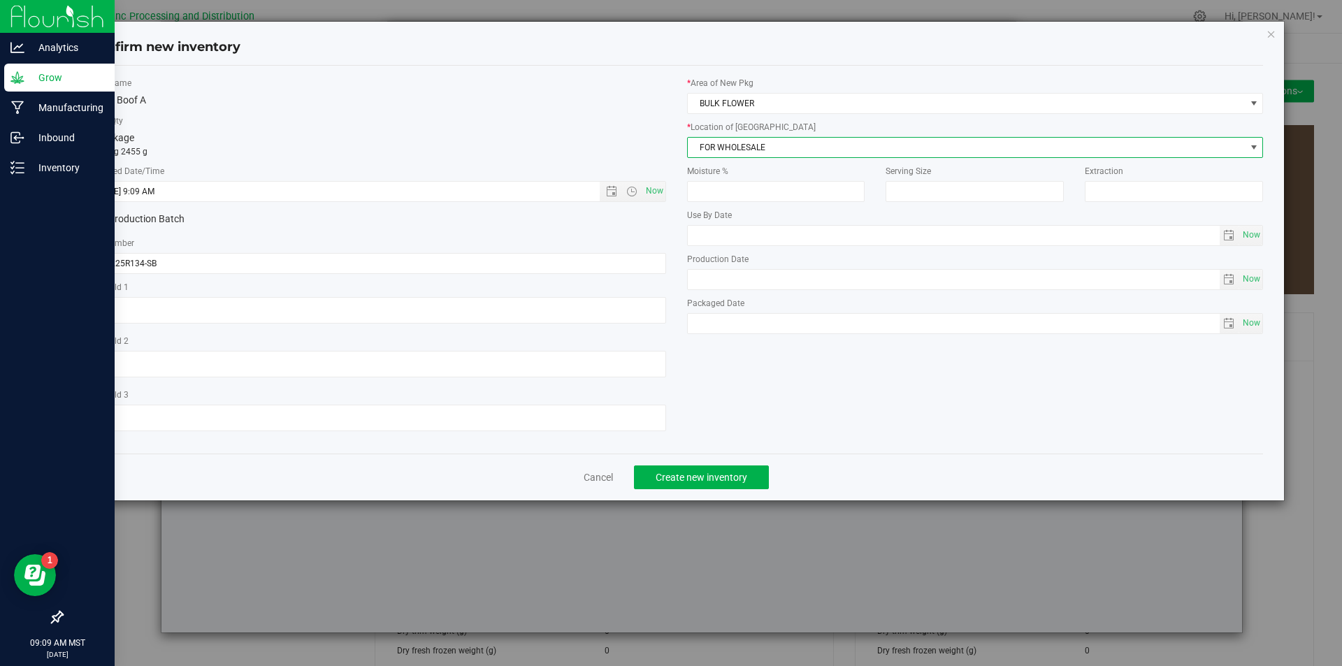
click at [736, 460] on div "Cancel Create new inventory" at bounding box center [676, 477] width 1174 height 47
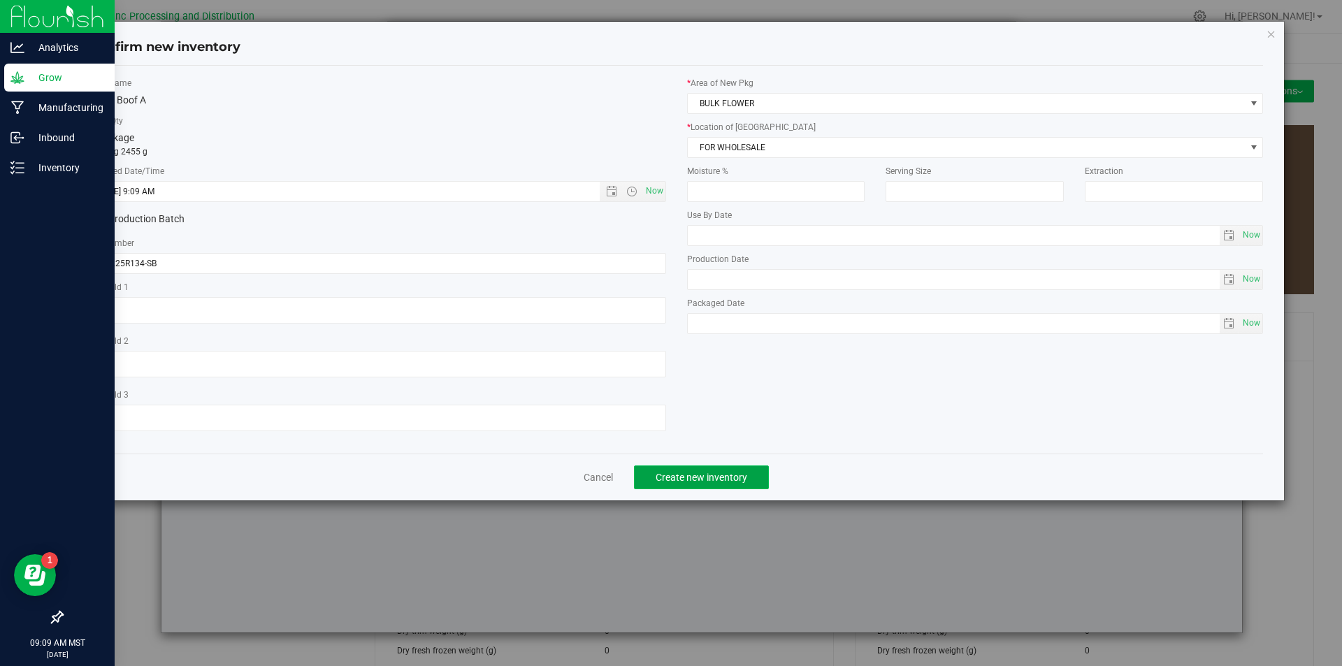
click at [734, 472] on span "Create new inventory" at bounding box center [701, 477] width 92 height 11
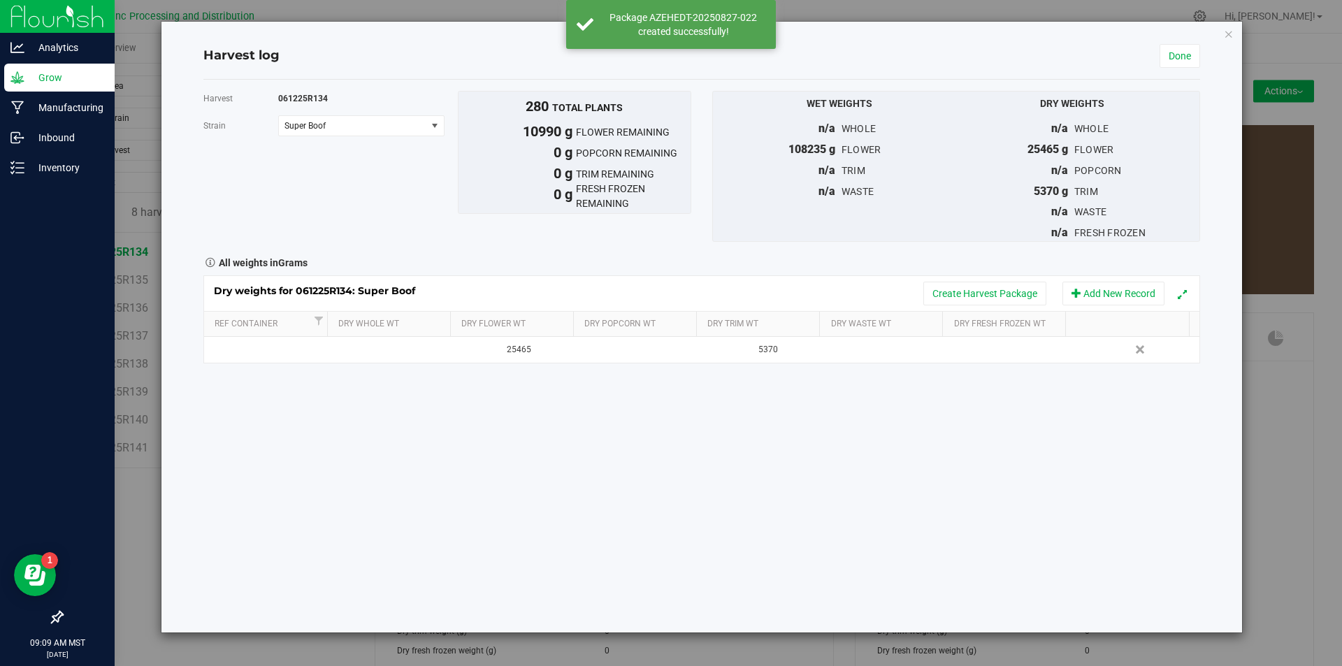
click at [976, 307] on div "Dry weights for 061225R134: Super Boof Create Harvest Package Add New Record" at bounding box center [701, 293] width 995 height 35
click at [979, 296] on button "Create Harvest Package" at bounding box center [984, 294] width 123 height 24
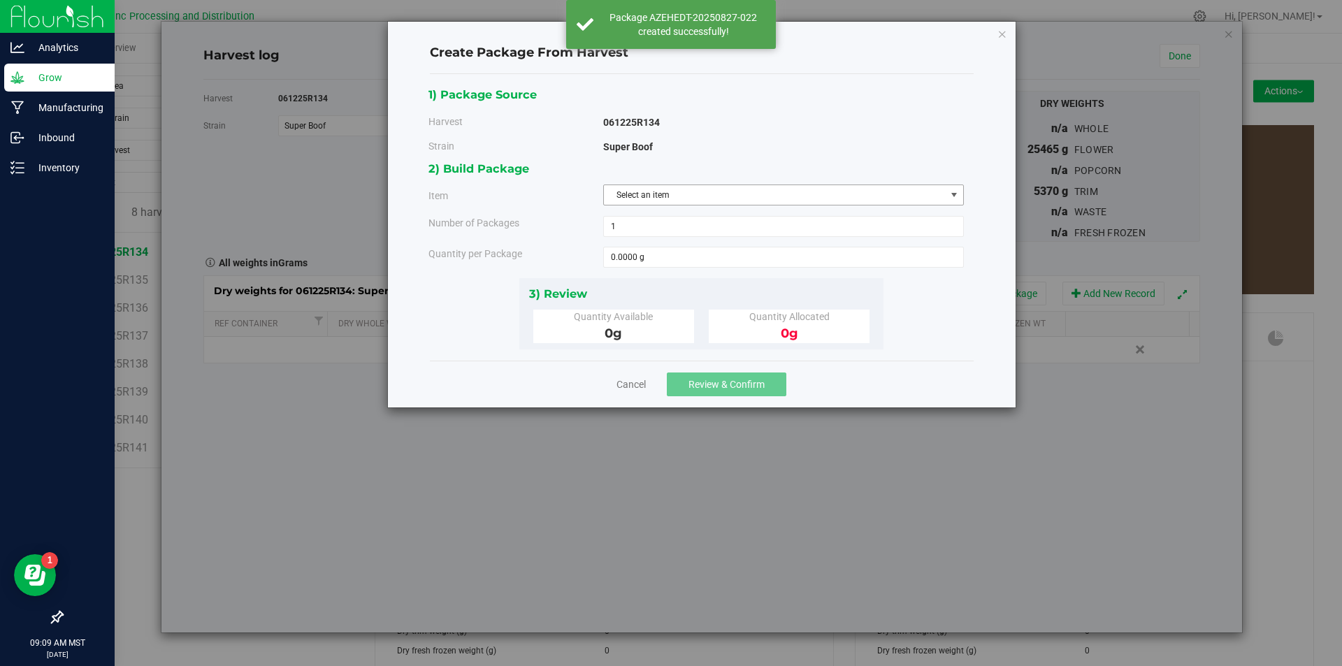
click at [628, 200] on span "Select an item" at bounding box center [775, 195] width 342 height 20
click at [681, 198] on span "Select an item" at bounding box center [775, 195] width 342 height 20
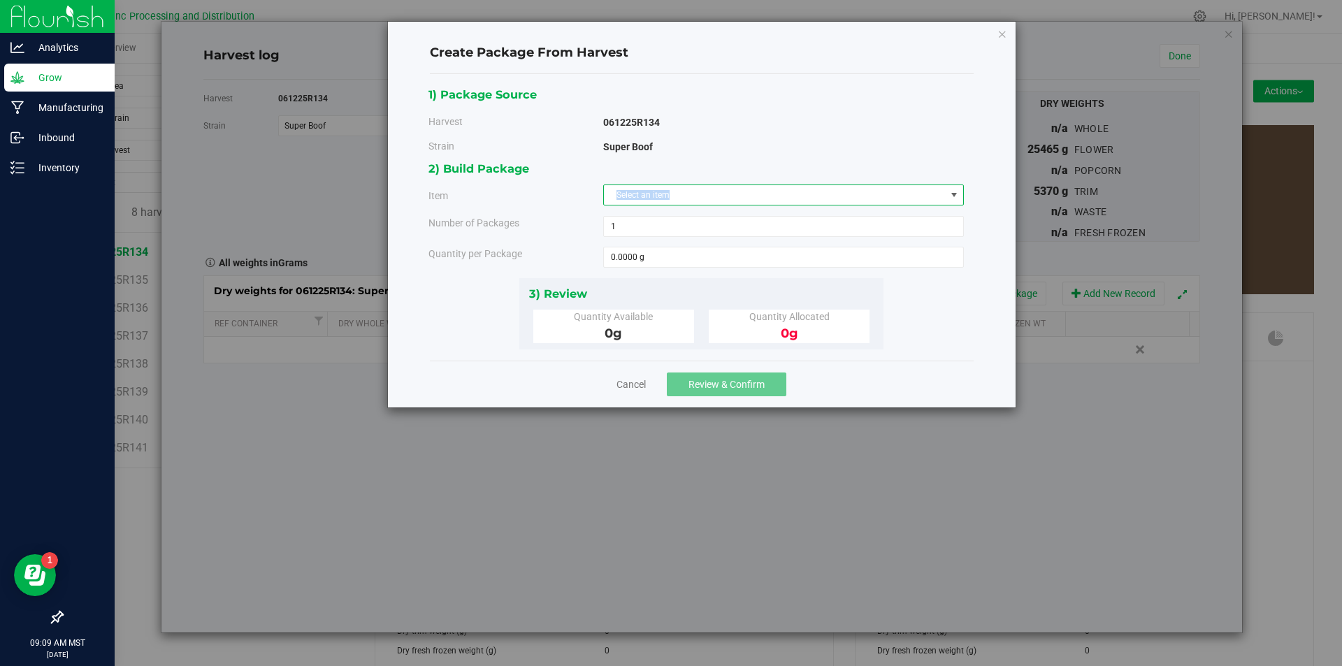
click at [681, 198] on span "Select an item" at bounding box center [775, 195] width 342 height 20
click at [681, 197] on span "Select an item" at bounding box center [775, 195] width 342 height 20
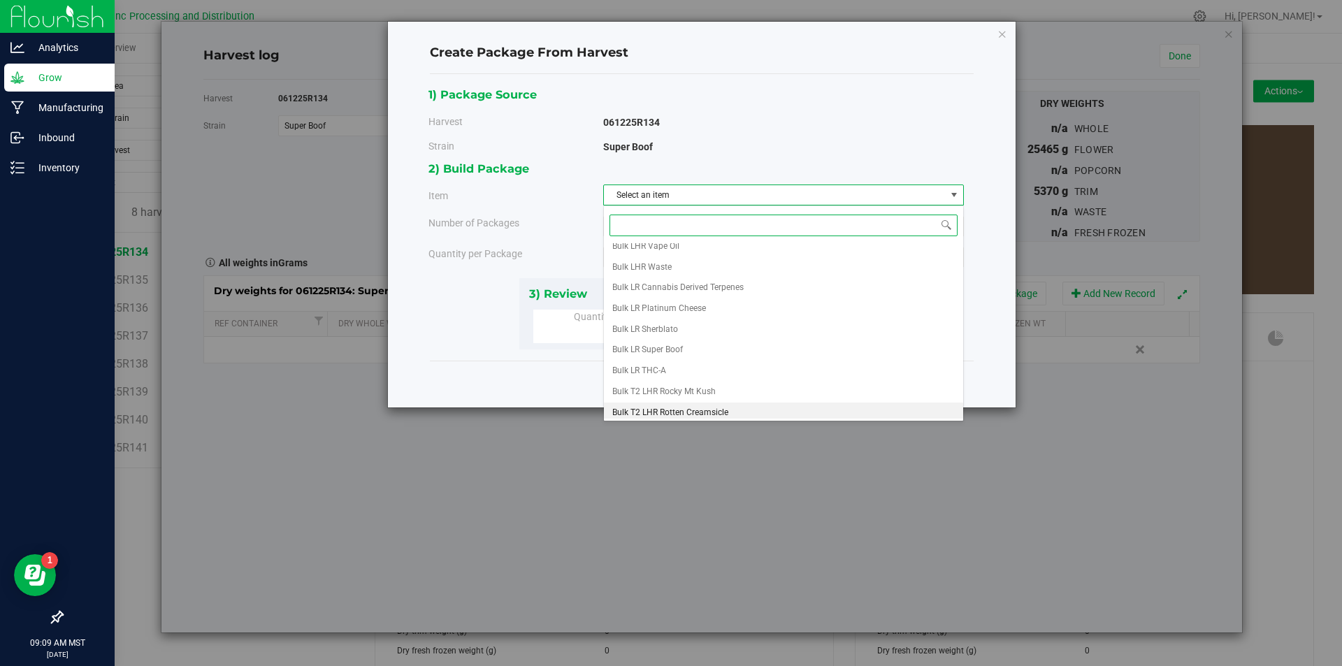
scroll to position [280, 0]
click at [666, 409] on li "Super Boof B" at bounding box center [783, 410] width 359 height 21
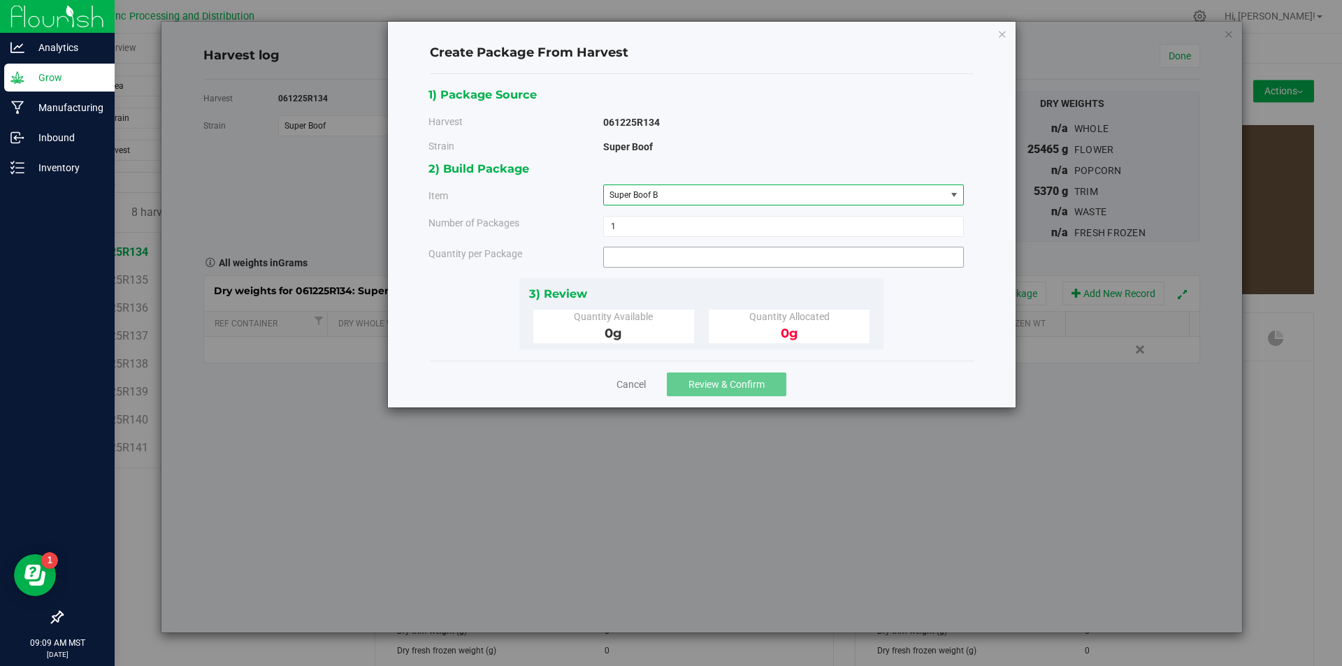
click at [655, 260] on span at bounding box center [783, 257] width 361 height 21
type input "1620"
type input "1620.0000 g"
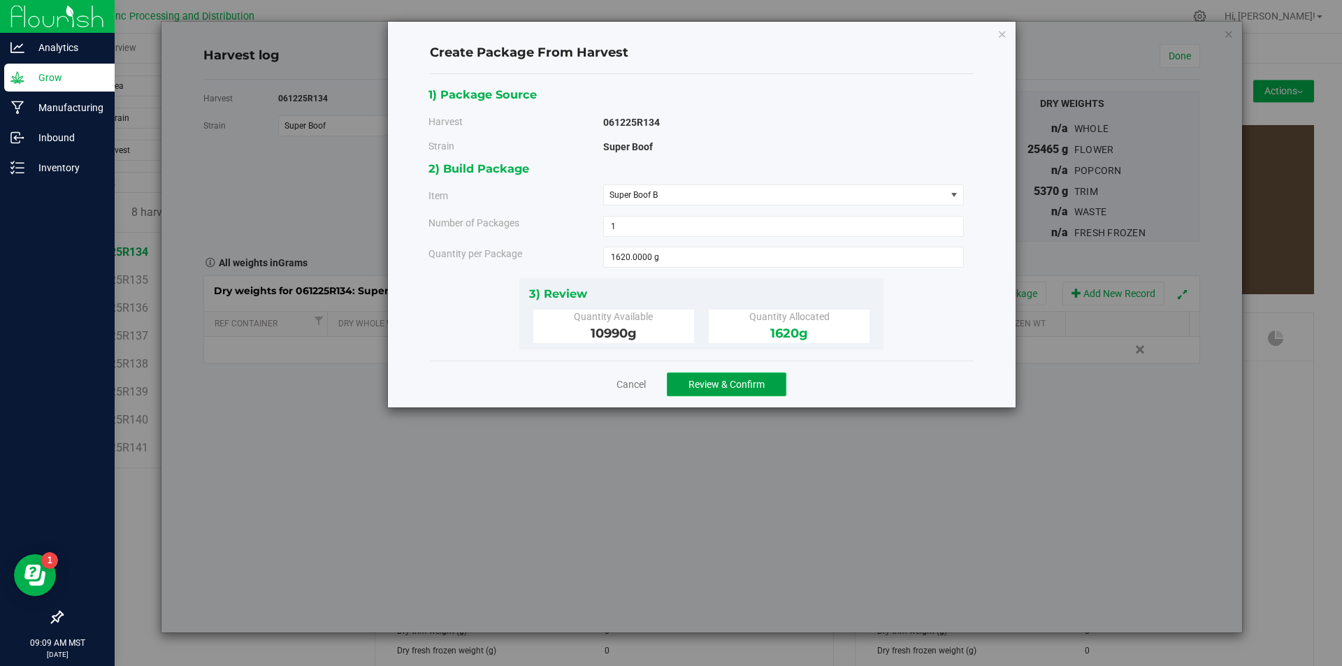
click at [722, 385] on span "Review & Confirm" at bounding box center [726, 384] width 76 height 11
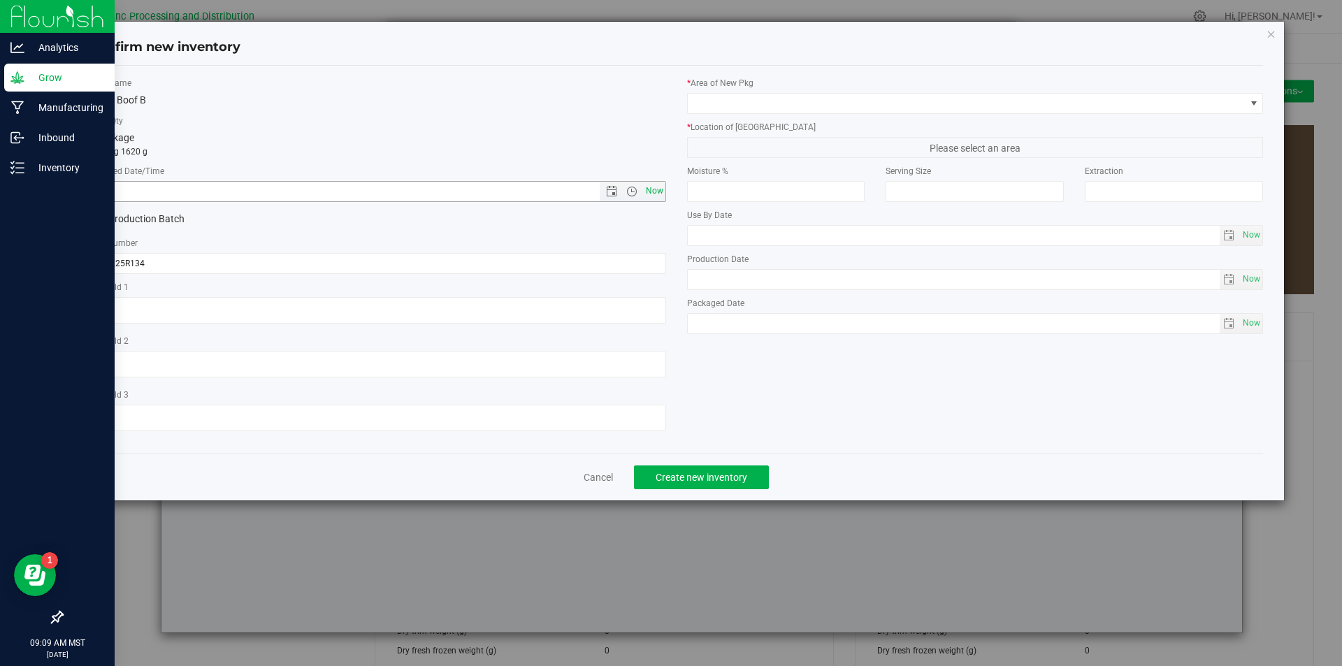
click at [658, 194] on span "Now" at bounding box center [654, 191] width 24 height 20
type input "[DATE] 9:09 AM"
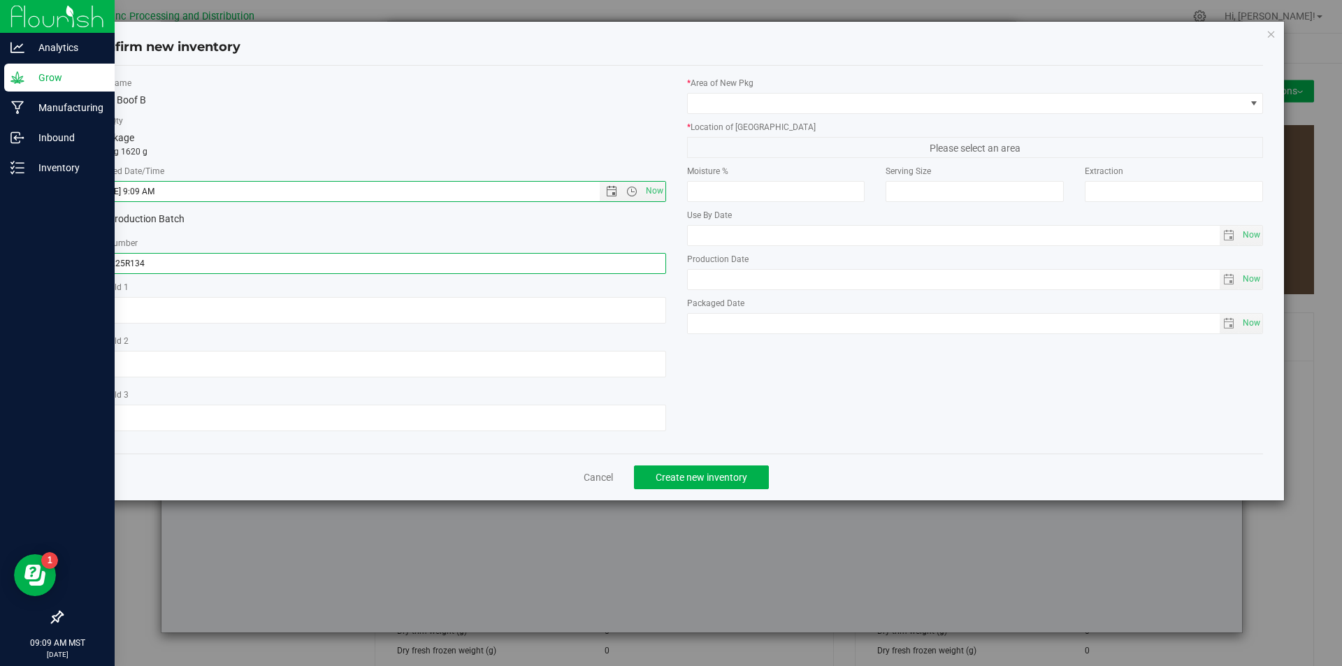
click at [215, 265] on input "061225R134" at bounding box center [377, 263] width 577 height 21
type input "061225R134-SB"
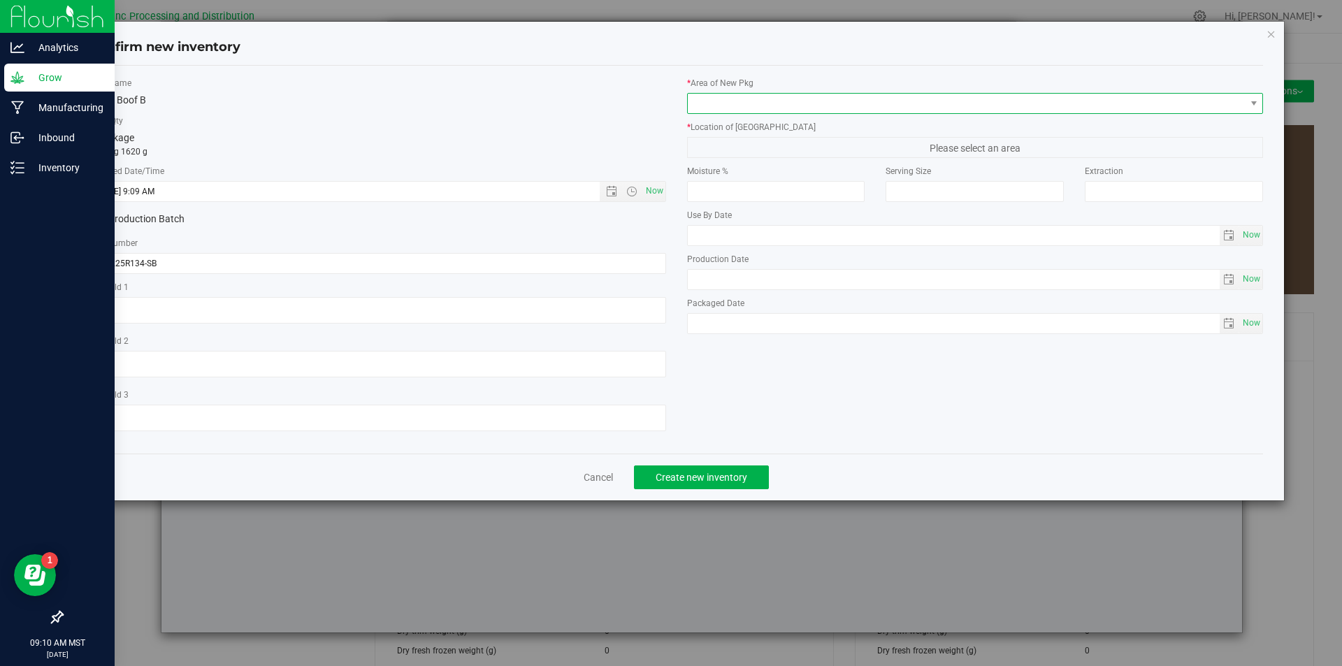
click at [783, 101] on span at bounding box center [967, 104] width 558 height 20
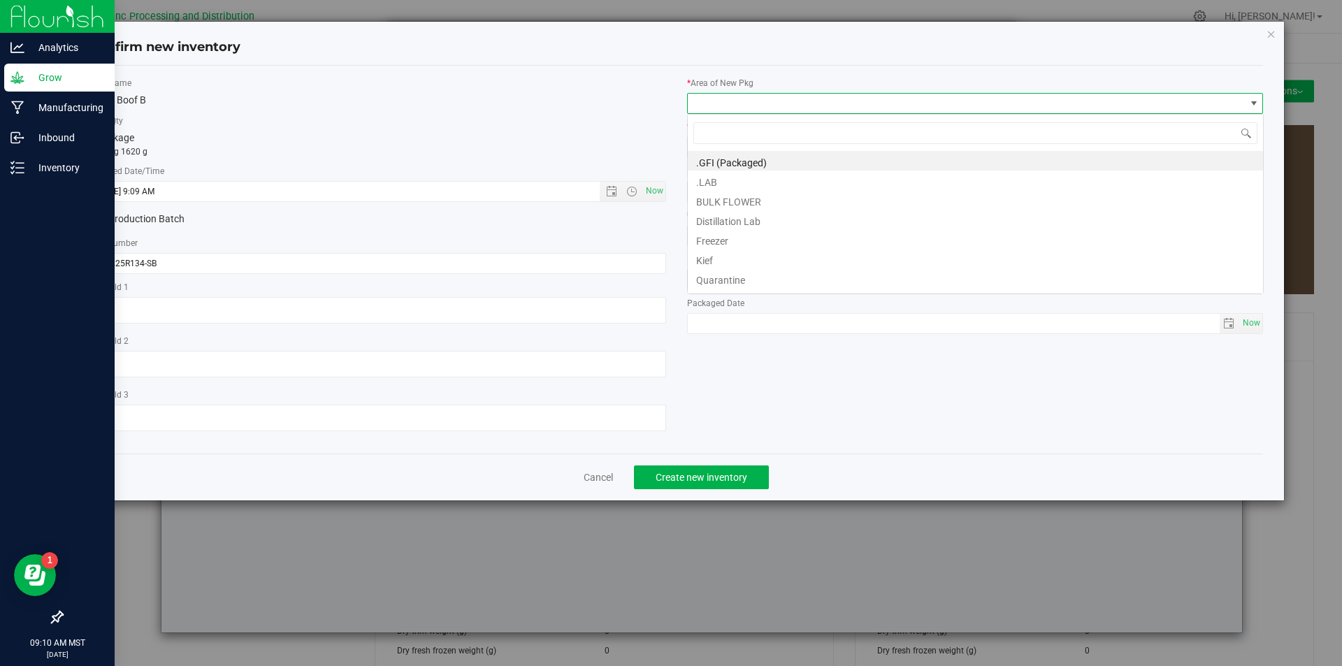
scroll to position [21, 577]
click at [767, 199] on li "BULK FLOWER" at bounding box center [975, 200] width 575 height 20
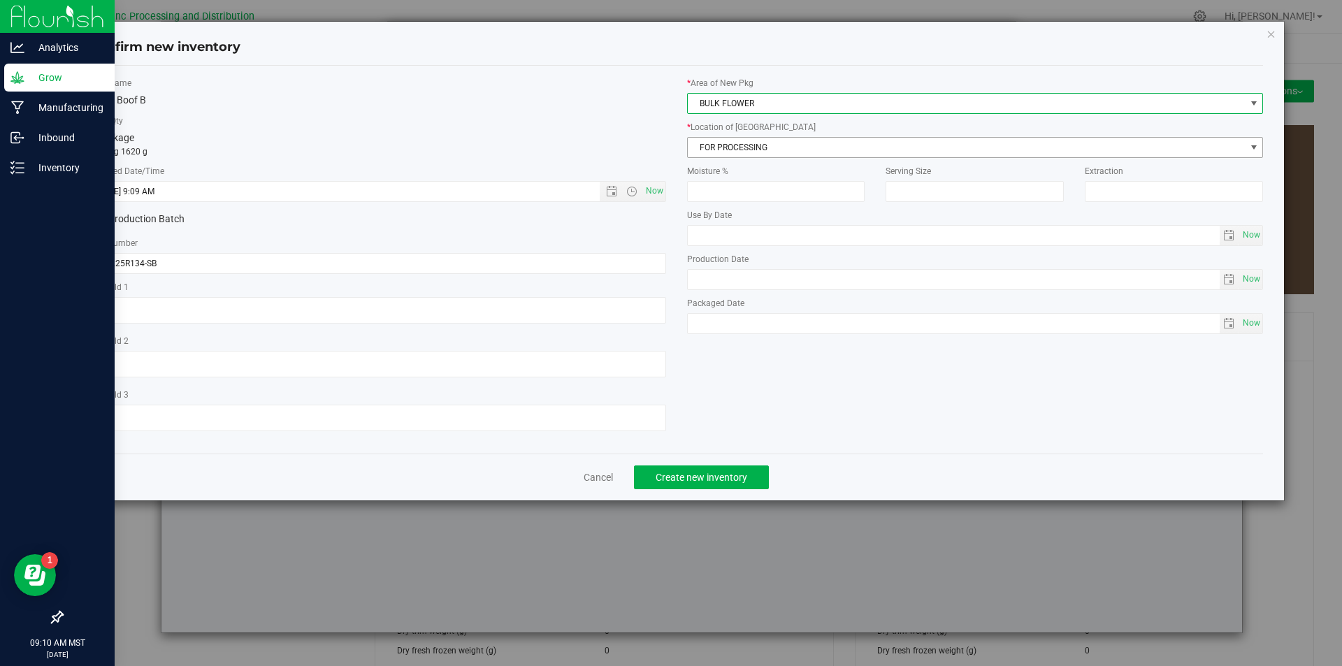
click at [765, 154] on span "FOR PROCESSING" at bounding box center [967, 148] width 558 height 20
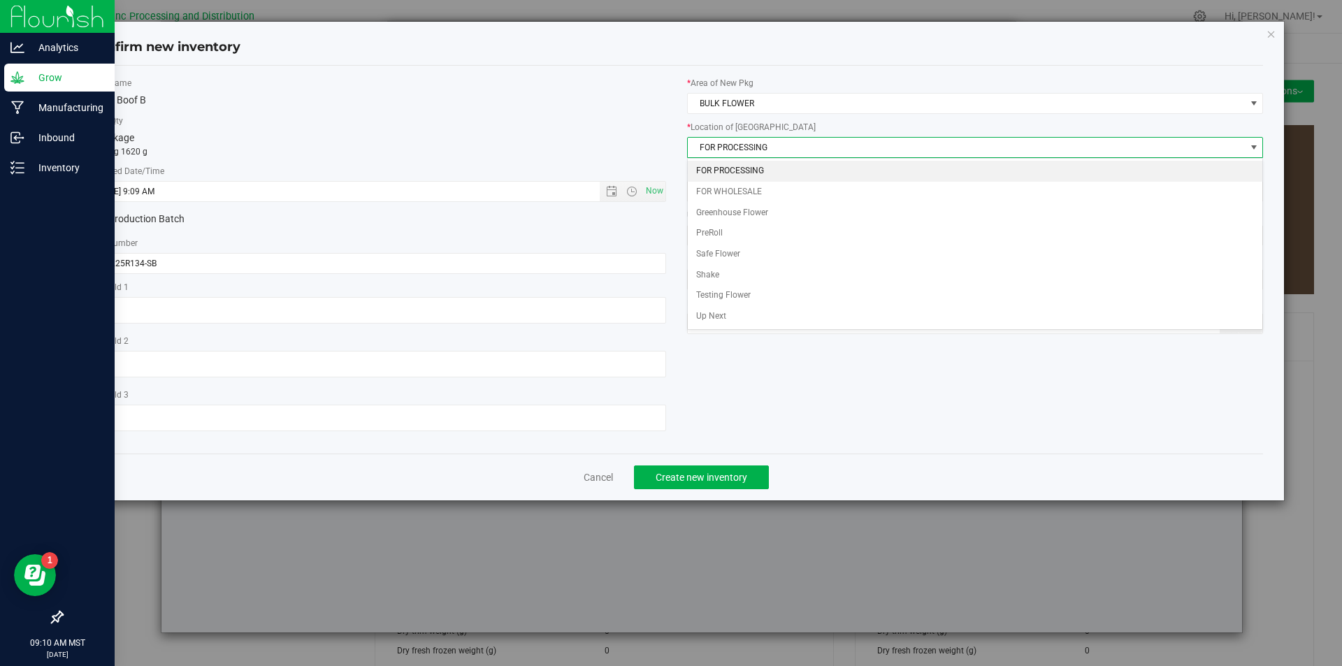
click at [760, 165] on li "FOR PROCESSING" at bounding box center [975, 171] width 575 height 21
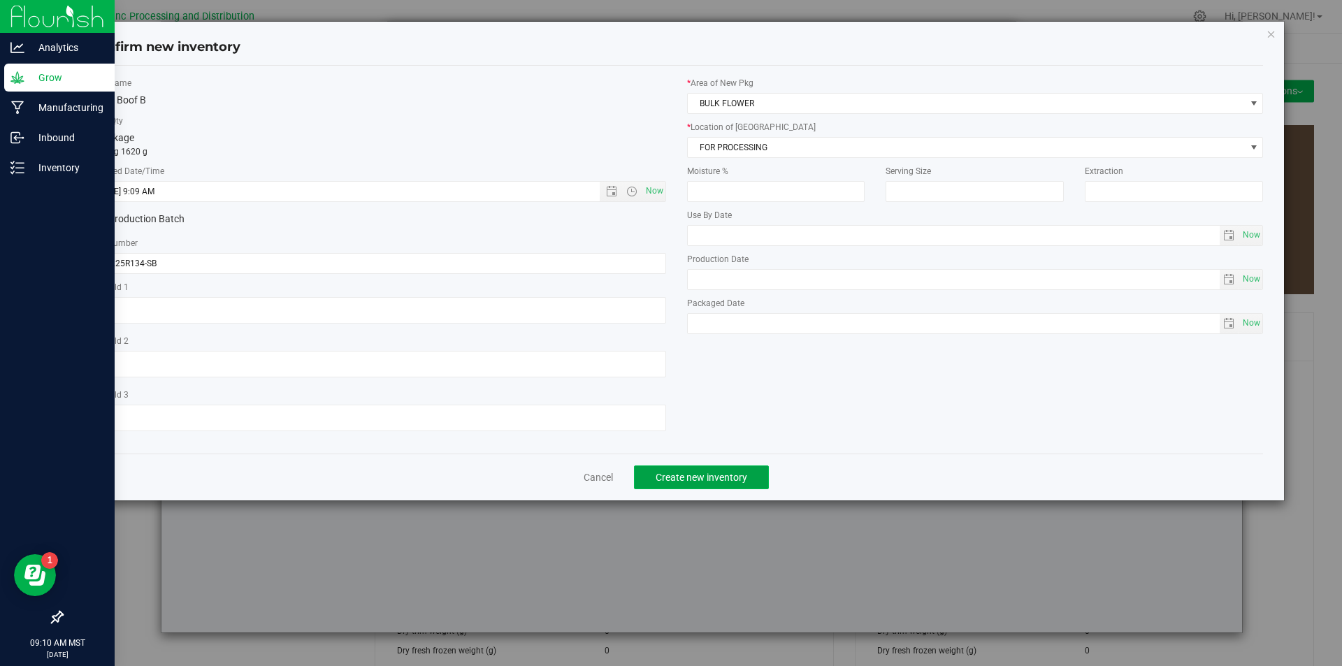
click at [715, 479] on span "Create new inventory" at bounding box center [701, 477] width 92 height 11
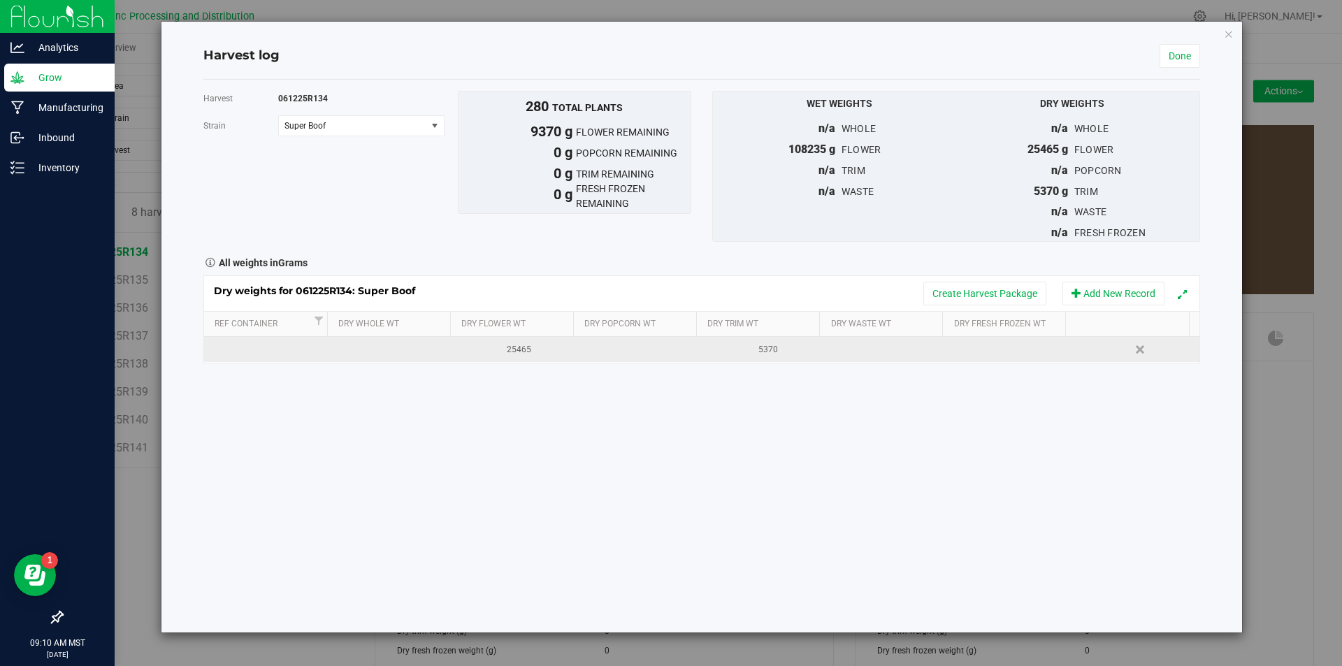
click at [507, 354] on div "25465" at bounding box center [520, 349] width 114 height 13
type input "2"
type input "16095"
click at [1178, 53] on link "Done" at bounding box center [1179, 56] width 41 height 24
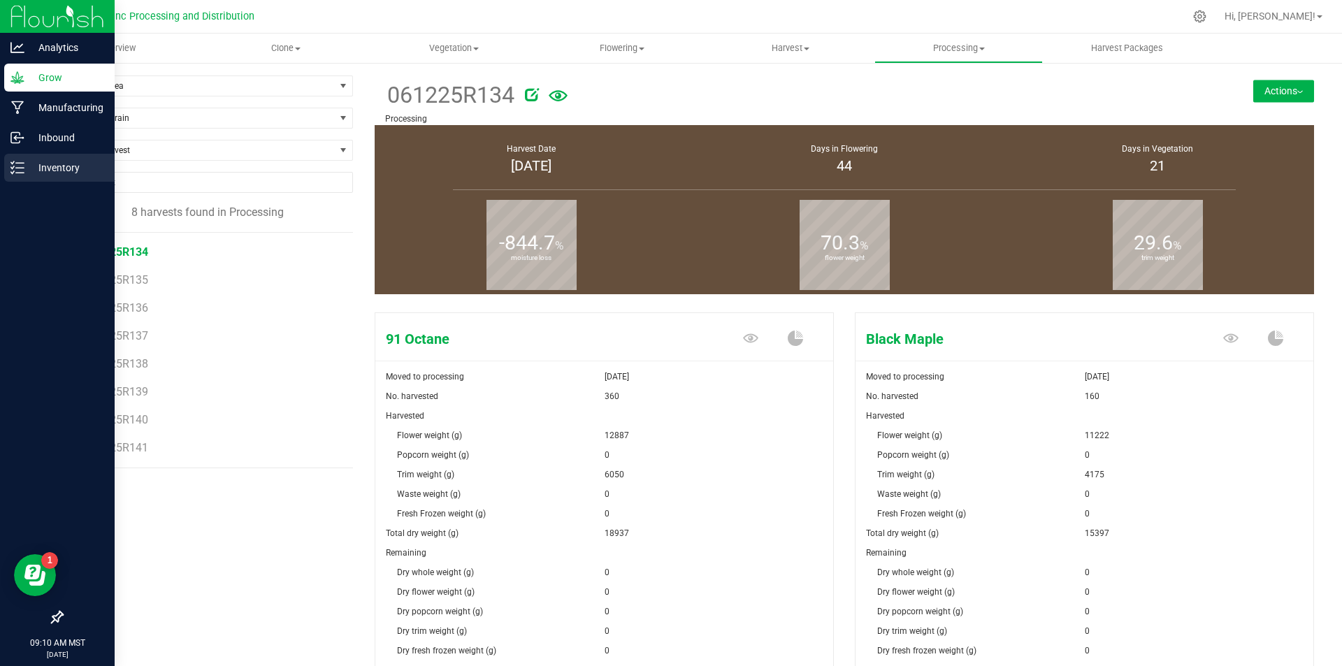
click at [25, 164] on p "Inventory" at bounding box center [66, 167] width 84 height 17
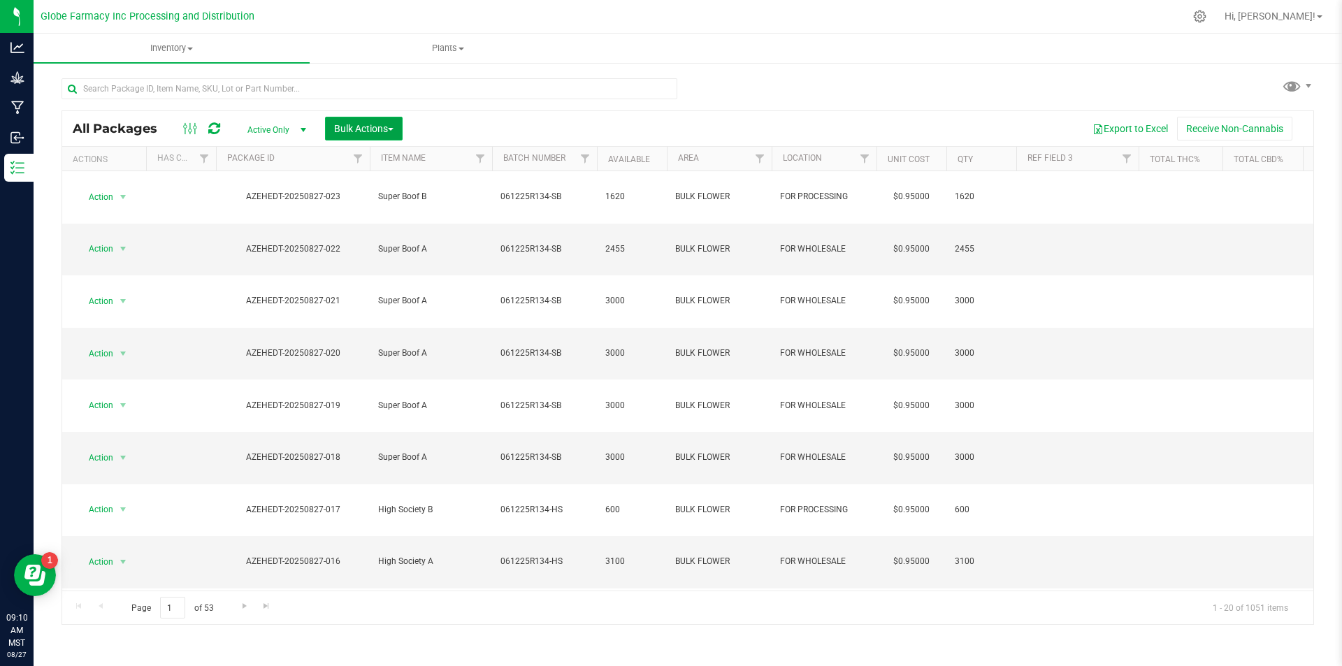
click at [356, 129] on span "Bulk Actions" at bounding box center [363, 128] width 59 height 11
click at [381, 247] on div "Print package labels" at bounding box center [384, 239] width 103 height 22
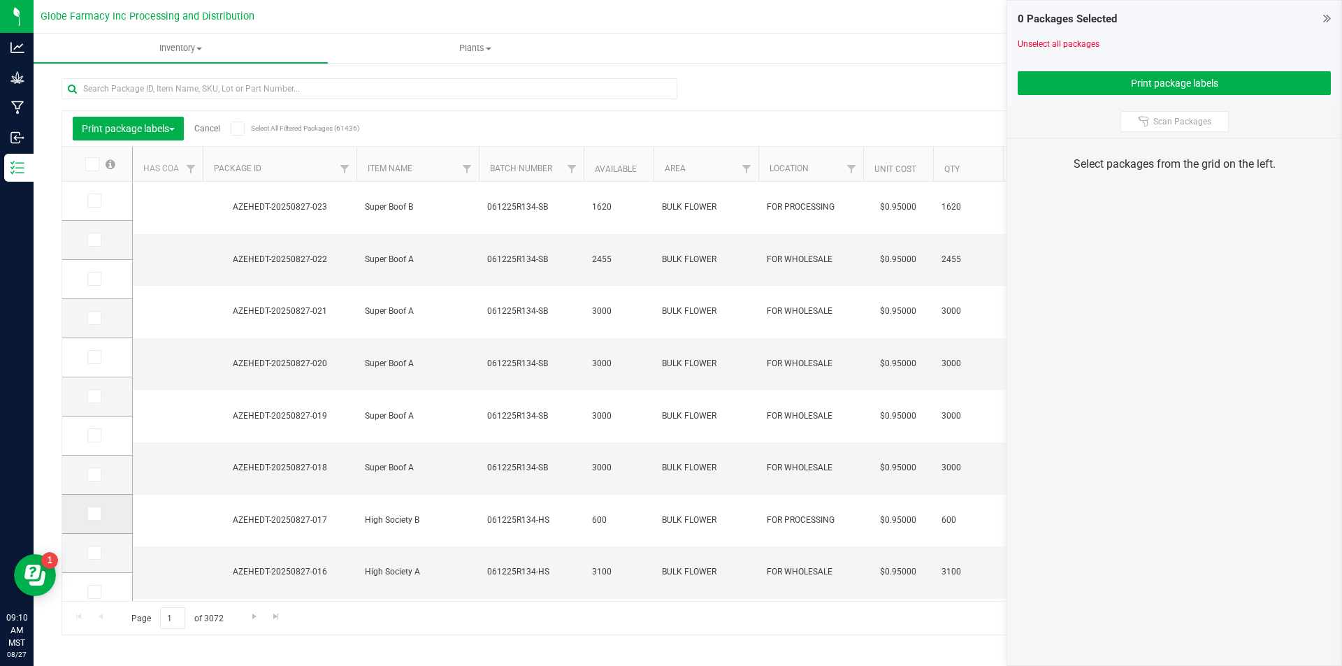
click at [94, 514] on icon at bounding box center [93, 514] width 9 height 0
click at [0, 0] on input "checkbox" at bounding box center [0, 0] width 0 height 0
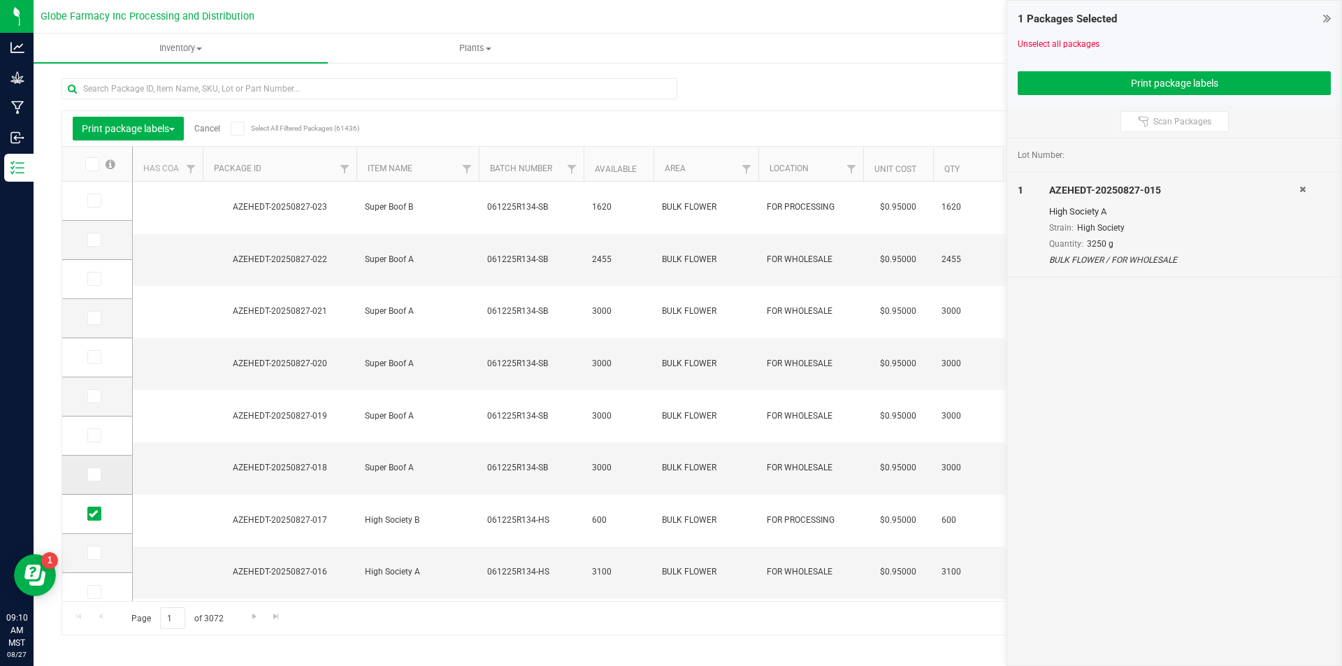
click at [93, 474] on icon at bounding box center [93, 474] width 9 height 0
click at [0, 0] on input "checkbox" at bounding box center [0, 0] width 0 height 0
click at [99, 437] on span at bounding box center [94, 435] width 14 height 14
click at [0, 0] on input "checkbox" at bounding box center [0, 0] width 0 height 0
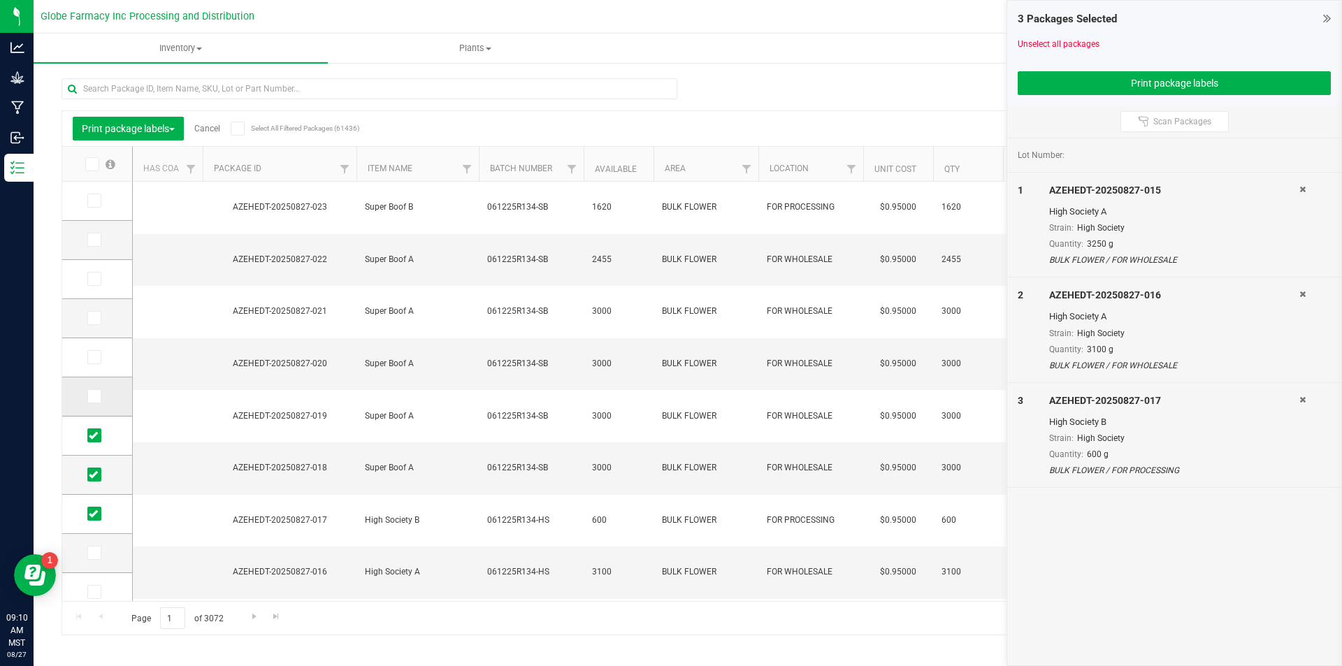
click at [99, 393] on span at bounding box center [94, 396] width 14 height 14
click at [0, 0] on input "checkbox" at bounding box center [0, 0] width 0 height 0
click at [98, 363] on span at bounding box center [94, 357] width 14 height 14
click at [0, 0] on input "checkbox" at bounding box center [0, 0] width 0 height 0
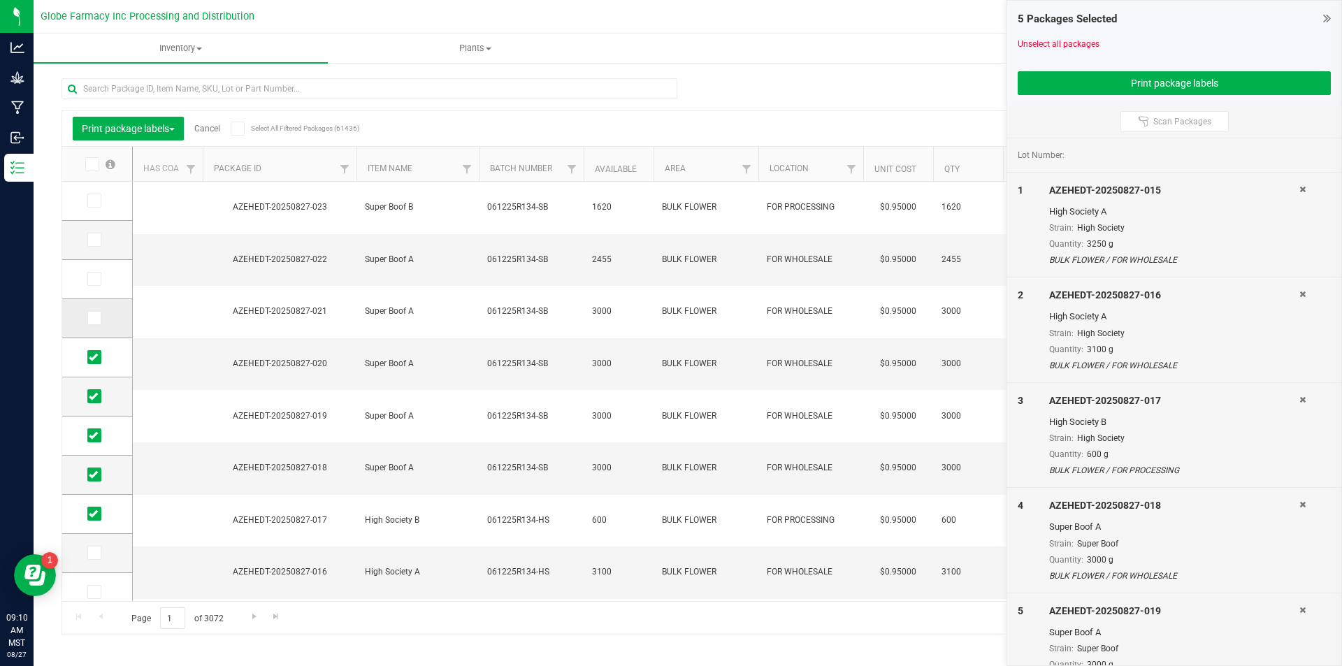
click at [99, 324] on span at bounding box center [94, 318] width 14 height 14
click at [0, 0] on input "checkbox" at bounding box center [0, 0] width 0 height 0
click at [100, 283] on span at bounding box center [94, 279] width 14 height 14
click at [0, 0] on input "checkbox" at bounding box center [0, 0] width 0 height 0
click at [100, 283] on span at bounding box center [94, 279] width 14 height 14
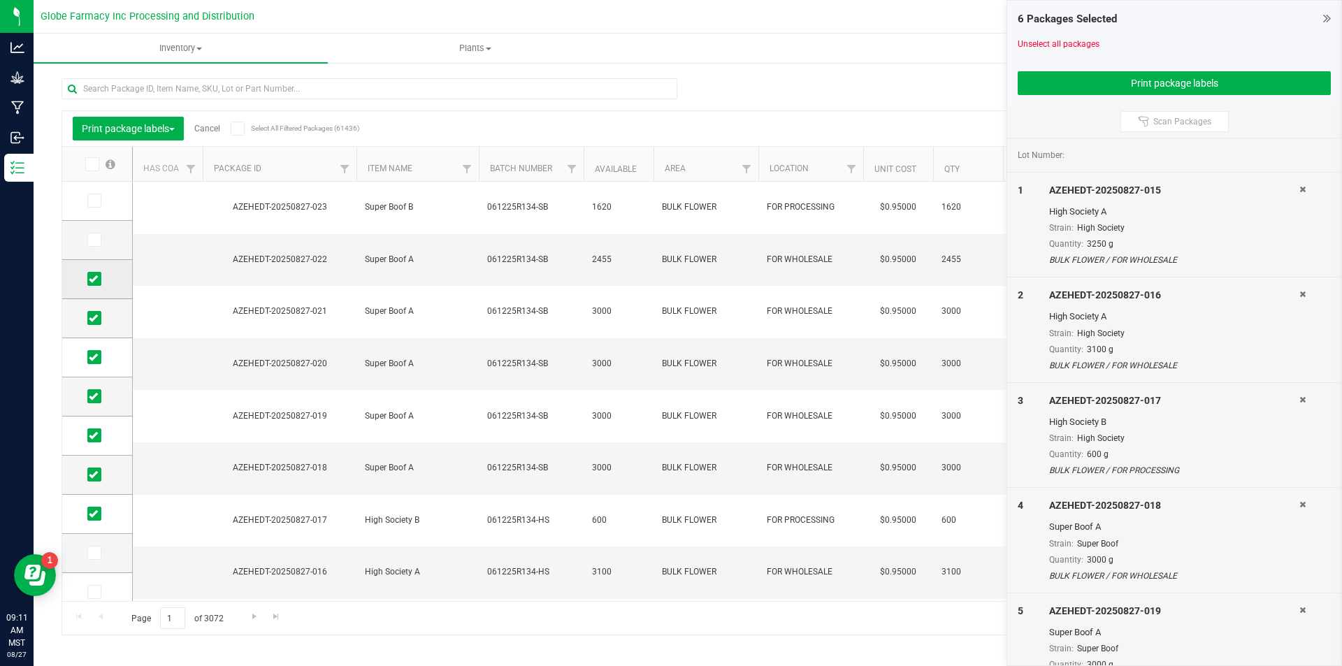
click at [0, 0] on input "checkbox" at bounding box center [0, 0] width 0 height 0
click at [93, 279] on icon at bounding box center [93, 279] width 9 height 0
click at [0, 0] on input "checkbox" at bounding box center [0, 0] width 0 height 0
click at [96, 240] on icon at bounding box center [93, 240] width 9 height 0
click at [0, 0] on input "checkbox" at bounding box center [0, 0] width 0 height 0
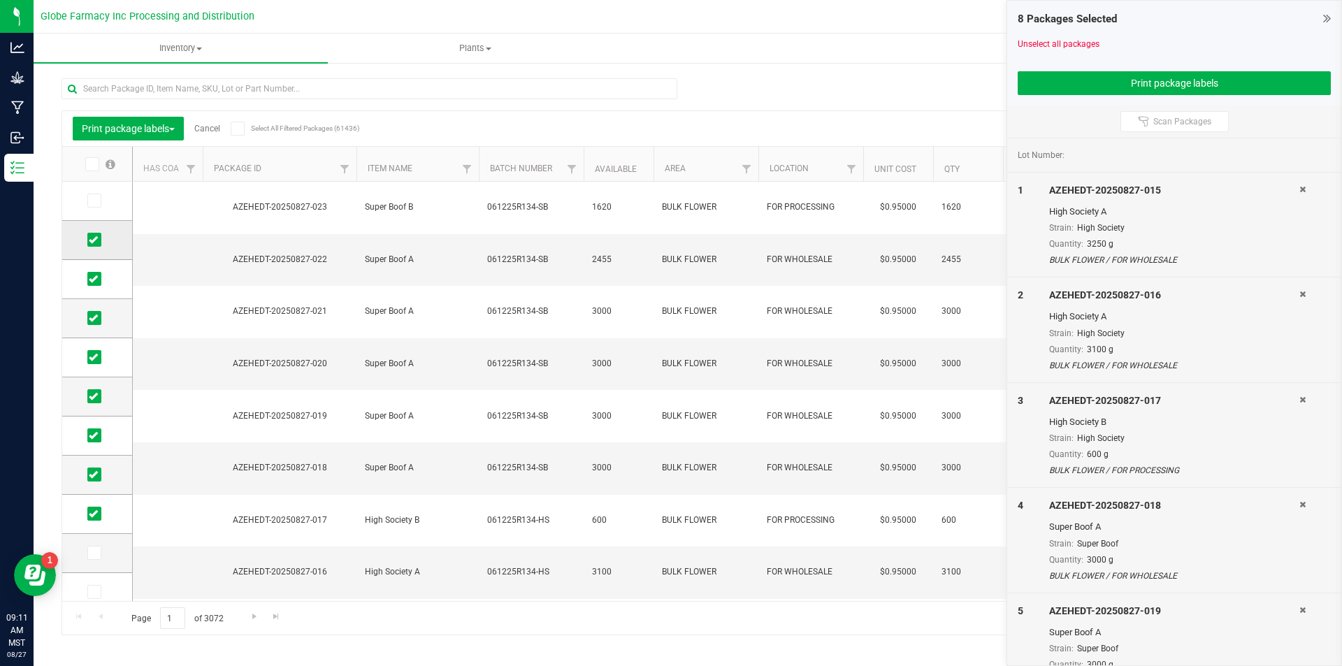
click at [96, 240] on icon at bounding box center [93, 240] width 9 height 0
click at [0, 0] on input "checkbox" at bounding box center [0, 0] width 0 height 0
click at [94, 240] on icon at bounding box center [93, 240] width 9 height 0
click at [0, 0] on input "checkbox" at bounding box center [0, 0] width 0 height 0
click at [99, 203] on span at bounding box center [94, 201] width 14 height 14
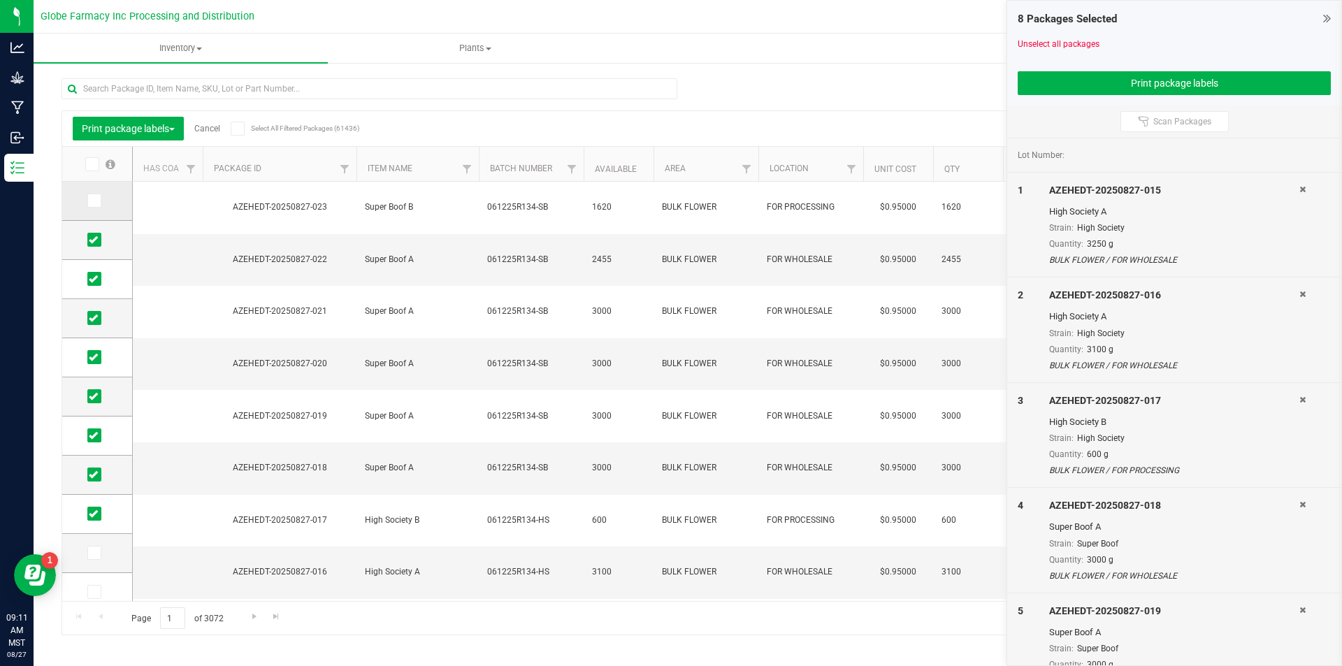
click at [0, 0] on input "checkbox" at bounding box center [0, 0] width 0 height 0
click at [99, 203] on span at bounding box center [94, 201] width 14 height 14
click at [0, 0] on input "checkbox" at bounding box center [0, 0] width 0 height 0
click at [99, 199] on span at bounding box center [94, 201] width 14 height 14
click at [0, 0] on input "checkbox" at bounding box center [0, 0] width 0 height 0
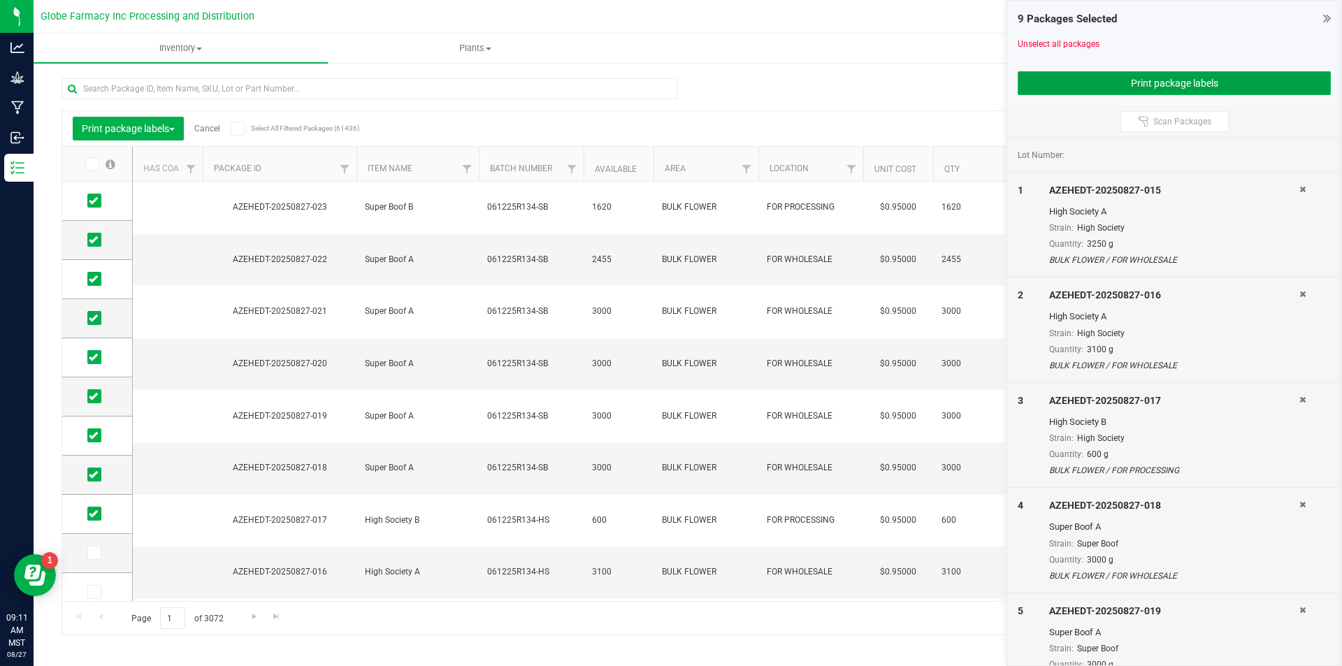
click at [1102, 75] on button "Print package labels" at bounding box center [1173, 83] width 313 height 24
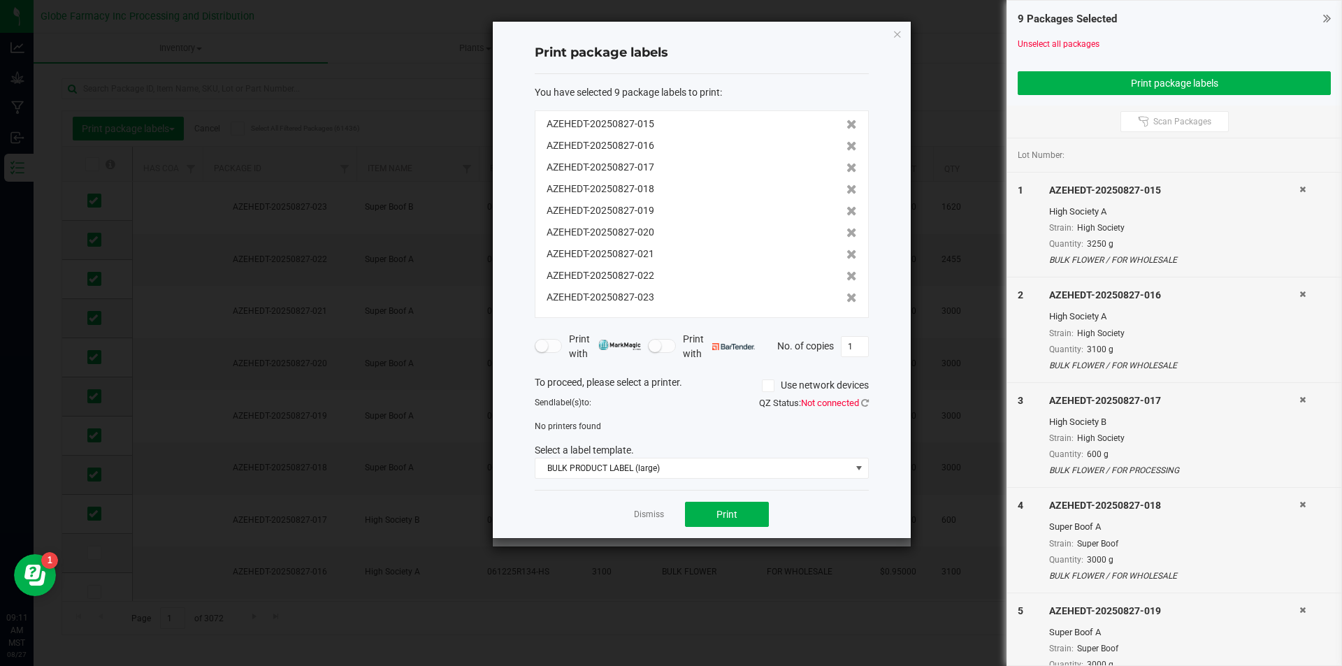
click at [784, 382] on label "Use network devices" at bounding box center [815, 385] width 107 height 15
click at [0, 0] on input "Use network devices" at bounding box center [0, 0] width 0 height 0
click at [773, 382] on label "Use network devices" at bounding box center [815, 385] width 107 height 15
click at [0, 0] on input "Use network devices" at bounding box center [0, 0] width 0 height 0
click at [653, 514] on link "Dismiss" at bounding box center [649, 515] width 30 height 12
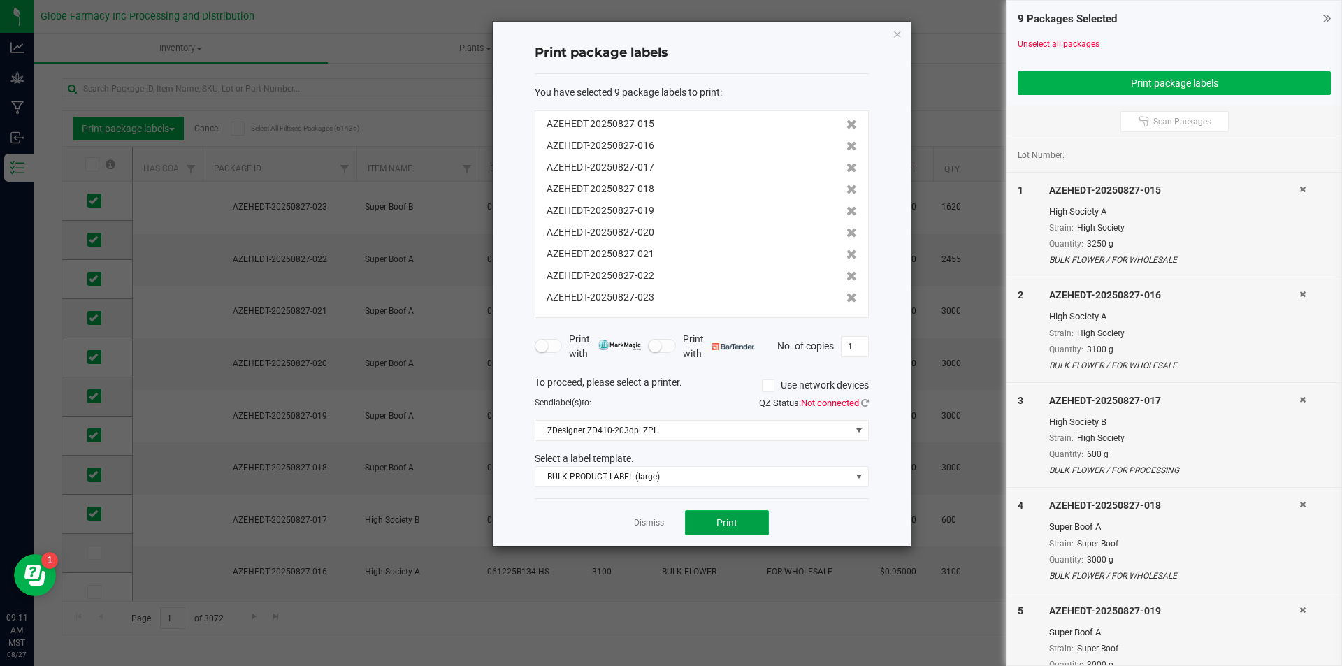
click at [714, 523] on button "Print" at bounding box center [727, 522] width 84 height 25
click at [649, 519] on link "Dismiss" at bounding box center [649, 523] width 30 height 12
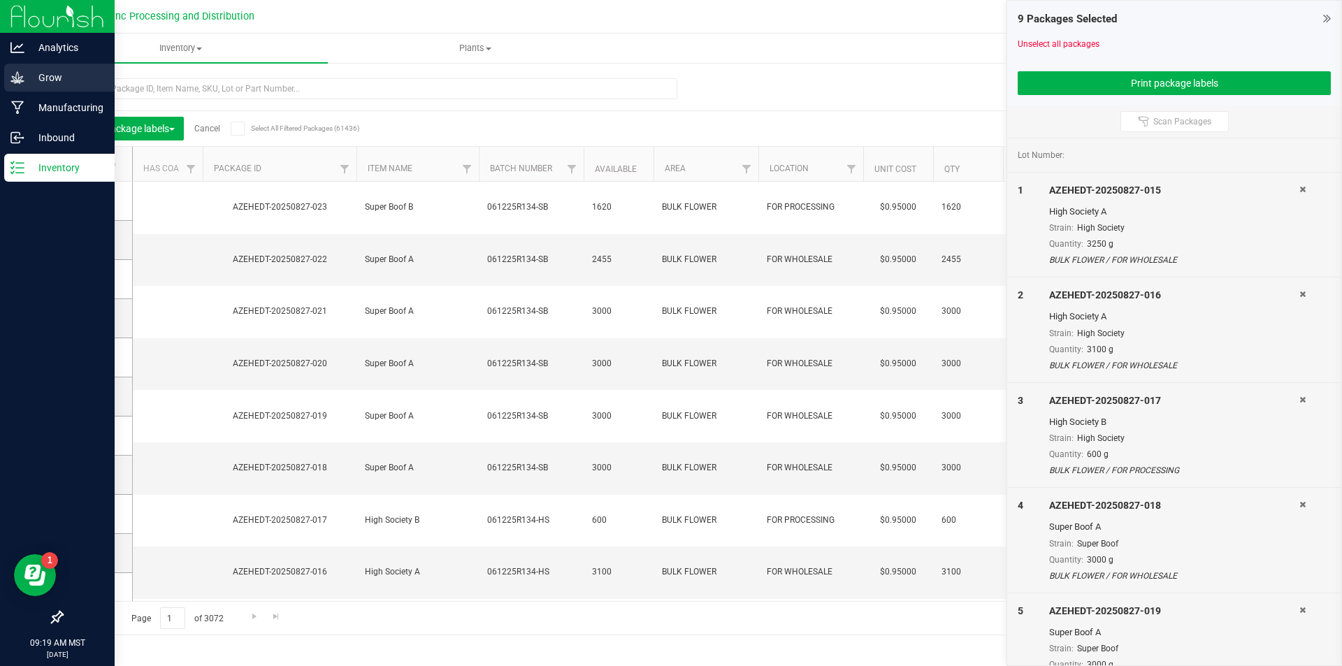
click at [19, 77] on icon at bounding box center [16, 77] width 13 height 12
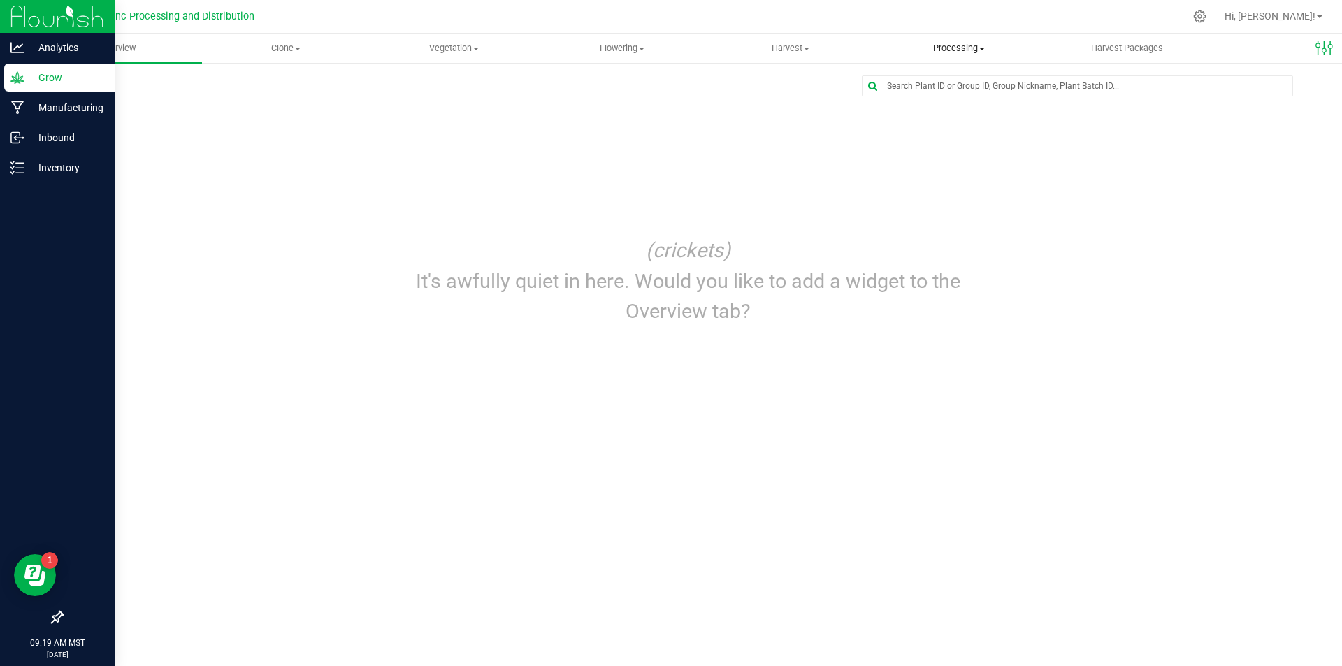
click at [969, 41] on uib-tab-heading "Processing Create package Processing harvests Processing plants Completed harve…" at bounding box center [958, 48] width 167 height 28
click at [944, 101] on span "Processing harvests" at bounding box center [938, 101] width 129 height 12
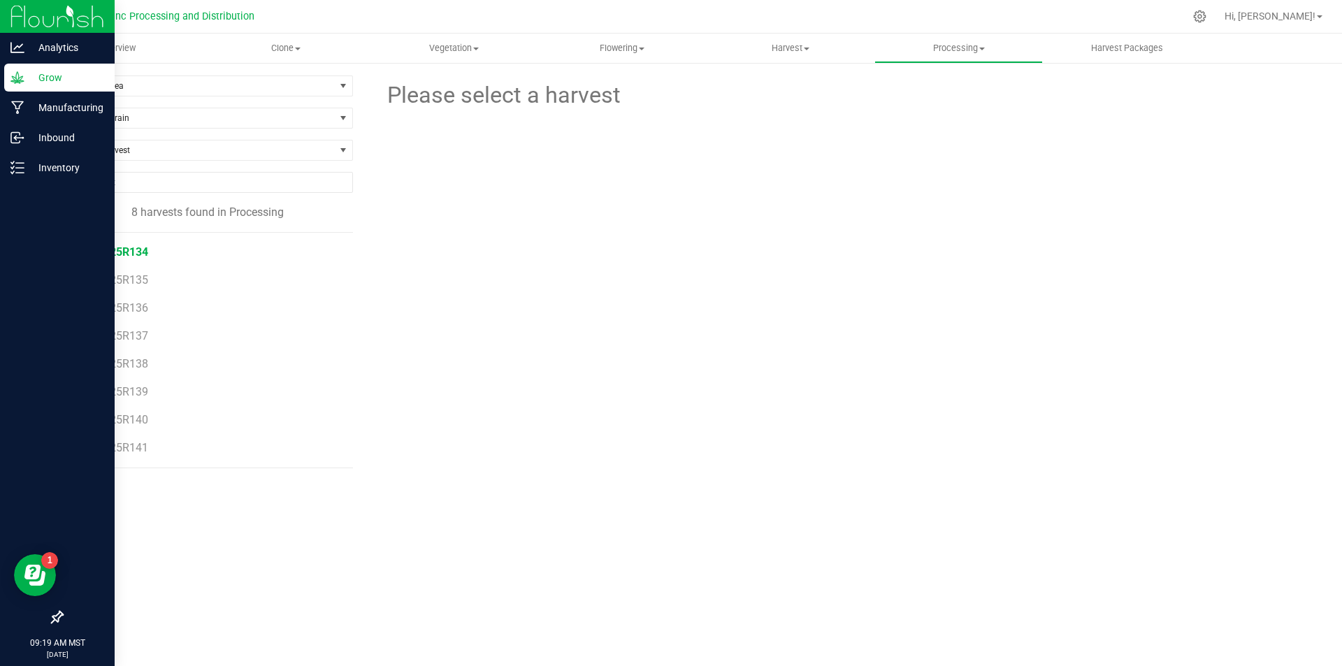
click at [127, 254] on span "061225R134" at bounding box center [117, 251] width 64 height 13
